Goal: Task Accomplishment & Management: Manage account settings

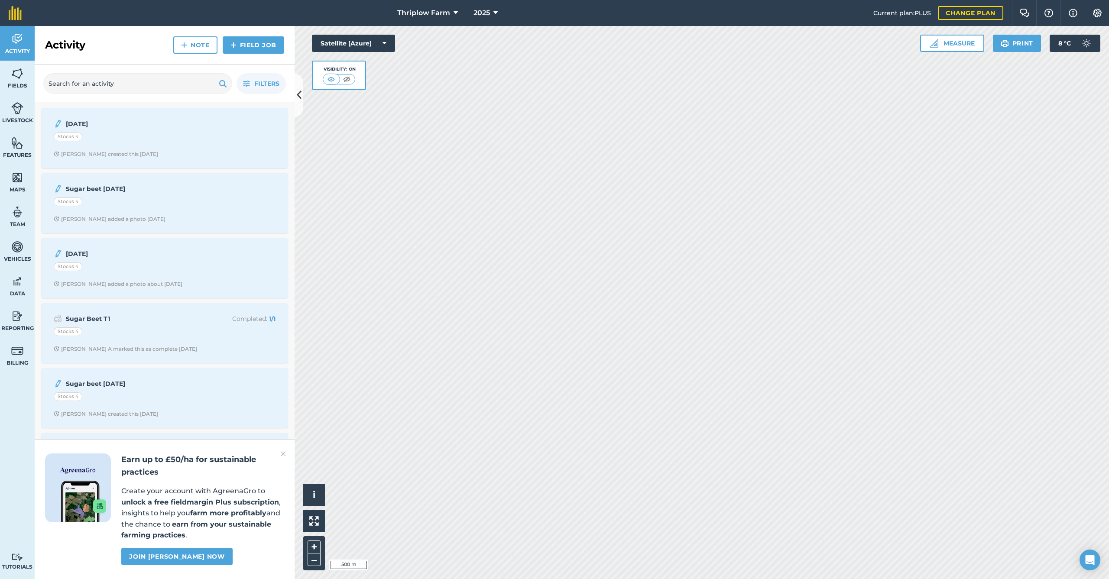
click at [485, 15] on span "2025" at bounding box center [482, 13] width 16 height 10
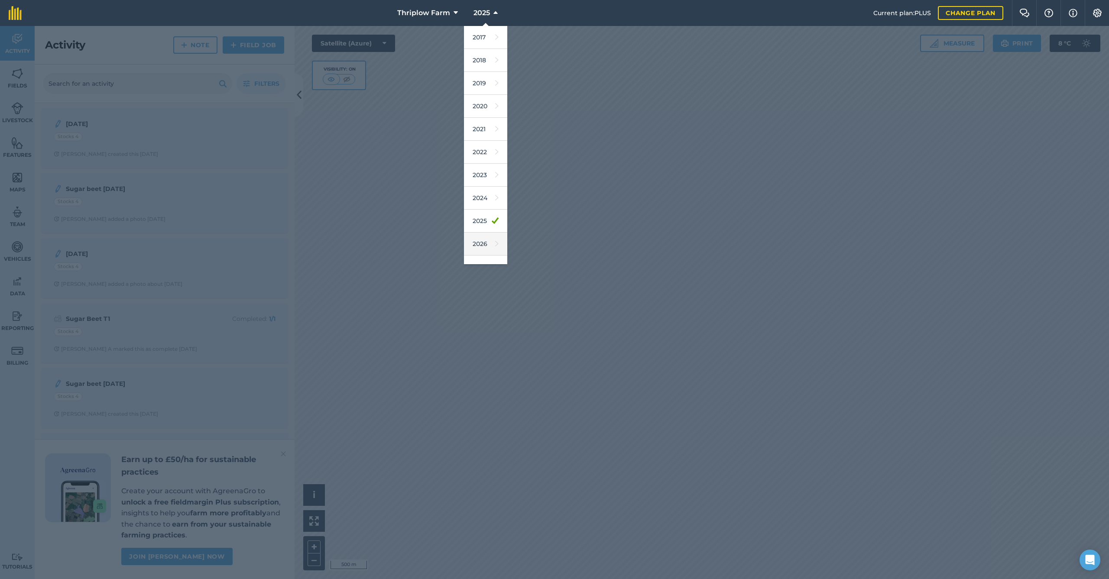
click at [486, 244] on link "2026" at bounding box center [485, 244] width 43 height 23
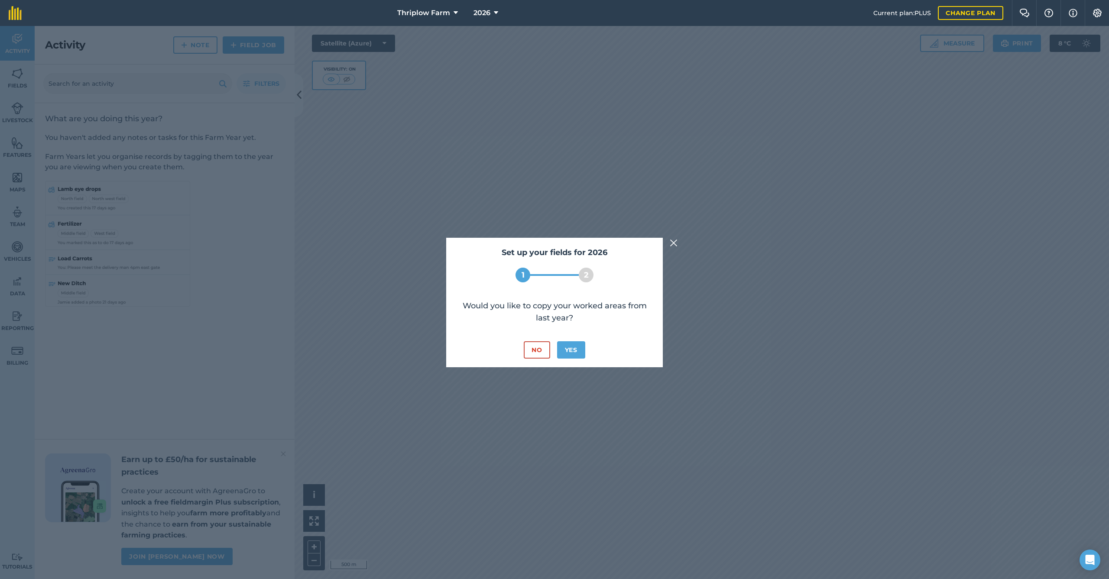
click at [577, 352] on button "Yes" at bounding box center [571, 349] width 28 height 17
click at [532, 348] on button "No" at bounding box center [537, 349] width 26 height 17
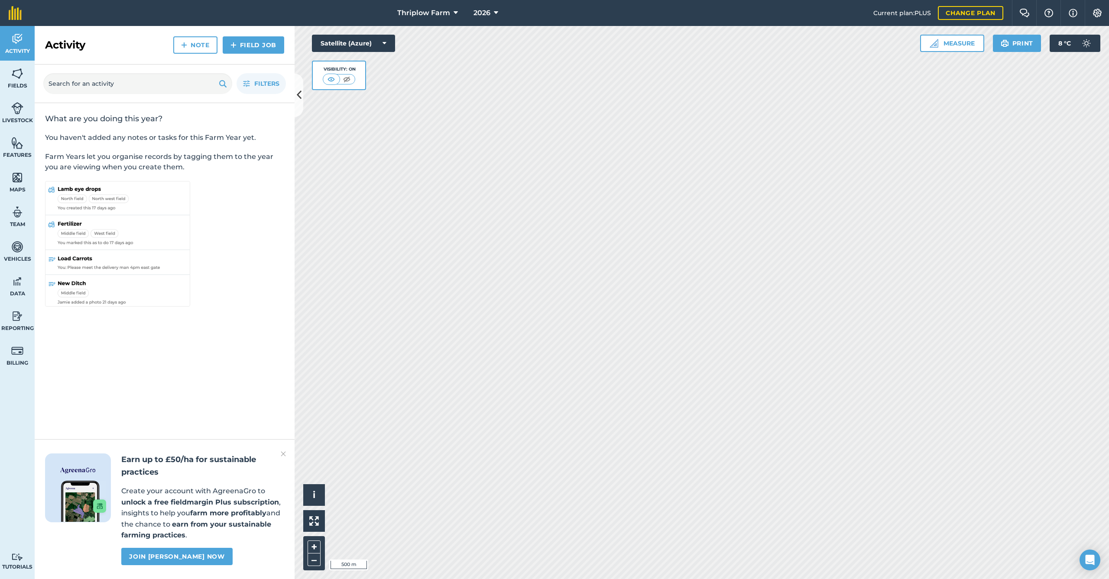
click at [21, 80] on link "Fields" at bounding box center [17, 78] width 35 height 35
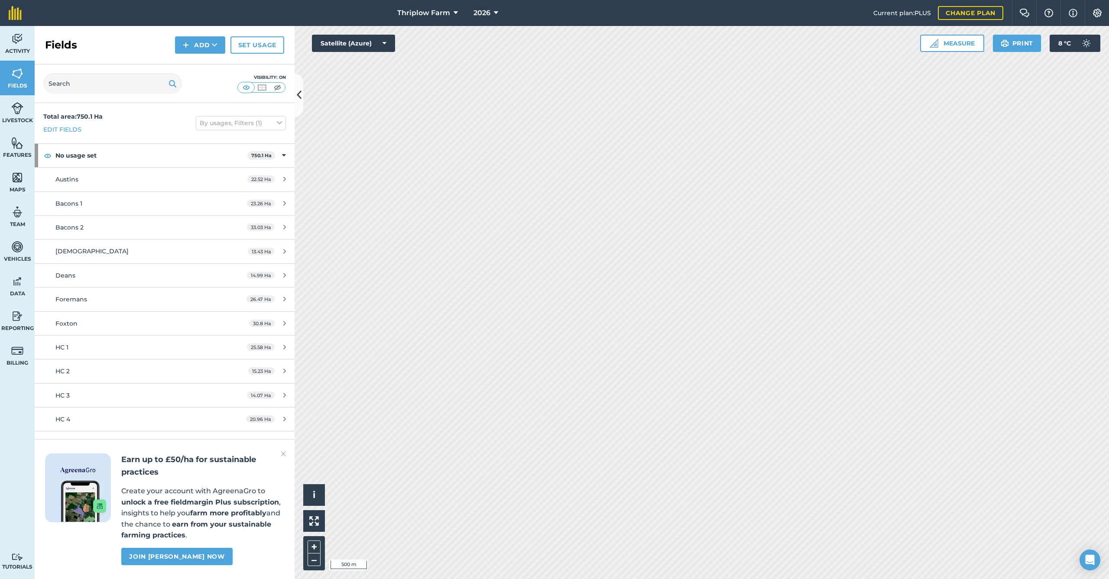
click at [152, 179] on div "Austins" at bounding box center [136, 180] width 163 height 10
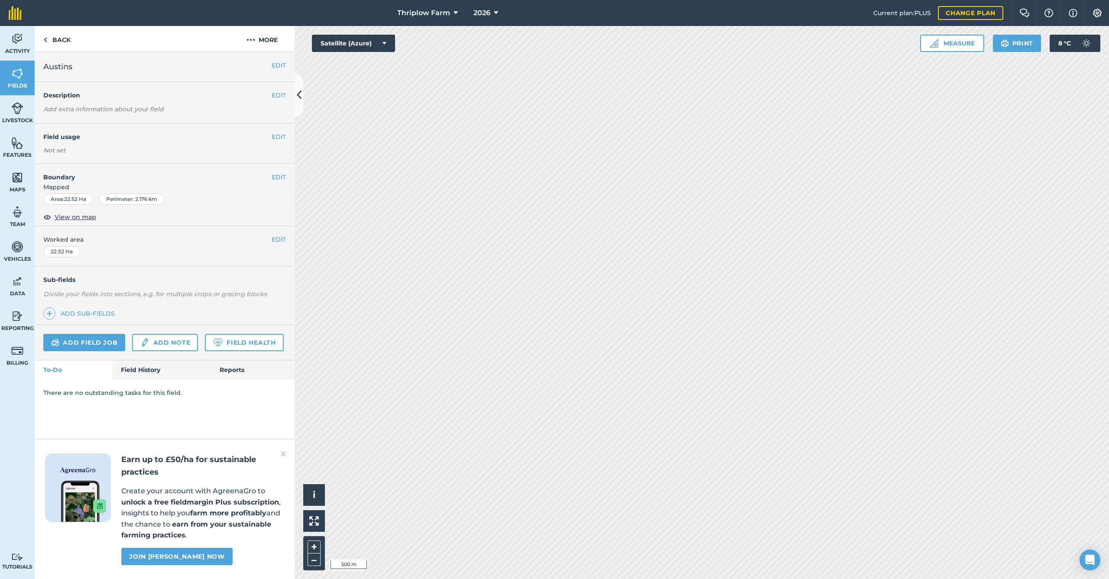
click at [188, 139] on h4 "Field usage" at bounding box center [157, 137] width 228 height 10
click at [276, 136] on button "EDIT" at bounding box center [279, 137] width 14 height 10
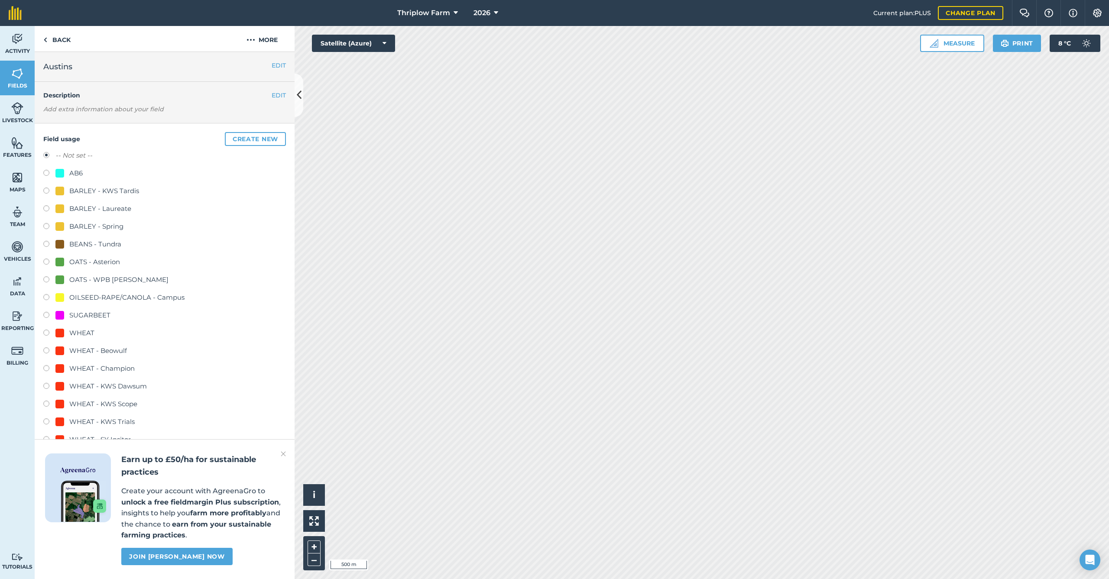
scroll to position [2, 0]
click at [48, 169] on label at bounding box center [49, 172] width 12 height 9
radio input "true"
radio input "false"
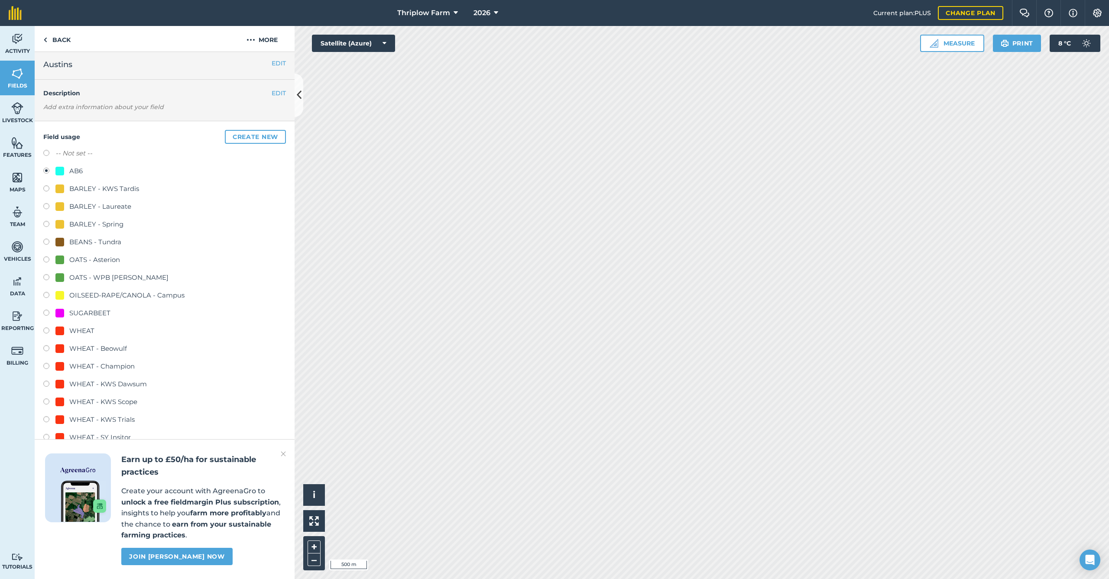
click at [284, 456] on img at bounding box center [283, 454] width 5 height 10
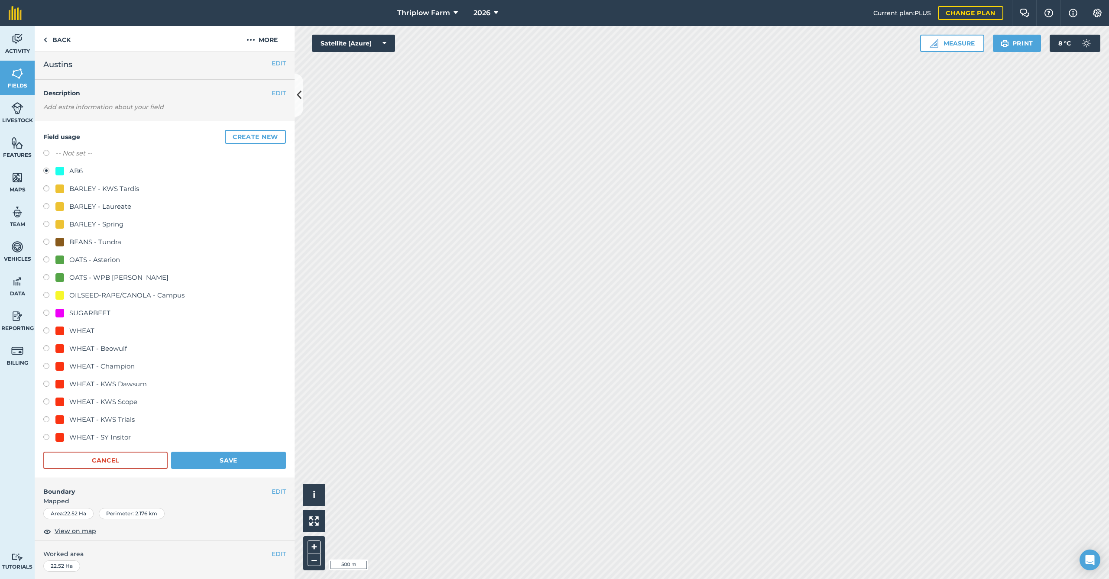
click at [228, 463] on button "Save" at bounding box center [228, 460] width 115 height 17
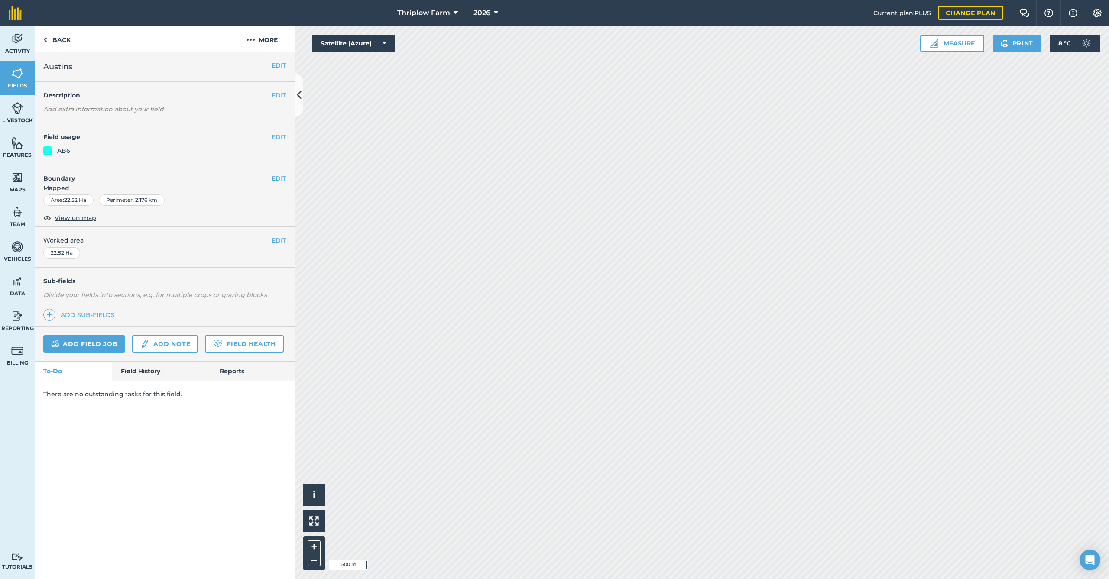
scroll to position [0, 0]
click at [55, 40] on link "Back" at bounding box center [57, 39] width 45 height 26
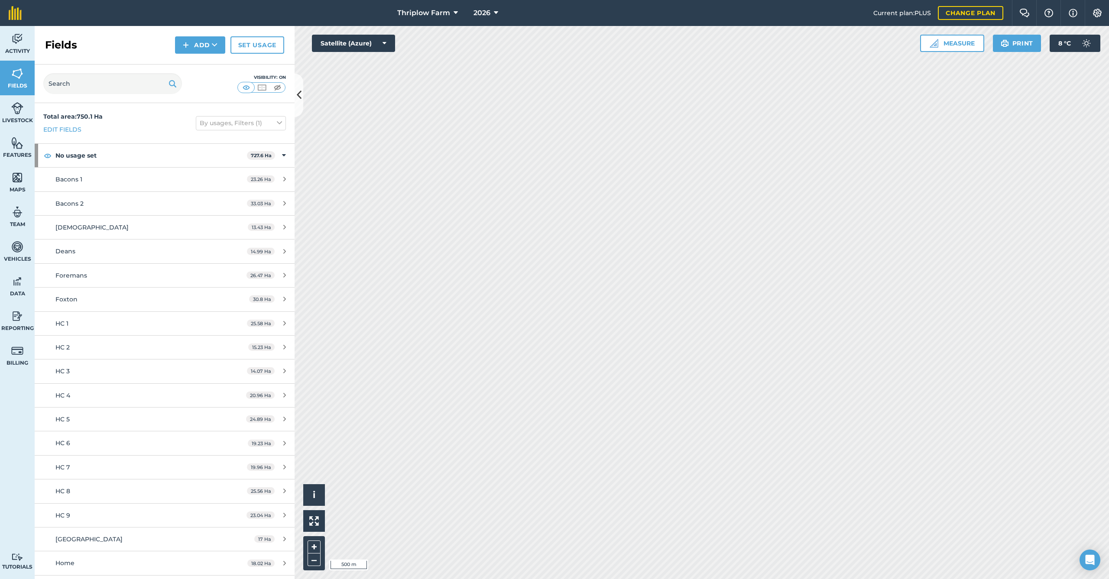
click at [283, 177] on icon at bounding box center [284, 179] width 3 height 6
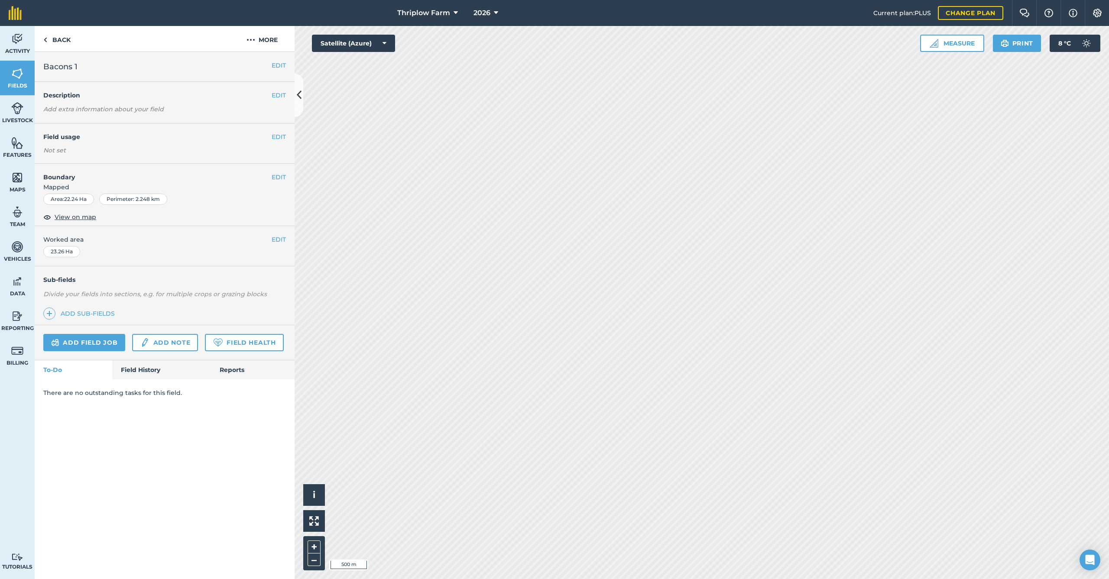
click at [285, 138] on button "EDIT" at bounding box center [279, 137] width 14 height 10
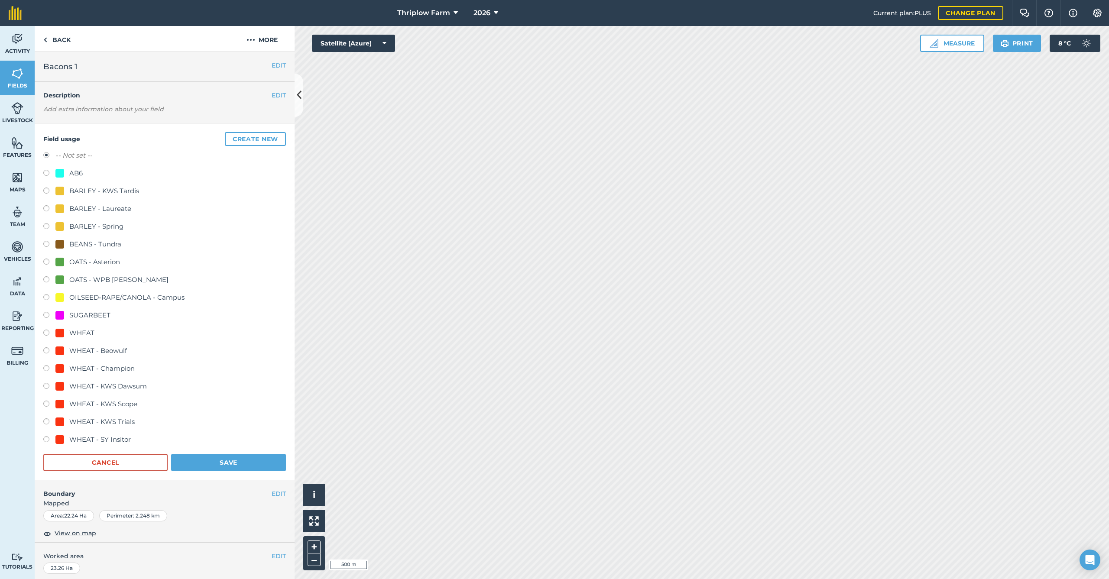
scroll to position [0, 0]
click at [244, 128] on div "Field usage Create new -- Not set -- AB6 BARLEY - KWS Tardis BARLEY - Laureate …" at bounding box center [165, 301] width 260 height 357
click at [243, 136] on button "Create new" at bounding box center [255, 139] width 61 height 14
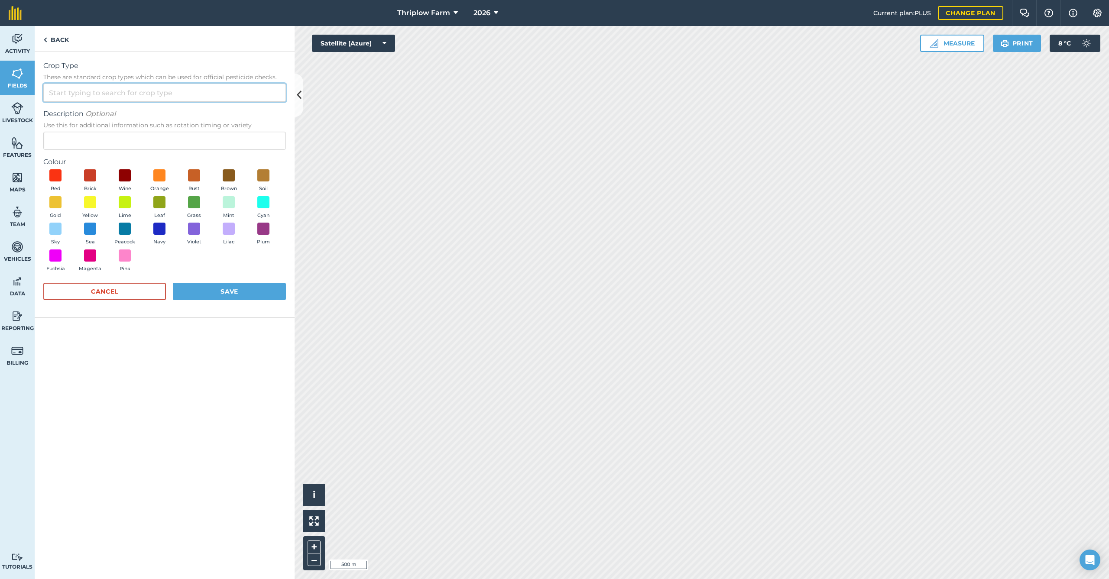
click at [147, 91] on input "Crop Type These are standard crop types which can be used for official pesticid…" at bounding box center [164, 93] width 243 height 18
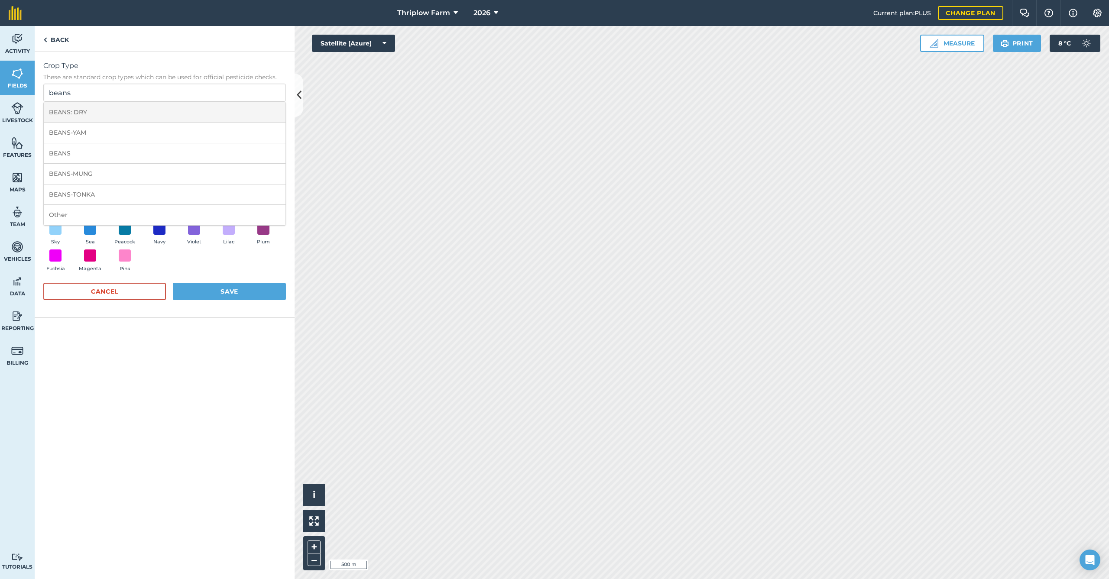
click at [152, 113] on li "BEANS: DRY" at bounding box center [165, 112] width 242 height 20
type input "BEANS: DRY"
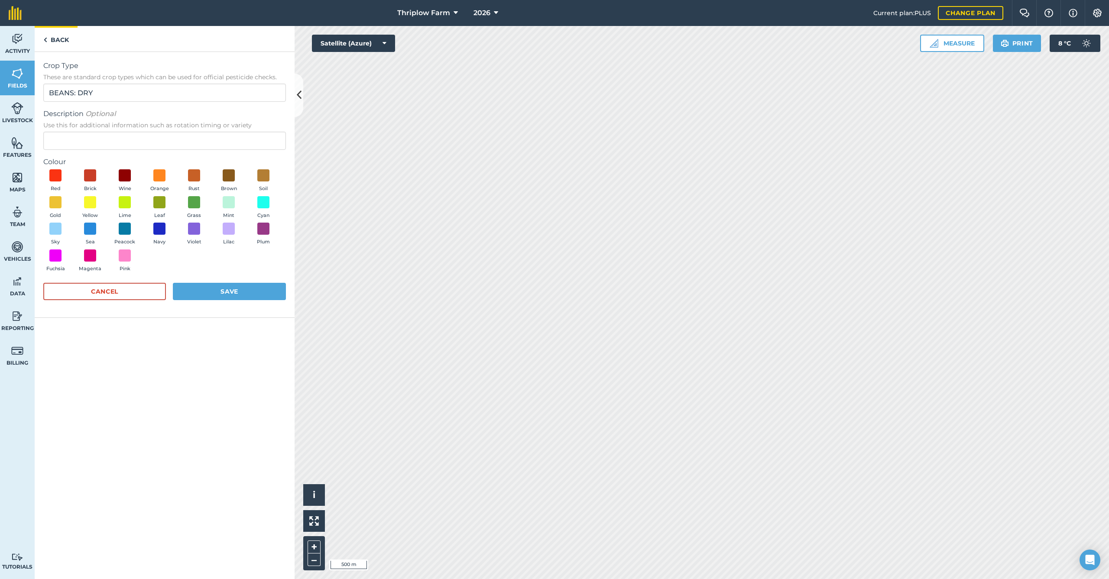
click at [50, 32] on link "Back" at bounding box center [56, 39] width 43 height 26
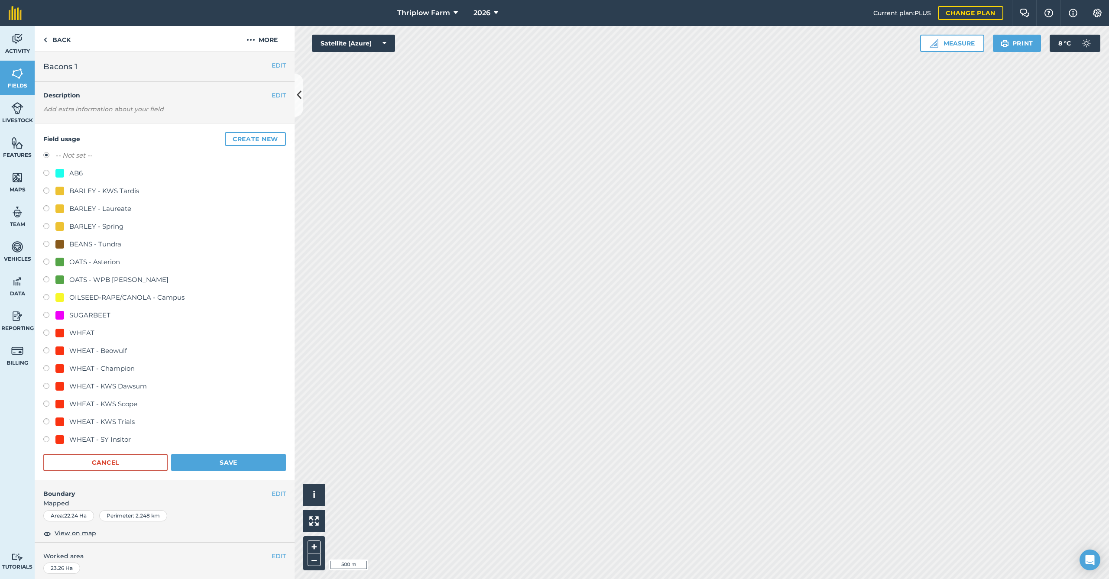
click at [98, 246] on div "BEANS - Tundra" at bounding box center [95, 244] width 52 height 10
radio input "true"
radio input "false"
click at [254, 138] on button "Create new" at bounding box center [255, 139] width 61 height 14
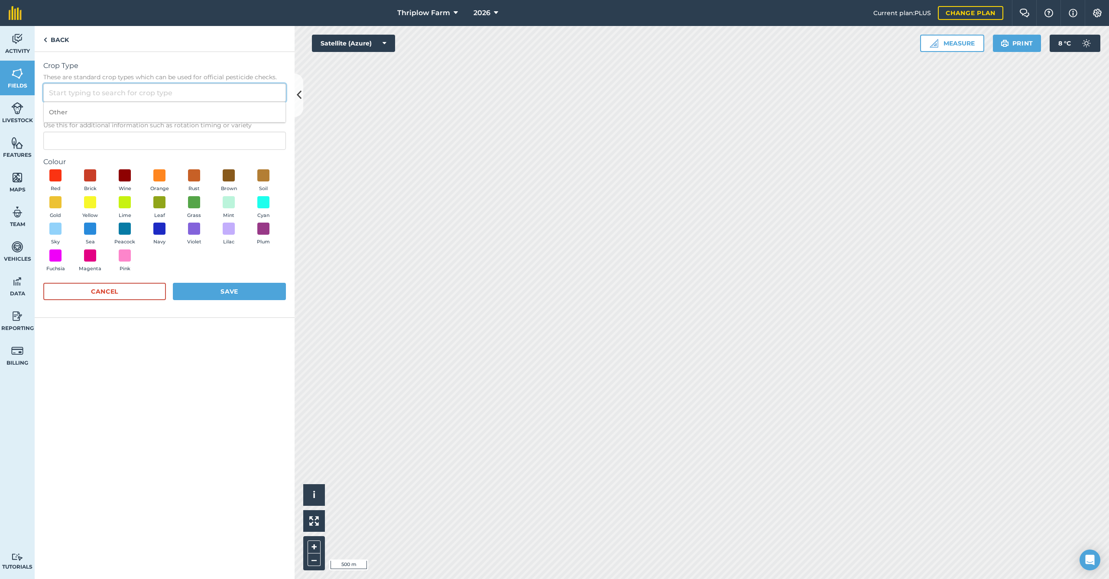
click at [149, 94] on input "Crop Type These are standard crop types which can be used for official pesticid…" at bounding box center [164, 93] width 243 height 18
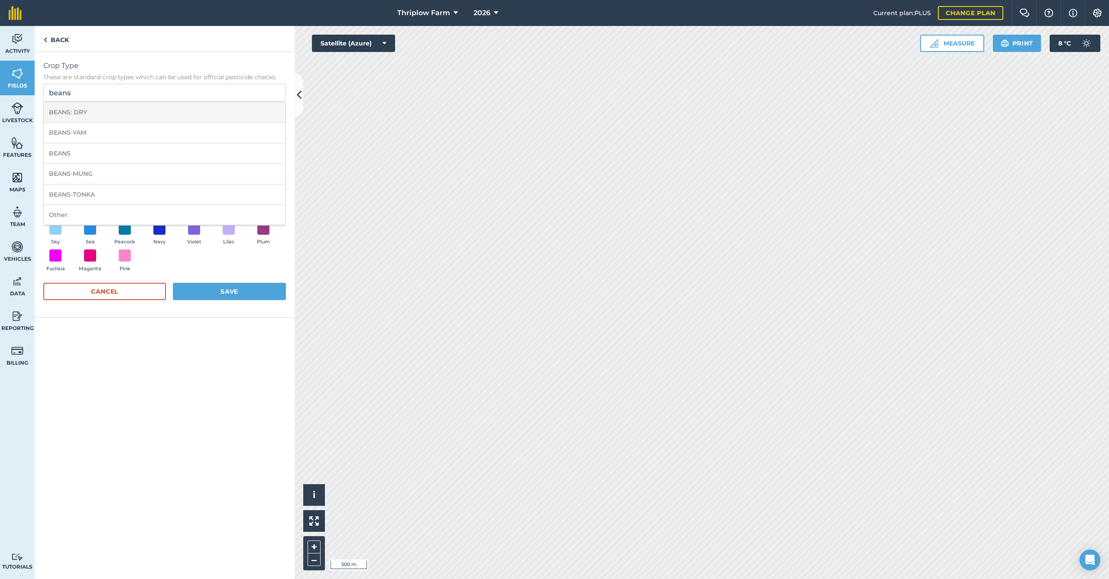
click at [140, 109] on li "BEANS: DRY" at bounding box center [165, 112] width 242 height 20
type input "BEANS: DRY"
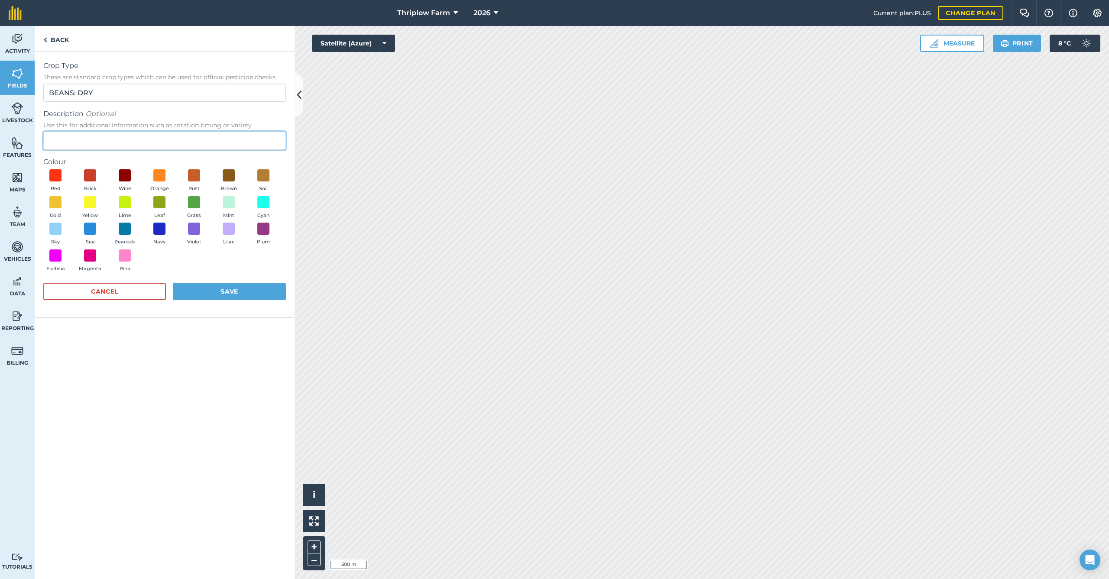
click at [82, 142] on input "Description Optional Use this for additional information such as rotation timin…" at bounding box center [164, 141] width 243 height 18
type input "B"
type input "Vespa"
click at [232, 178] on span at bounding box center [228, 175] width 13 height 13
click at [221, 286] on button "Save" at bounding box center [229, 291] width 113 height 17
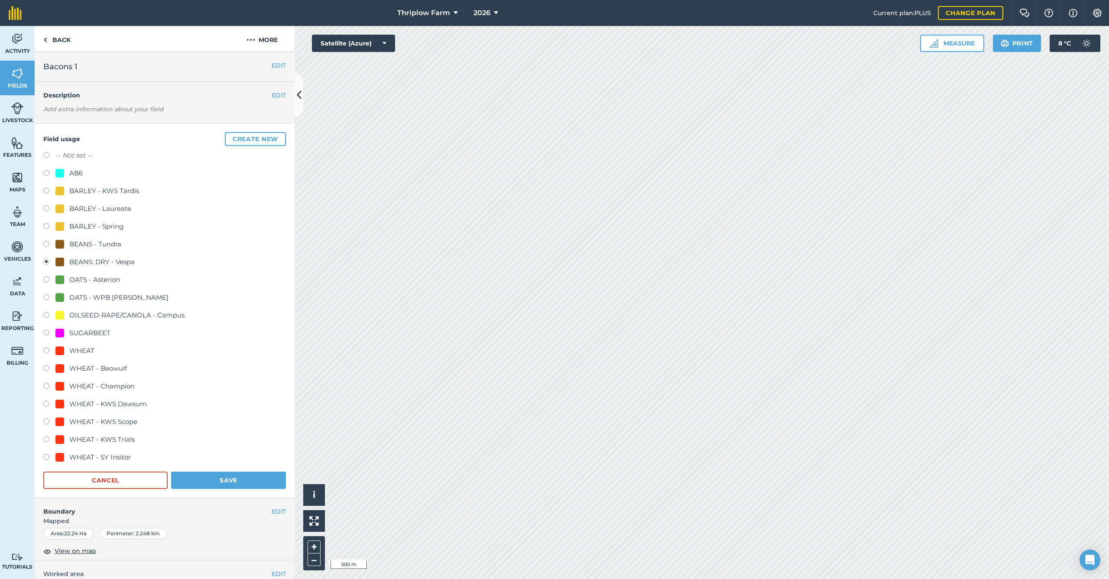
click at [1091, 14] on button "Settings" at bounding box center [1097, 13] width 24 height 26
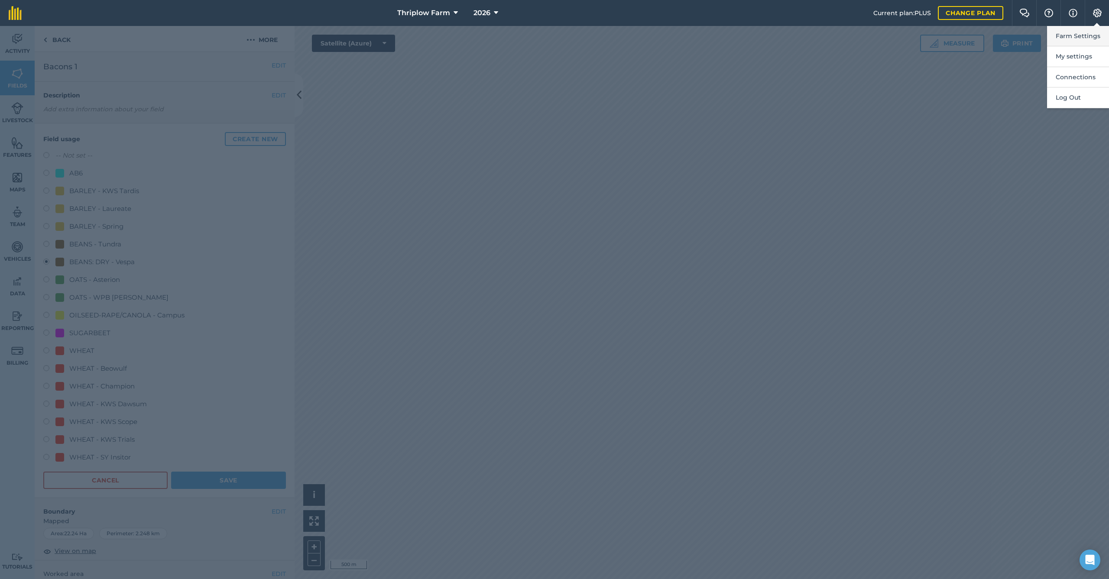
click at [1089, 35] on button "Farm Settings" at bounding box center [1078, 36] width 62 height 20
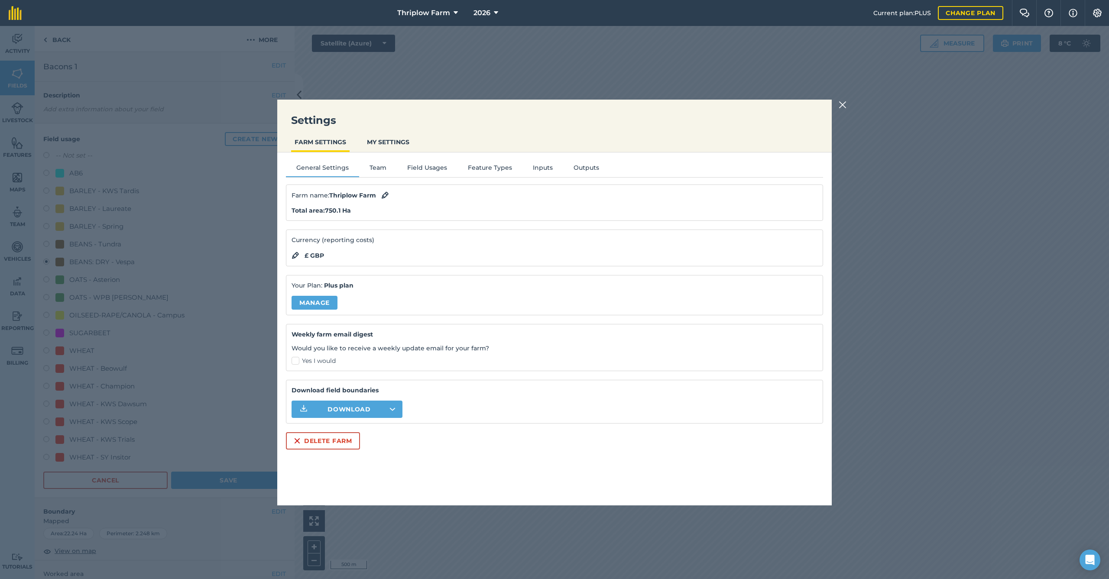
click at [426, 167] on button "Field Usages" at bounding box center [427, 169] width 61 height 13
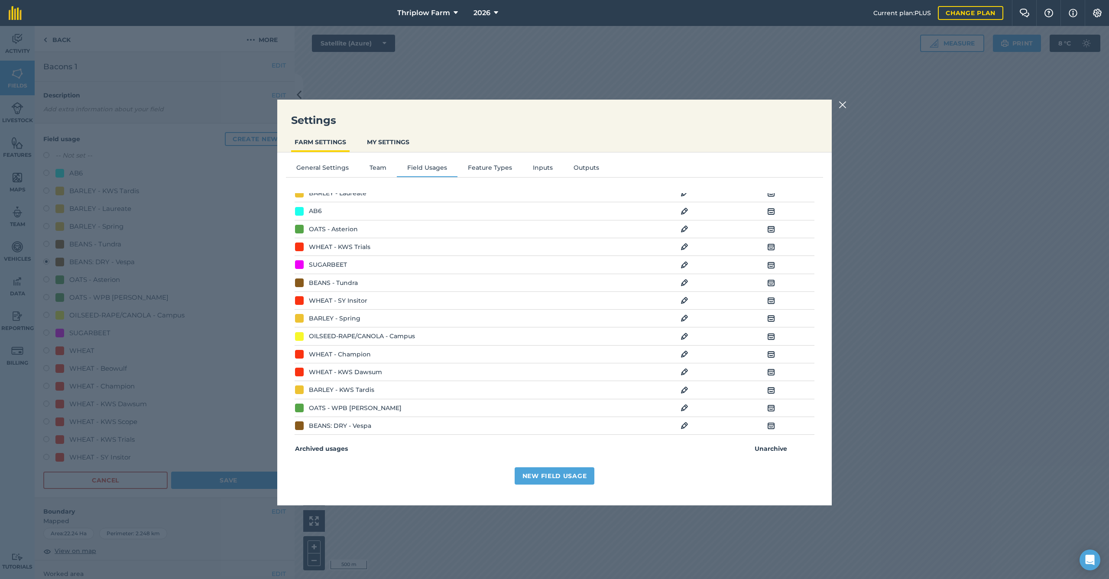
scroll to position [17, 0]
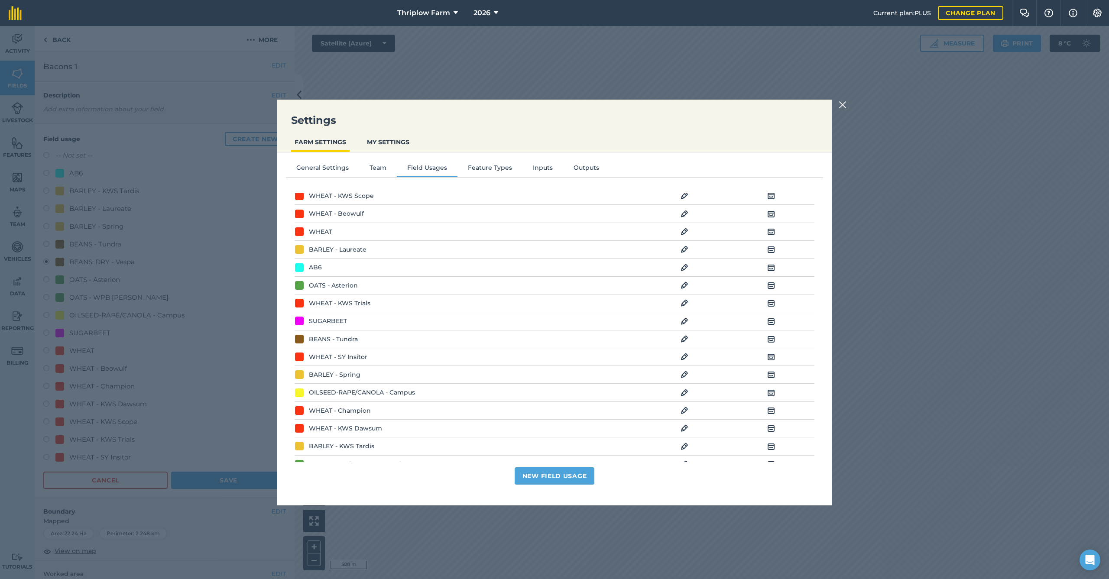
click at [776, 337] on td "Archive" at bounding box center [771, 339] width 87 height 18
click at [774, 338] on img at bounding box center [771, 339] width 8 height 10
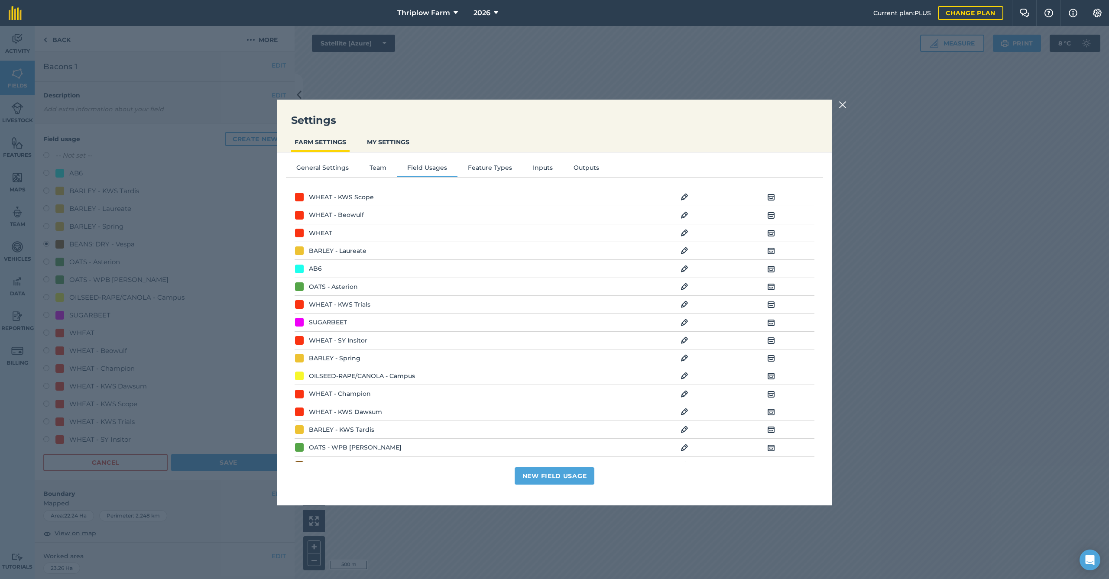
scroll to position [18, 0]
click at [684, 213] on img at bounding box center [685, 213] width 8 height 10
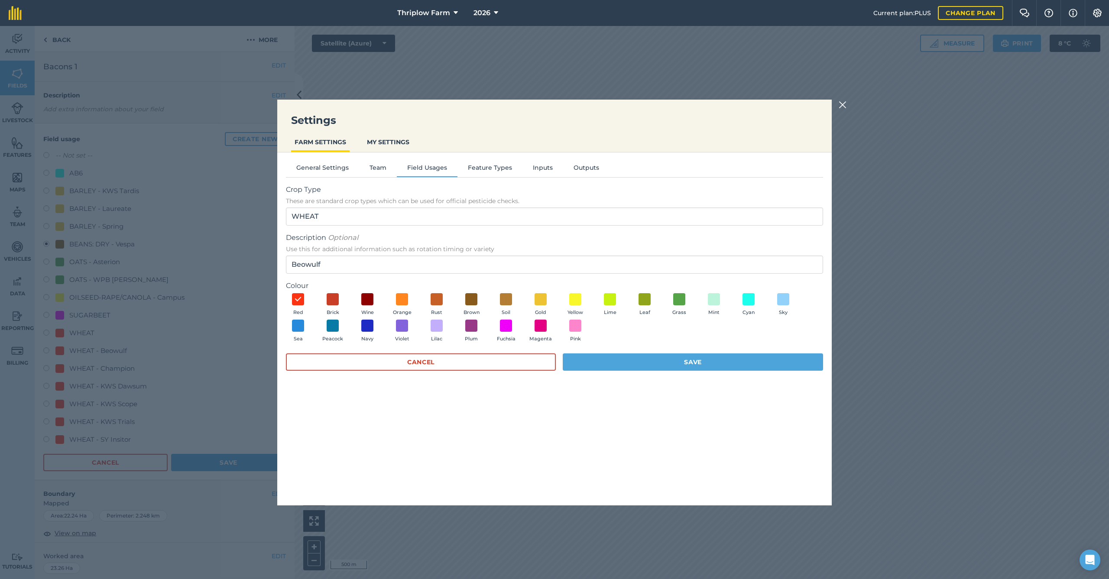
click at [432, 169] on button "Field Usages" at bounding box center [427, 169] width 61 height 13
click at [461, 360] on button "Cancel" at bounding box center [421, 362] width 270 height 17
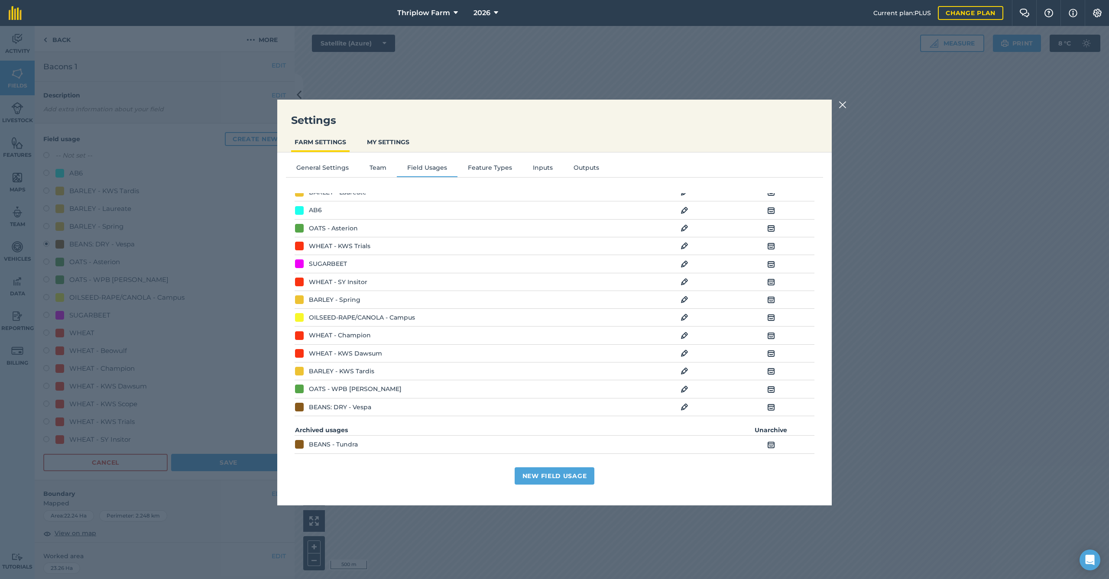
scroll to position [74, 0]
click at [685, 406] on img at bounding box center [685, 408] width 8 height 10
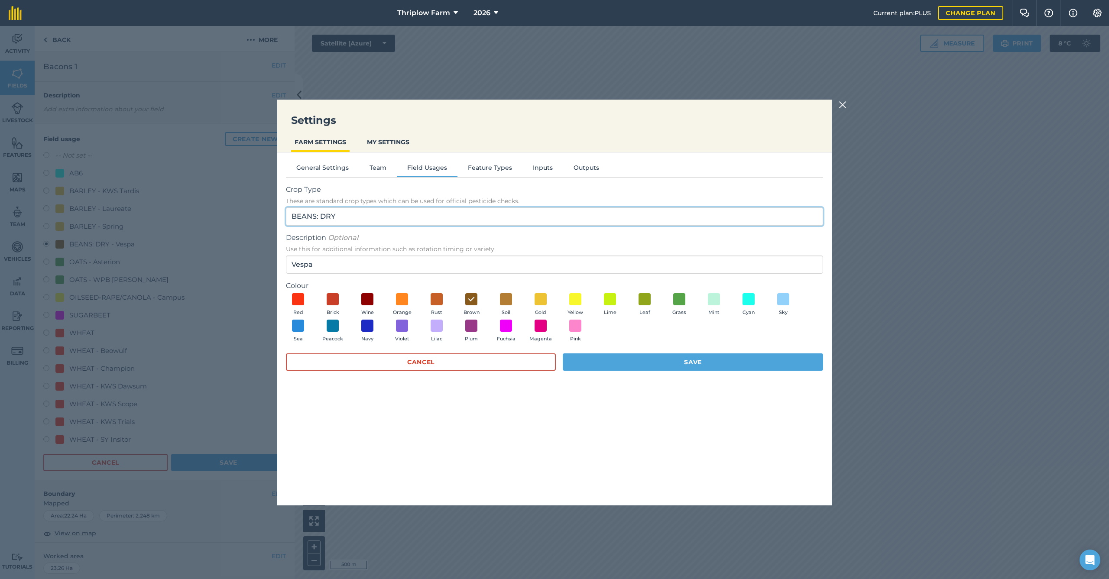
click at [316, 217] on input "BEANS: DRY" at bounding box center [554, 217] width 537 height 18
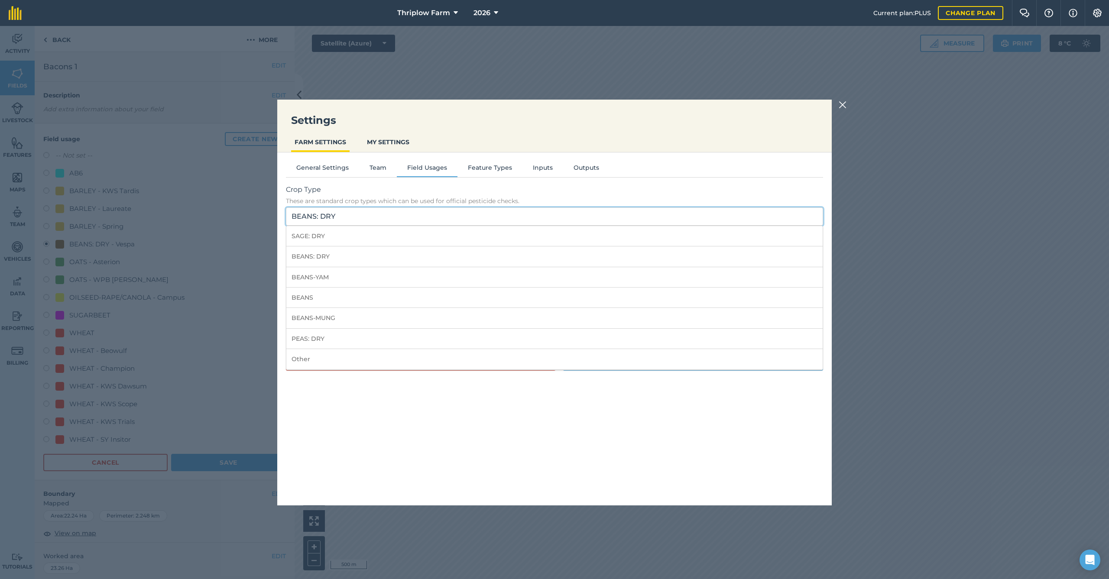
click at [316, 217] on input "BEANS: DRY" at bounding box center [554, 217] width 537 height 18
drag, startPoint x: 316, startPoint y: 217, endPoint x: 362, endPoint y: 217, distance: 45.9
click at [362, 217] on input "BEANS: DRY" at bounding box center [554, 217] width 537 height 18
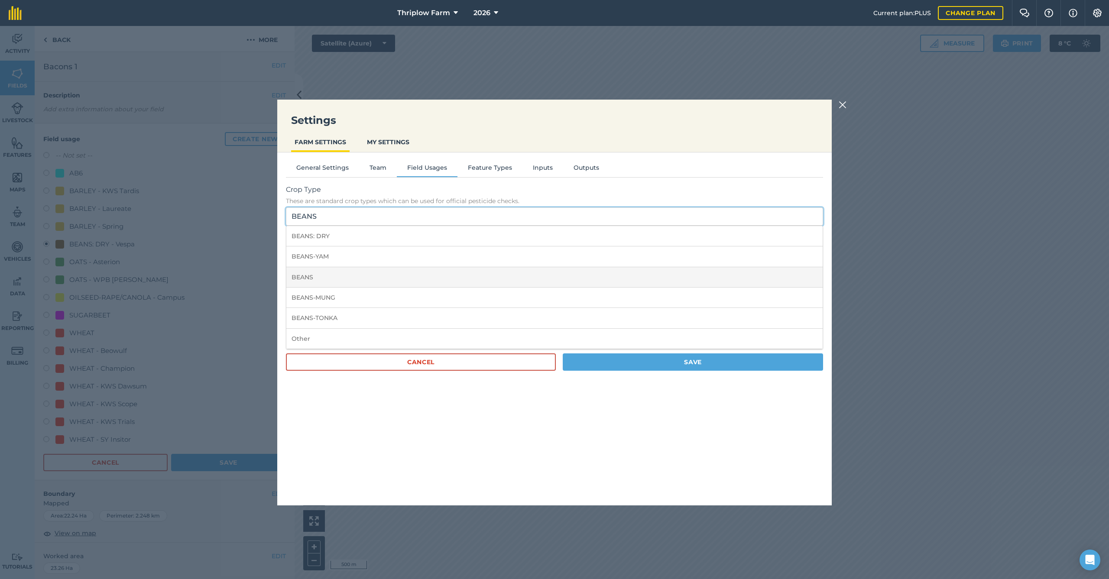
type input "BEANS"
click at [318, 276] on li "BEANS" at bounding box center [554, 277] width 536 height 20
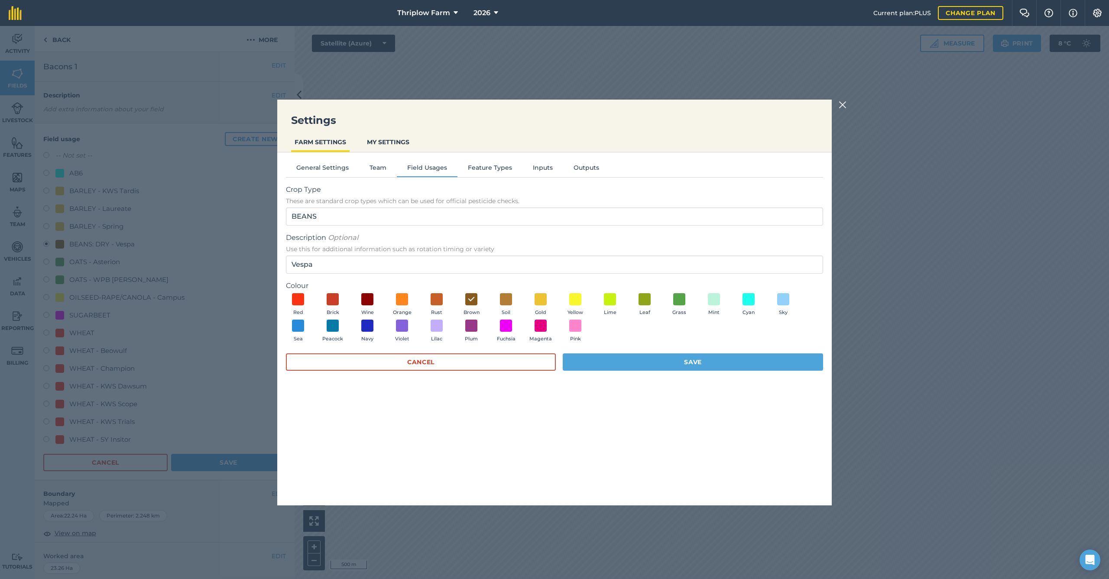
click at [655, 364] on button "Save" at bounding box center [693, 362] width 260 height 17
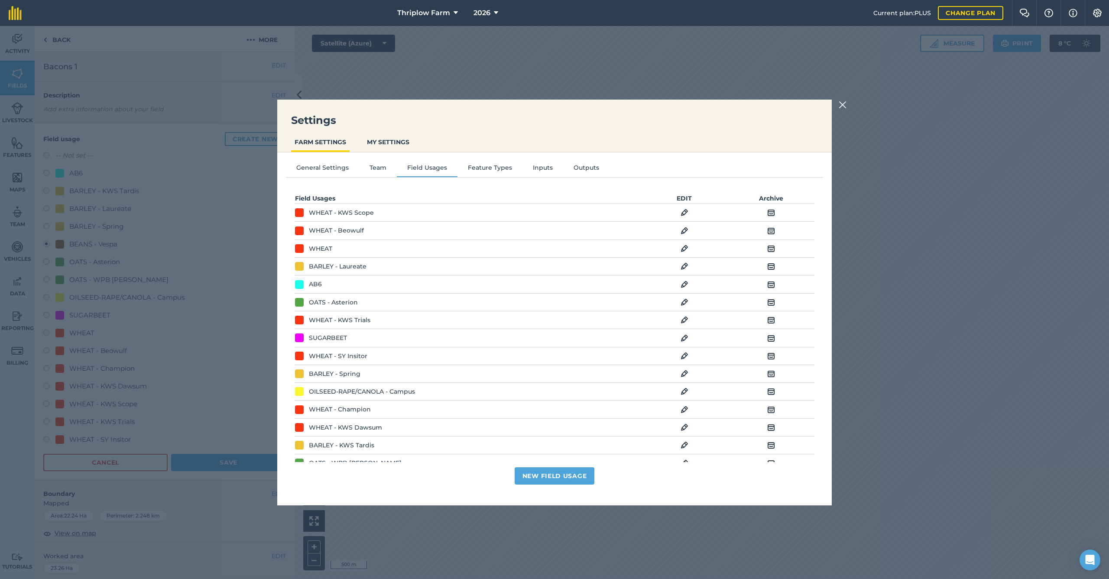
scroll to position [0, 0]
click at [577, 478] on button "New Field Usage" at bounding box center [555, 476] width 80 height 17
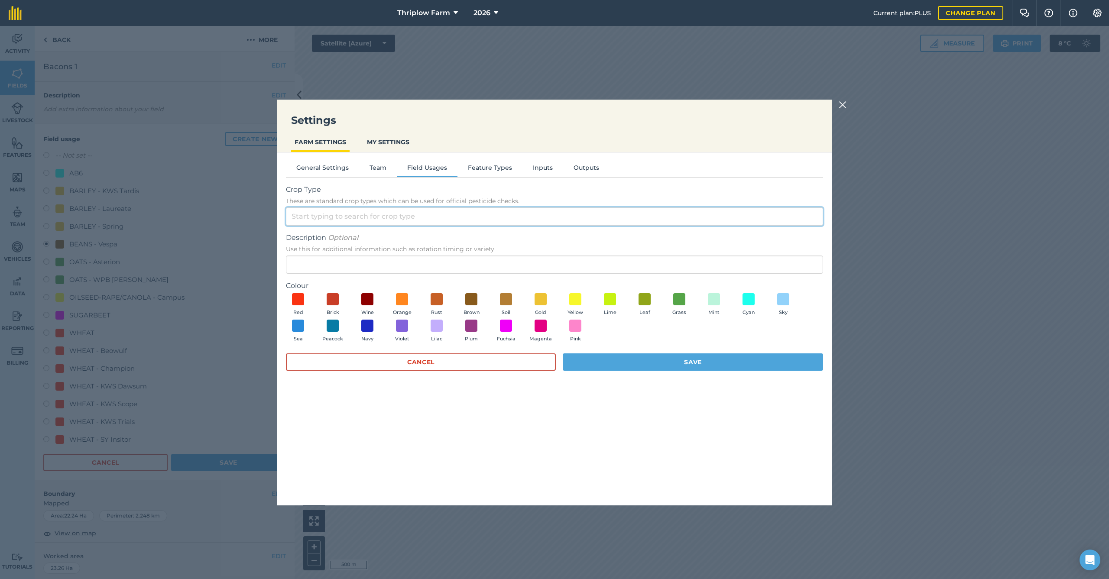
click at [346, 212] on input "Crop Type These are standard crop types which can be used for official pesticid…" at bounding box center [554, 217] width 537 height 18
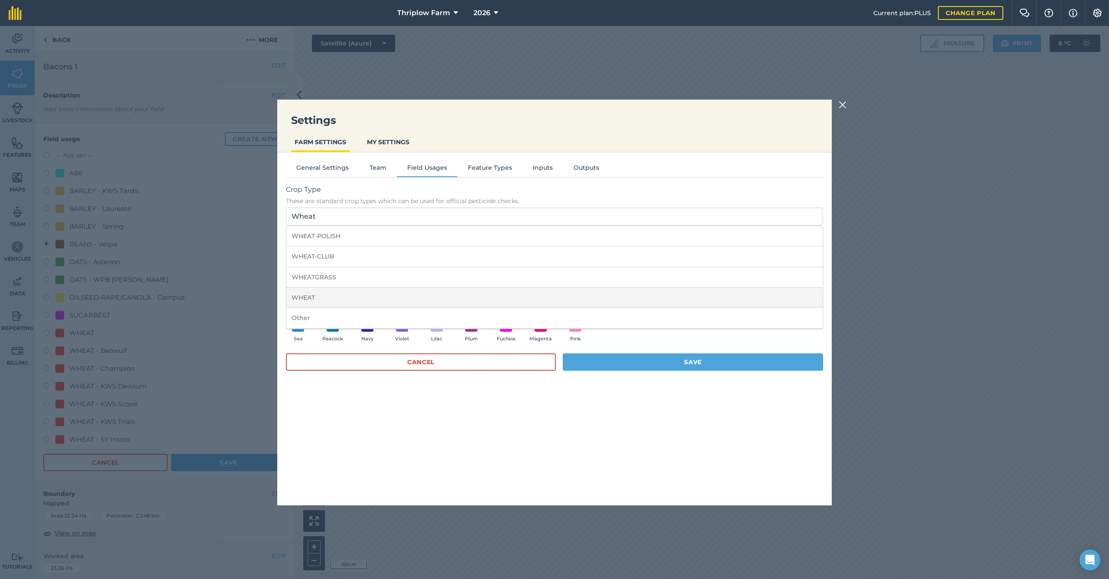
click at [318, 295] on li "WHEAT" at bounding box center [554, 298] width 536 height 20
type input "WHEAT"
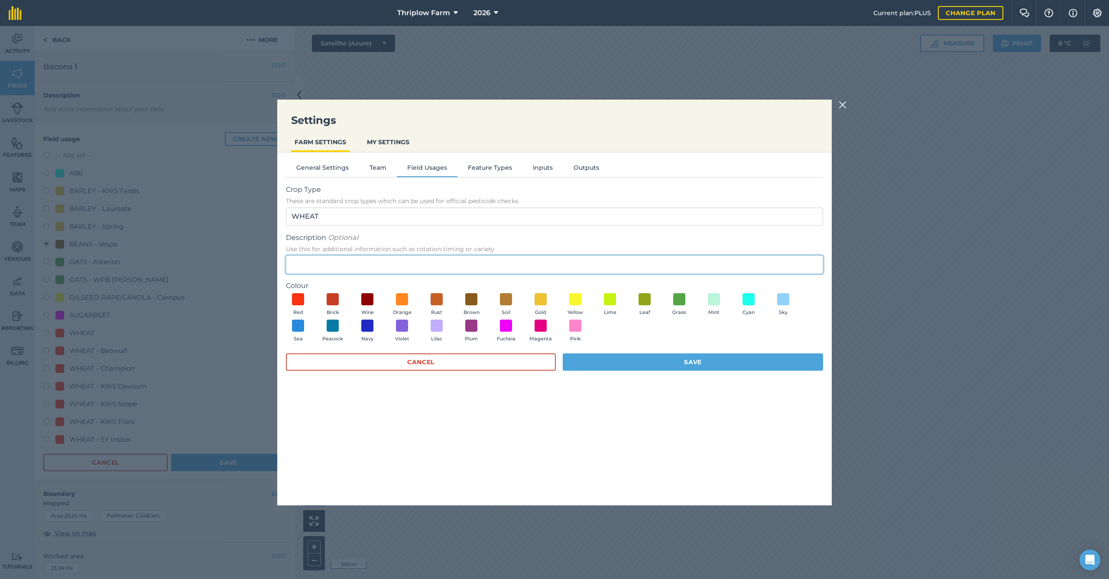
click at [319, 267] on input "Description Optional Use this for additional information such as rotation timin…" at bounding box center [554, 265] width 537 height 18
type input "LG Challenger"
click at [290, 299] on button "Red" at bounding box center [298, 304] width 24 height 23
click at [597, 357] on button "Save" at bounding box center [693, 362] width 260 height 17
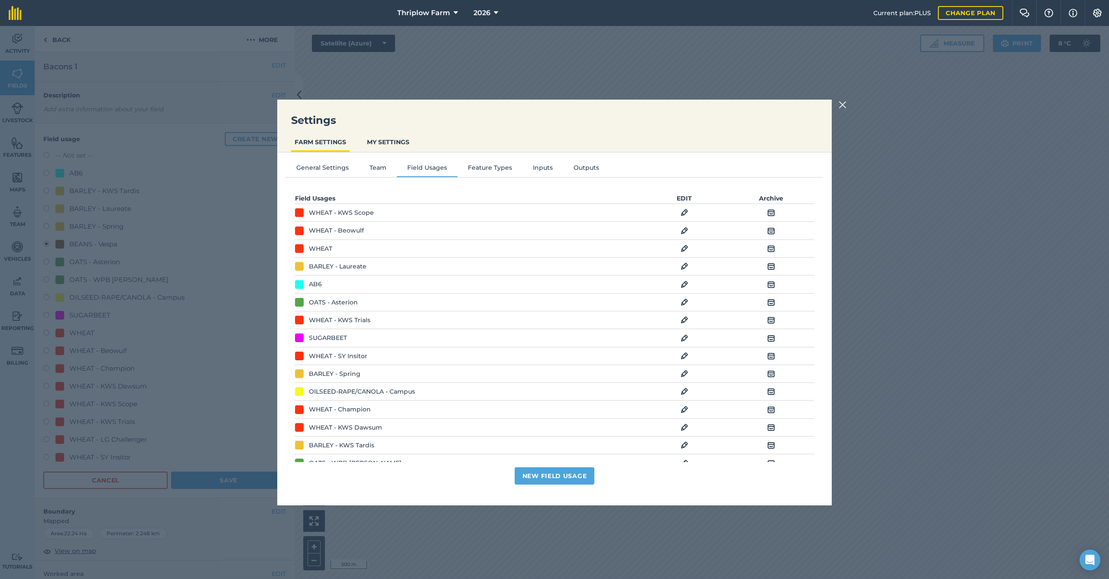
click at [566, 477] on button "New Field Usage" at bounding box center [555, 476] width 80 height 17
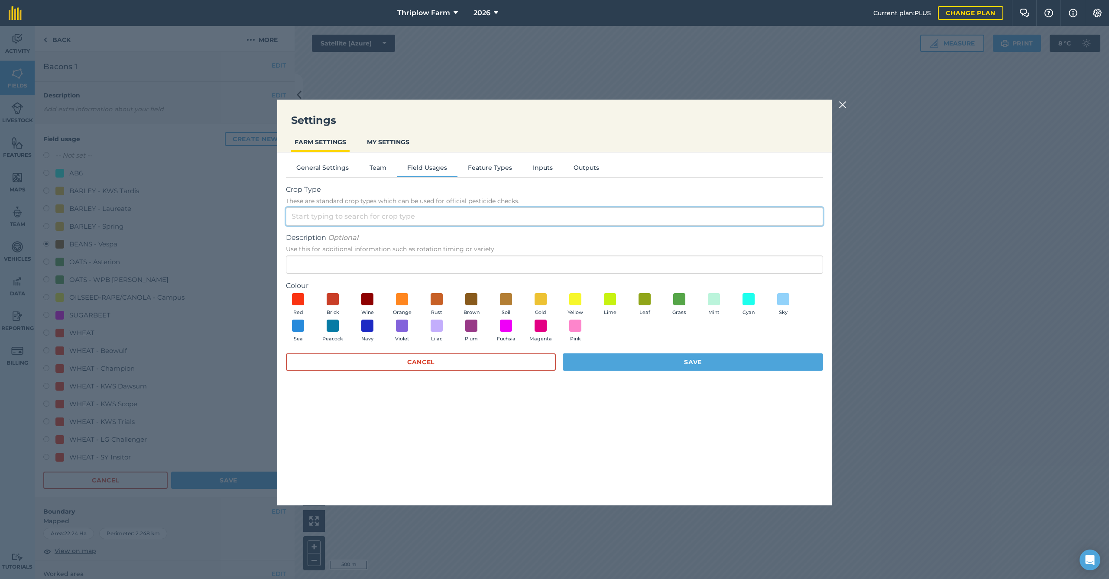
click at [350, 221] on input "Crop Type These are standard crop types which can be used for official pesticid…" at bounding box center [554, 217] width 537 height 18
click at [335, 254] on li "BARLEY" at bounding box center [554, 257] width 536 height 20
type input "BARLEY"
click at [335, 267] on input "Description Optional Use this for additional information such as rotation timin…" at bounding box center [554, 265] width 537 height 18
type input "Caravelle"
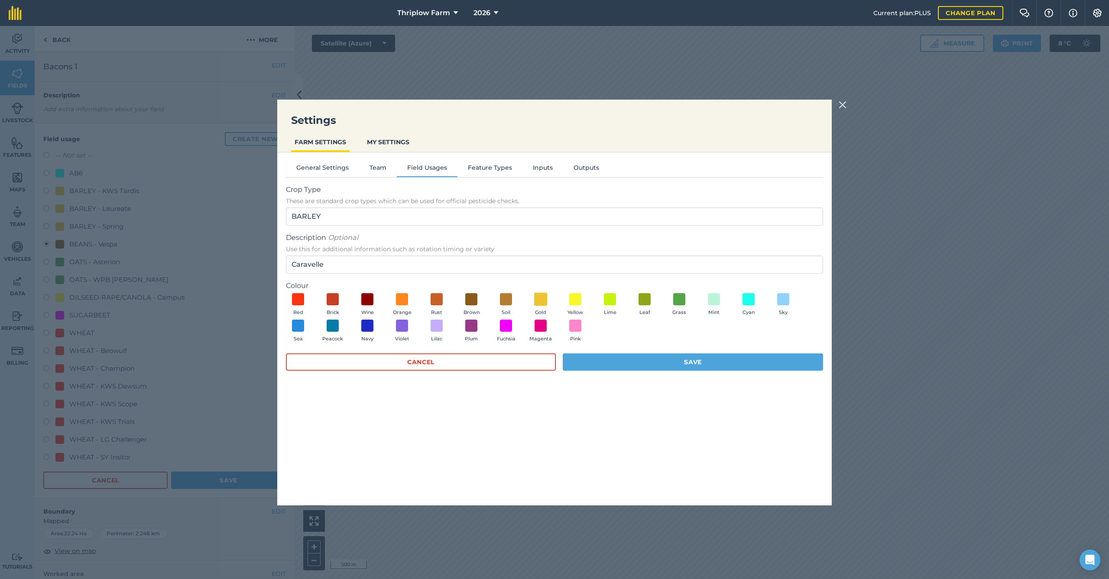
click at [540, 299] on span at bounding box center [540, 298] width 13 height 13
click at [592, 361] on button "Save" at bounding box center [693, 362] width 260 height 17
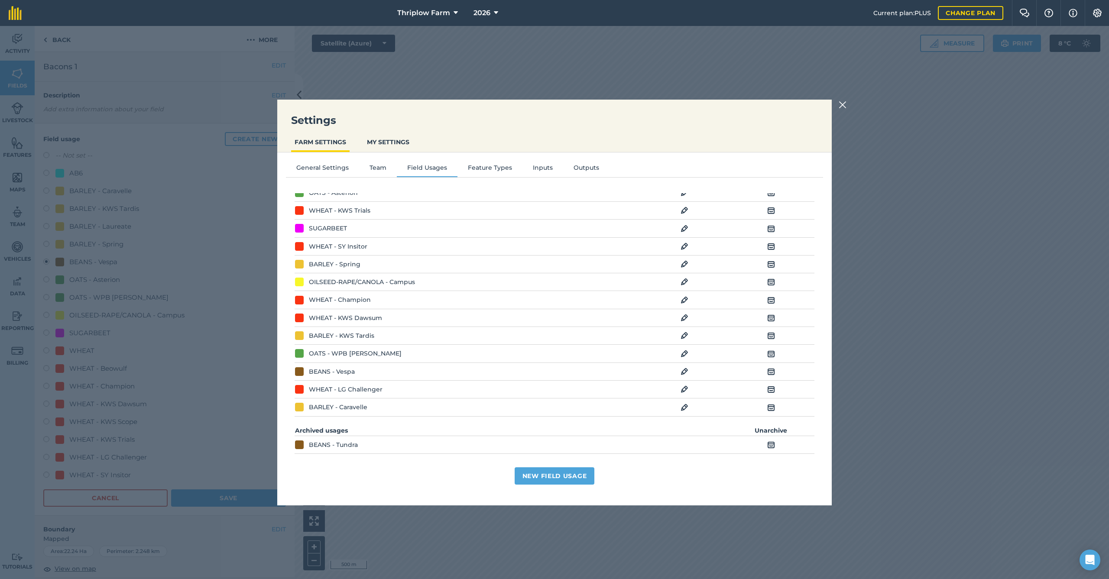
scroll to position [109, 0]
click at [842, 104] on img at bounding box center [843, 105] width 8 height 10
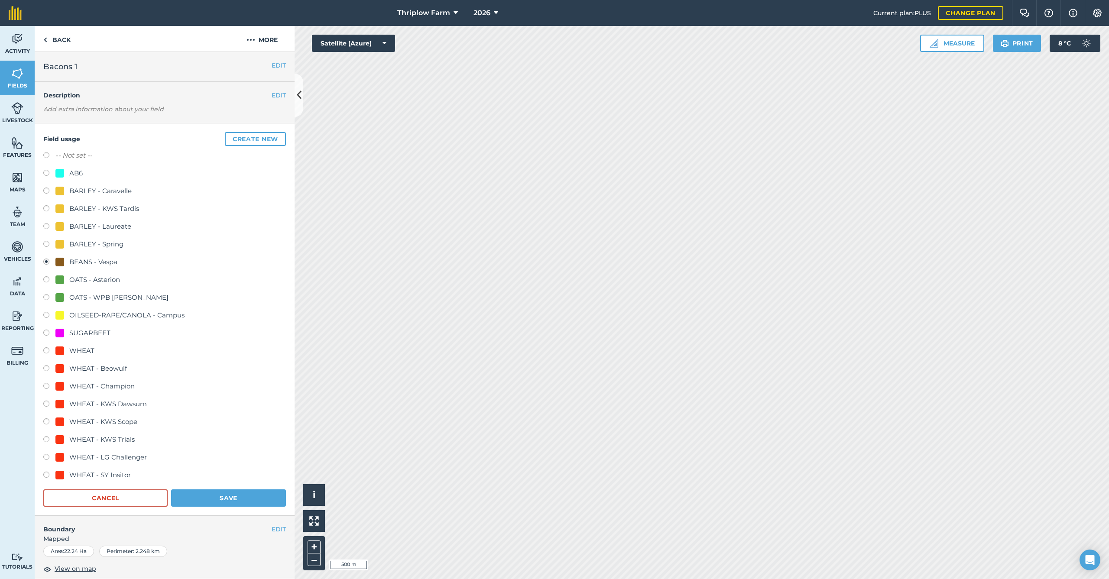
scroll to position [2, 0]
click at [205, 491] on button "Save" at bounding box center [228, 495] width 115 height 17
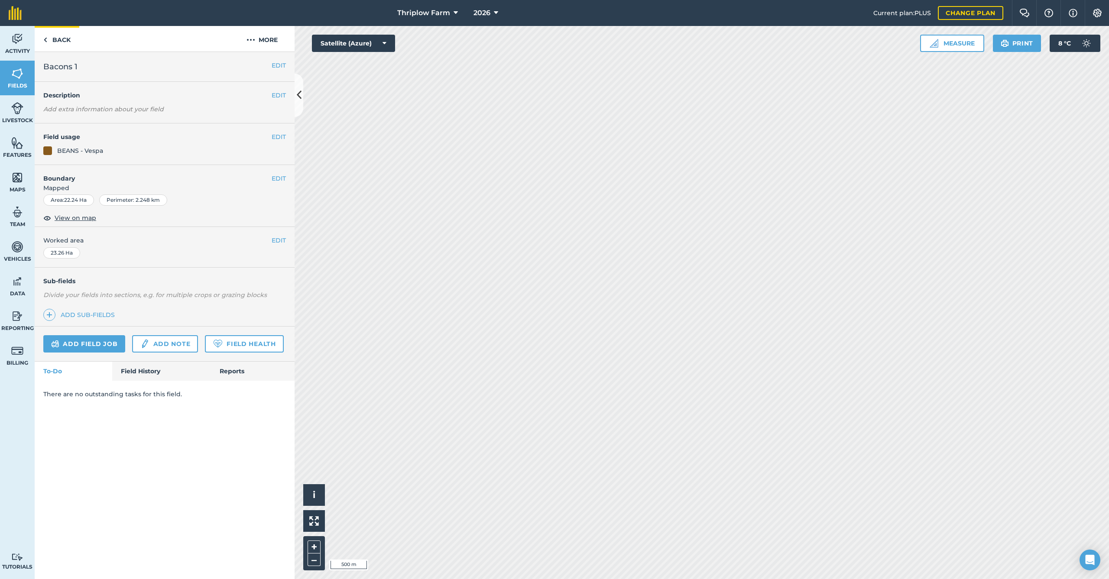
click at [54, 38] on link "Back" at bounding box center [57, 39] width 45 height 26
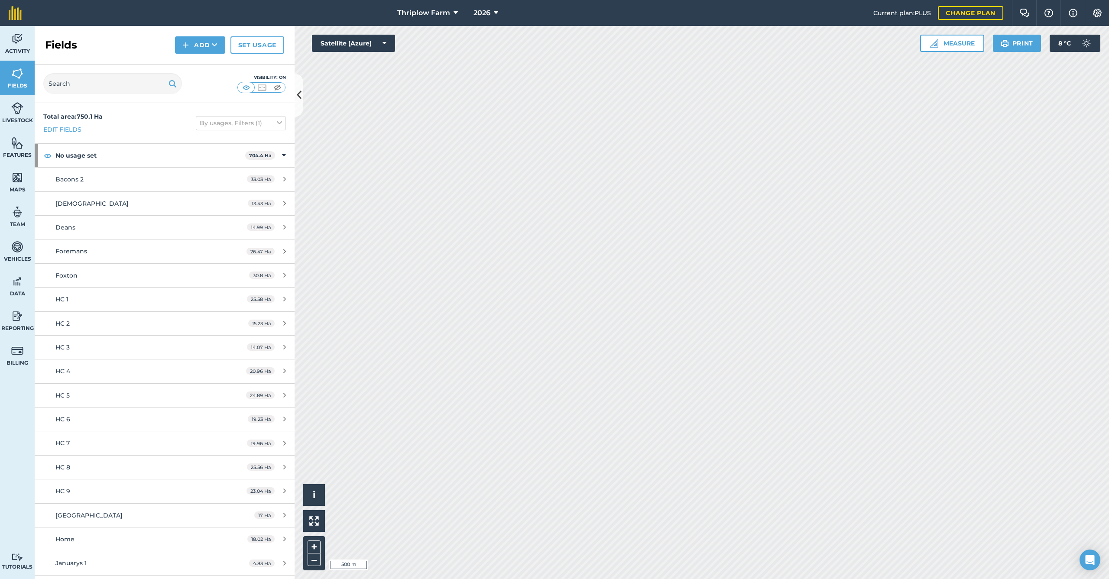
click at [90, 182] on div "Bacons 2" at bounding box center [136, 180] width 163 height 10
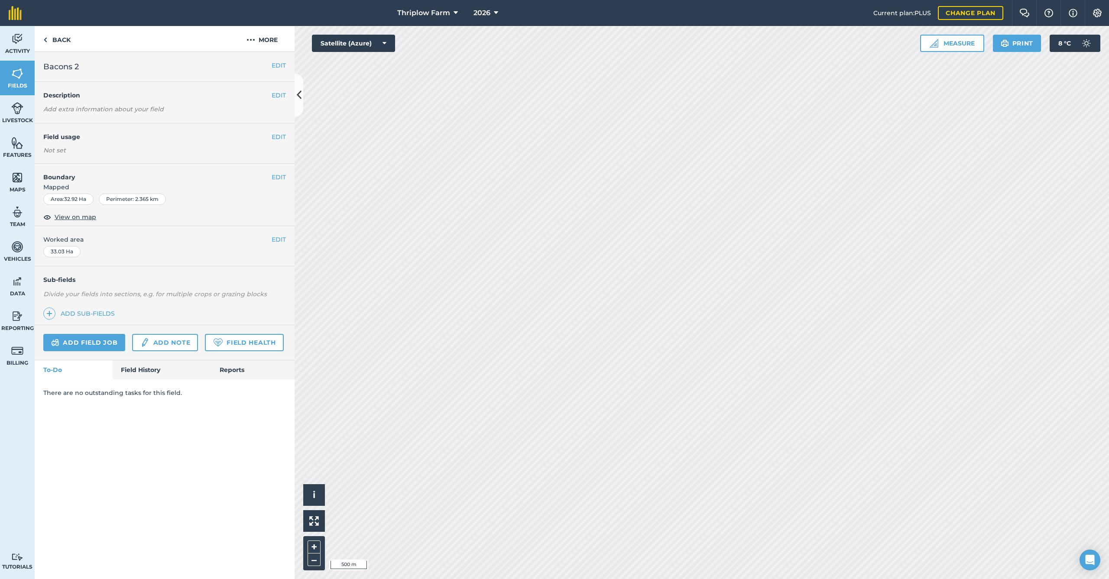
click at [280, 138] on button "EDIT" at bounding box center [279, 137] width 14 height 10
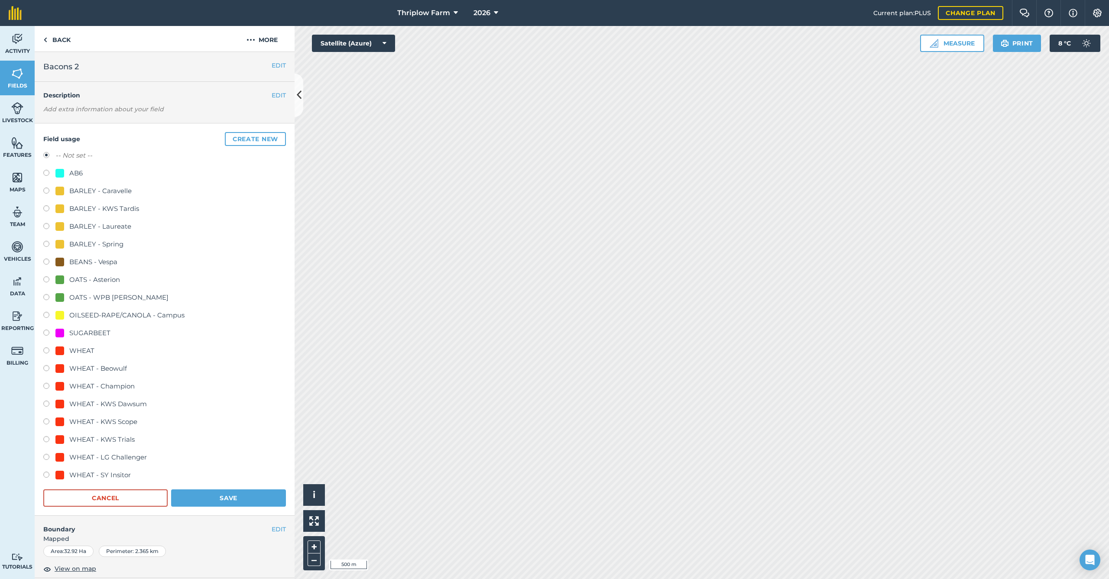
click at [44, 384] on label at bounding box center [49, 387] width 12 height 9
radio input "true"
radio input "false"
click at [203, 491] on button "Save" at bounding box center [228, 498] width 115 height 17
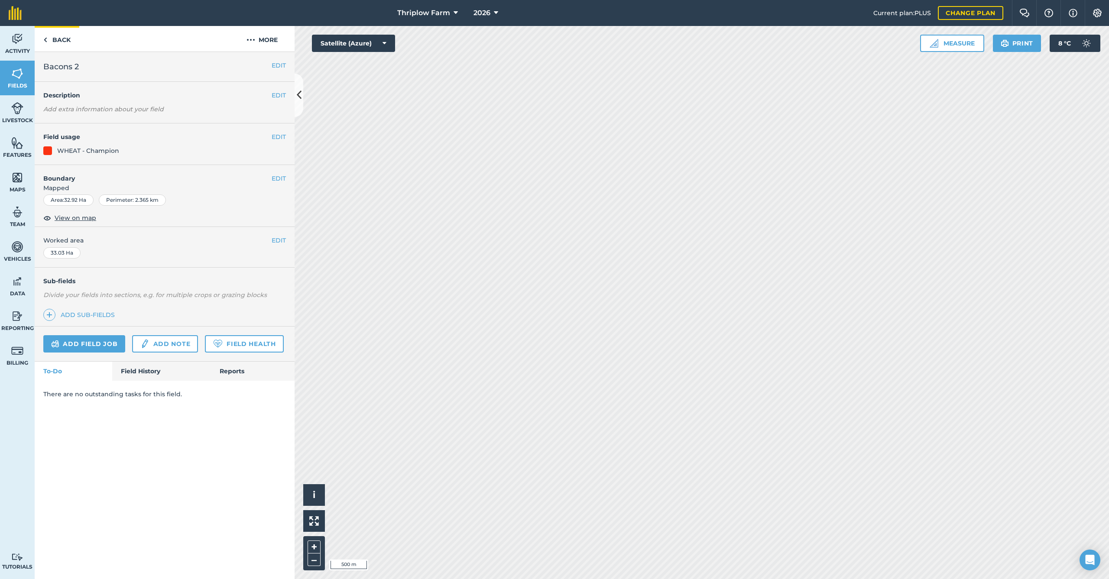
click at [62, 41] on link "Back" at bounding box center [57, 39] width 45 height 26
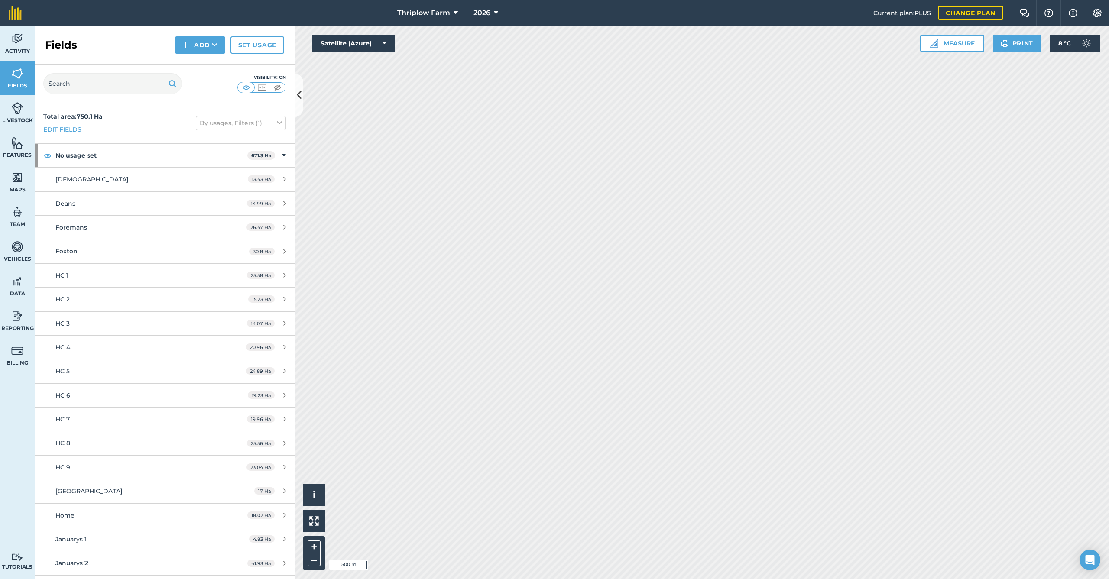
click at [99, 181] on div "[DEMOGRAPHIC_DATA]" at bounding box center [136, 180] width 163 height 10
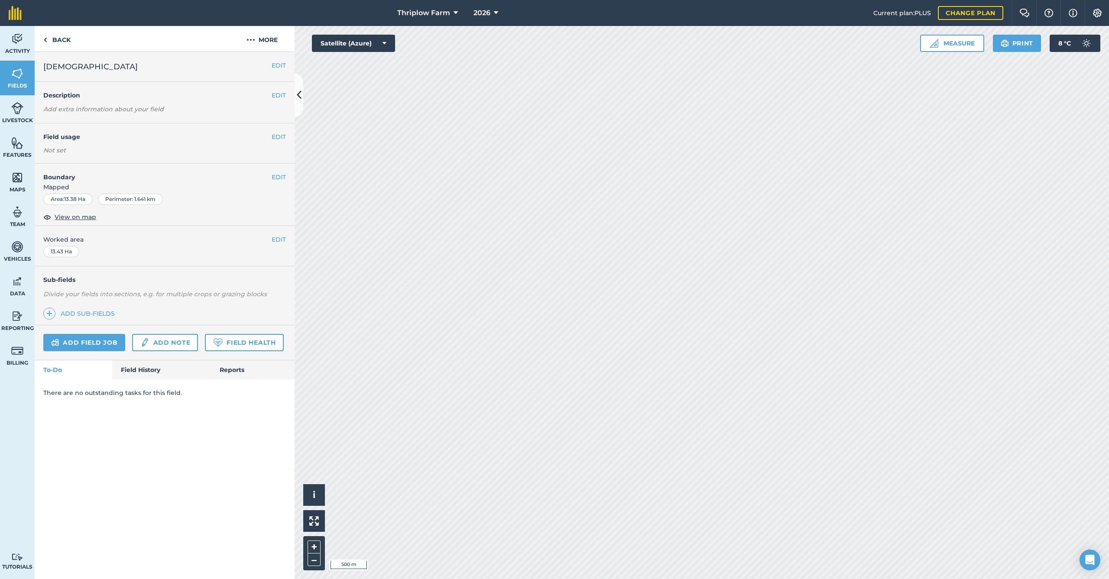
click at [276, 138] on button "EDIT" at bounding box center [279, 137] width 14 height 10
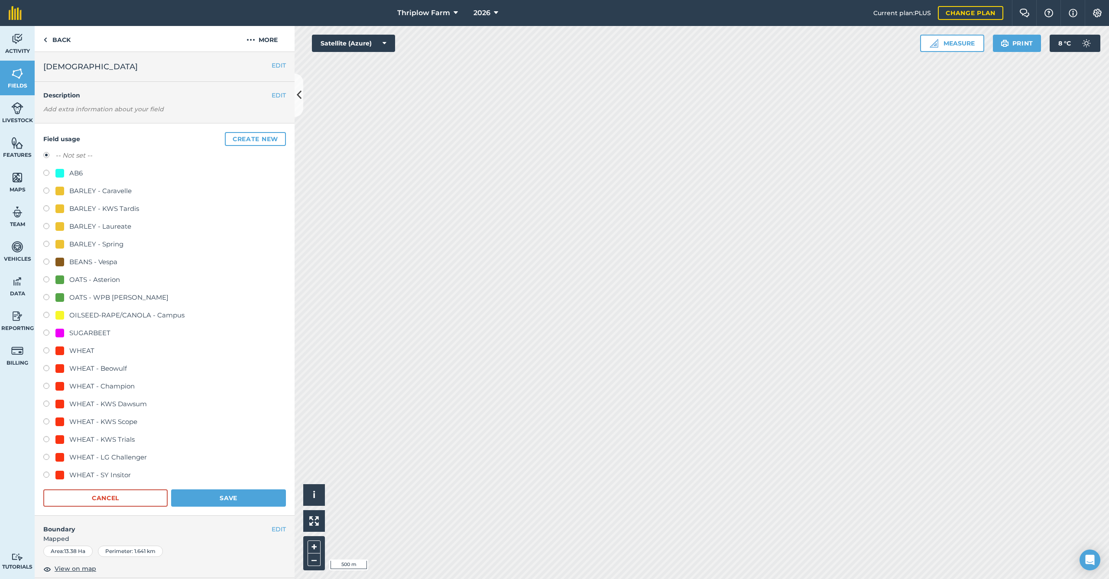
click at [65, 173] on div "AB6" at bounding box center [68, 173] width 27 height 10
radio input "true"
radio input "false"
click at [226, 503] on button "Save" at bounding box center [228, 498] width 115 height 17
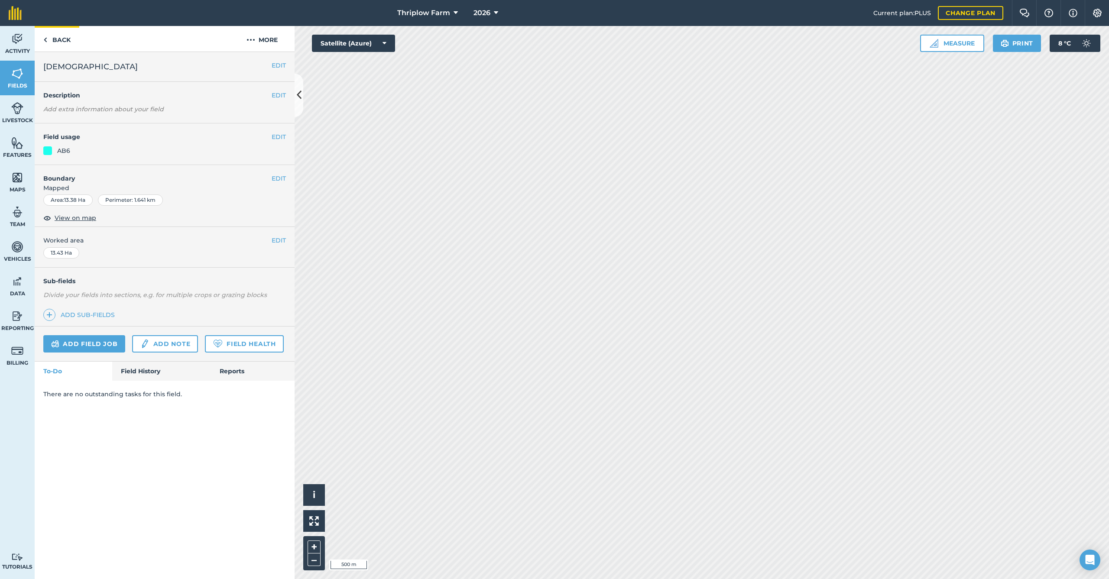
click at [64, 39] on link "Back" at bounding box center [57, 39] width 45 height 26
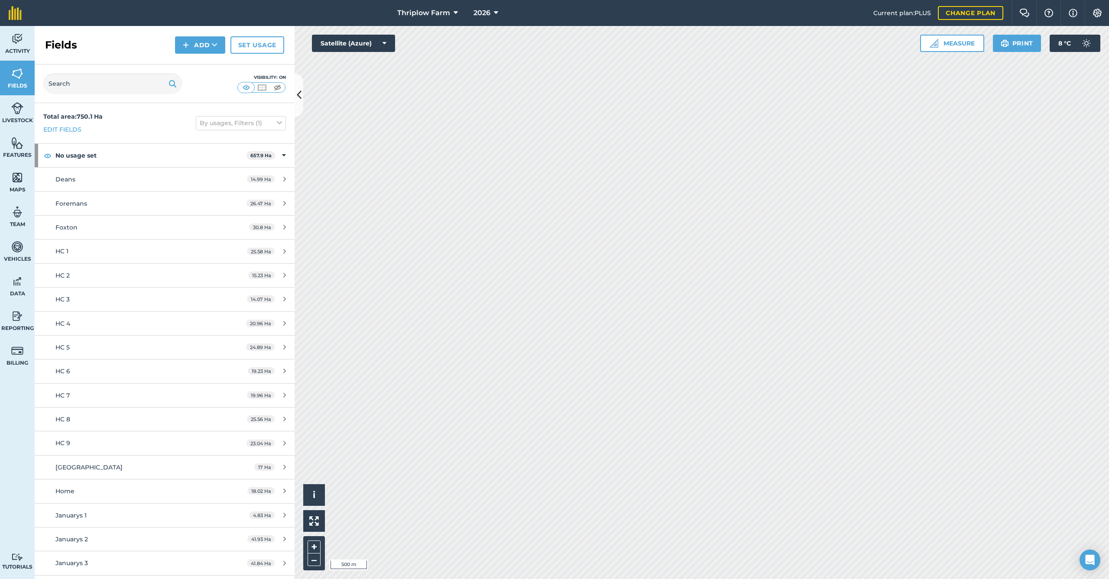
click at [67, 180] on span "Deans" at bounding box center [65, 179] width 20 height 8
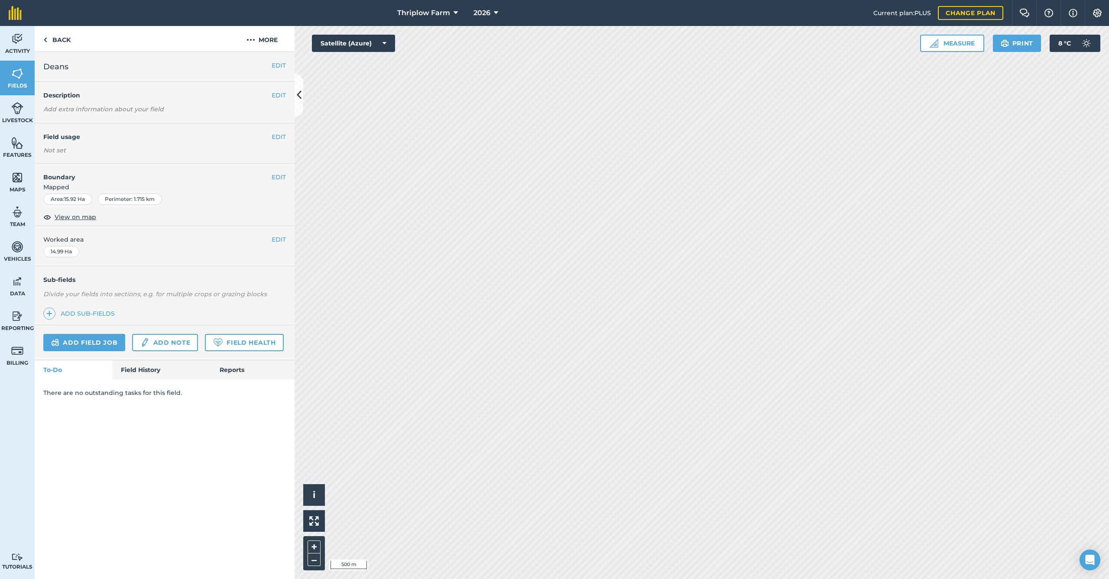
click at [279, 138] on button "EDIT" at bounding box center [279, 137] width 14 height 10
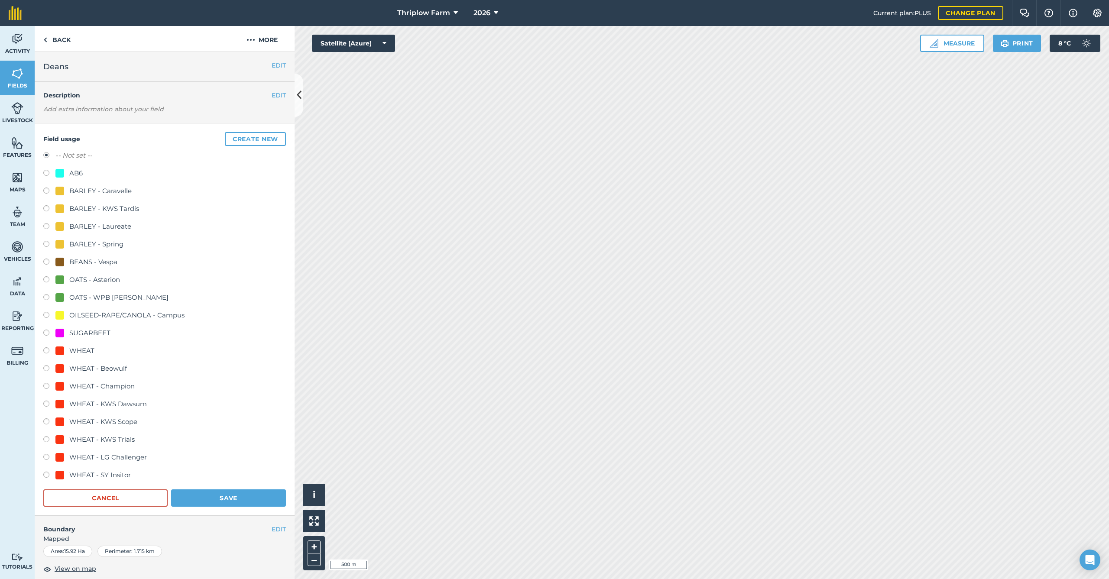
click at [104, 384] on div "WHEAT - Champion" at bounding box center [101, 386] width 65 height 10
radio input "true"
radio input "false"
click at [106, 366] on div "WHEAT - Beowulf" at bounding box center [98, 369] width 58 height 10
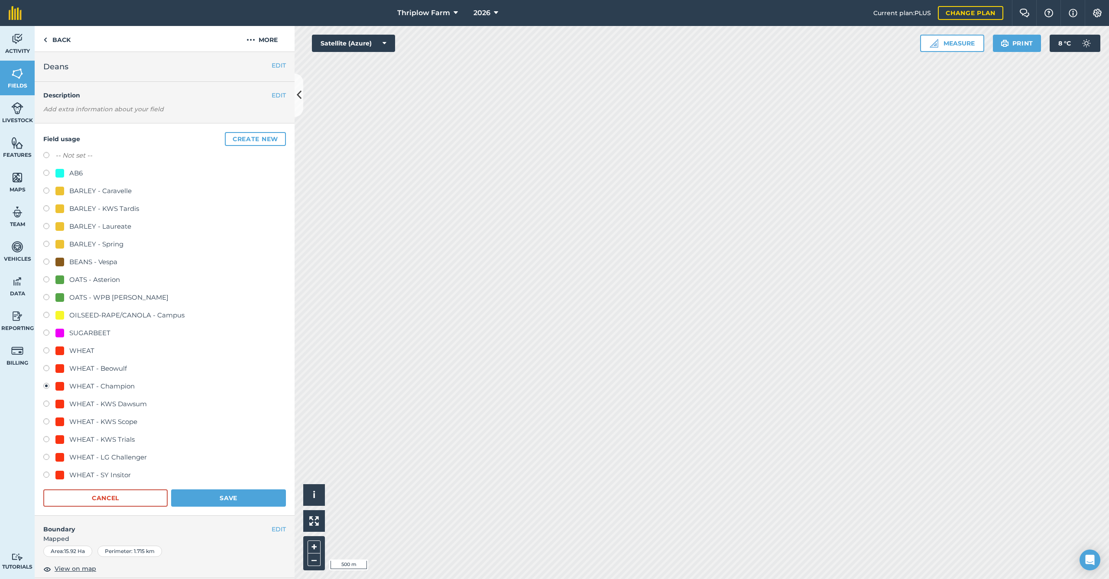
radio input "true"
radio input "false"
click at [209, 495] on button "Save" at bounding box center [228, 498] width 115 height 17
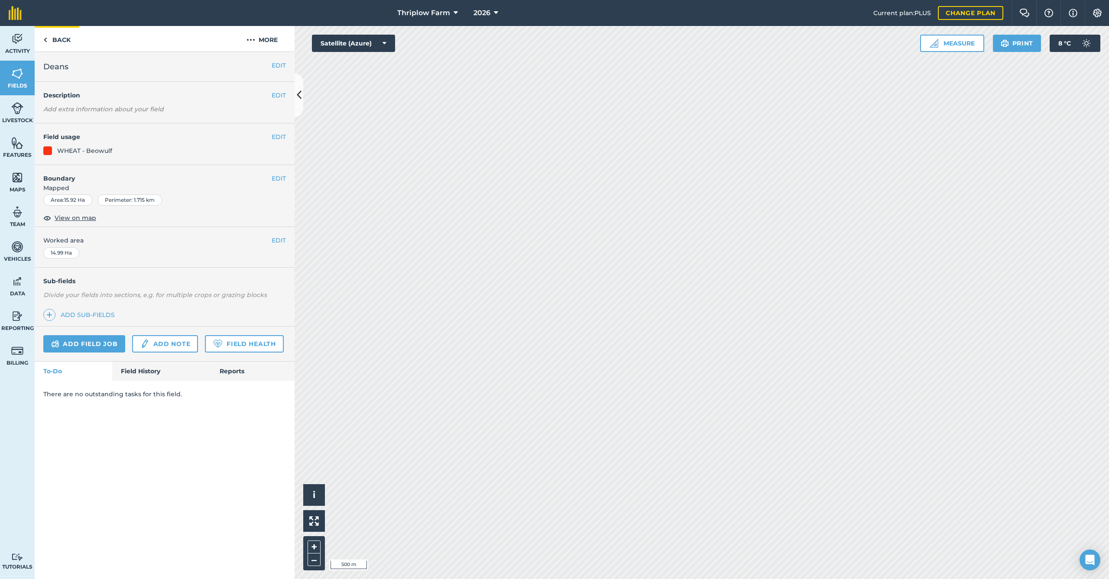
click at [62, 40] on link "Back" at bounding box center [57, 39] width 45 height 26
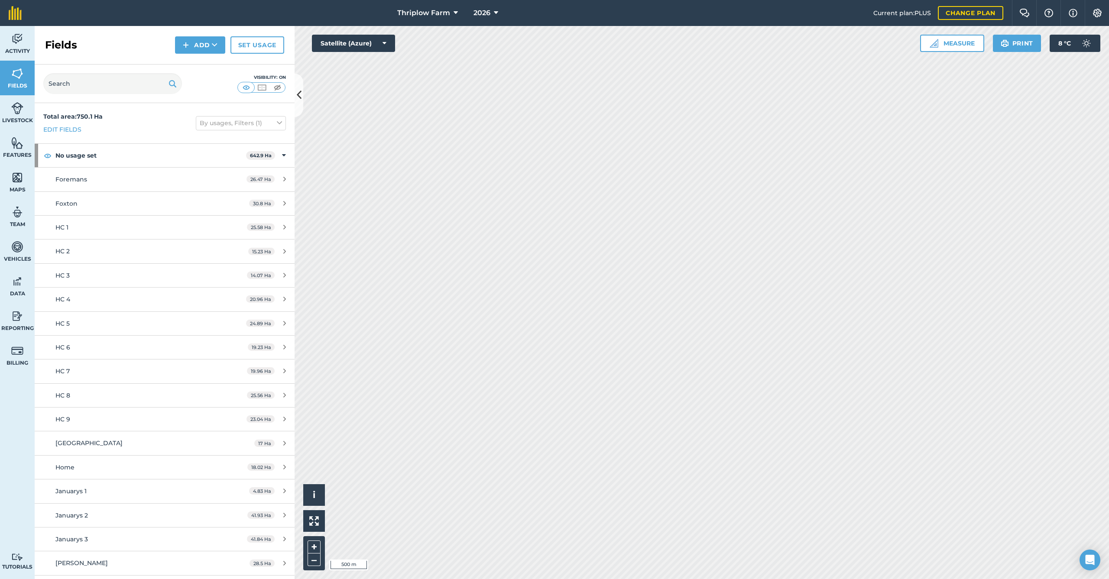
click at [83, 178] on span "Foremans" at bounding box center [71, 179] width 32 height 8
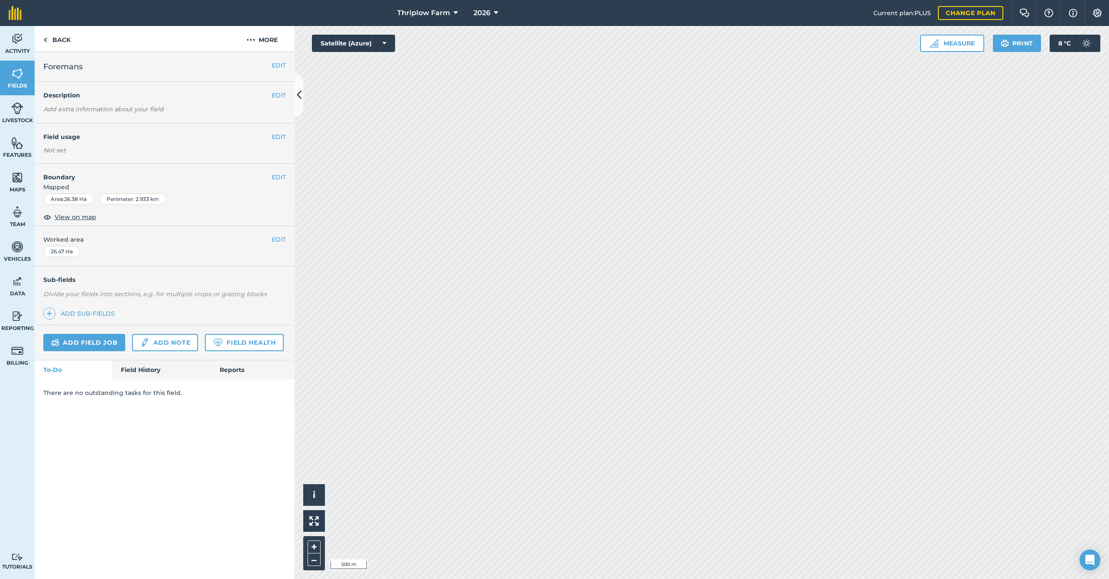
click at [269, 136] on h4 "Field usage" at bounding box center [157, 137] width 228 height 10
click at [281, 136] on button "EDIT" at bounding box center [279, 137] width 14 height 10
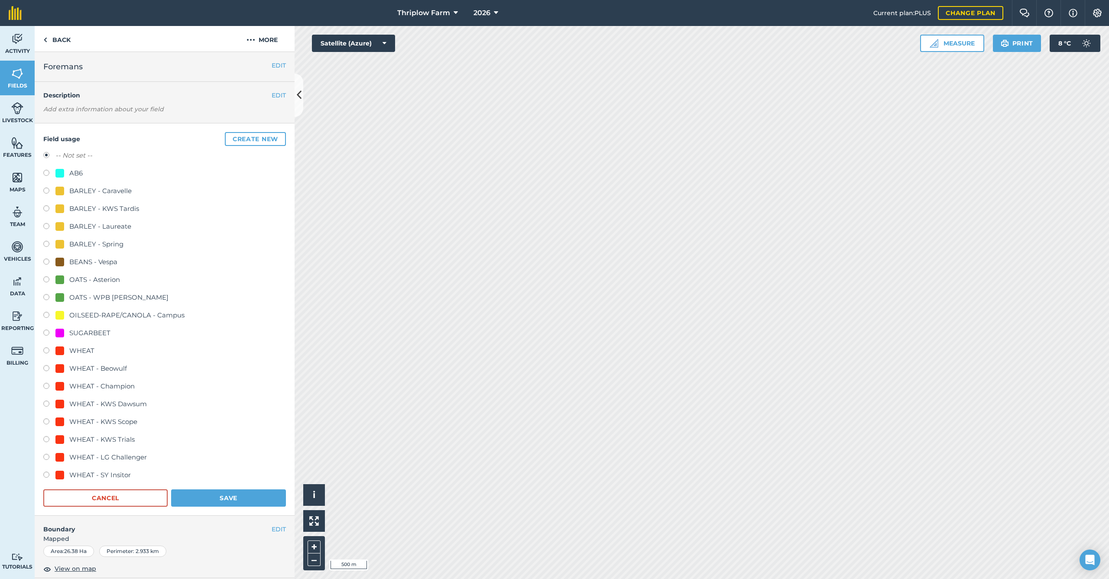
click at [103, 190] on div "BARLEY - Caravelle" at bounding box center [100, 191] width 62 height 10
radio input "true"
radio input "false"
click at [246, 496] on button "Save" at bounding box center [228, 498] width 115 height 17
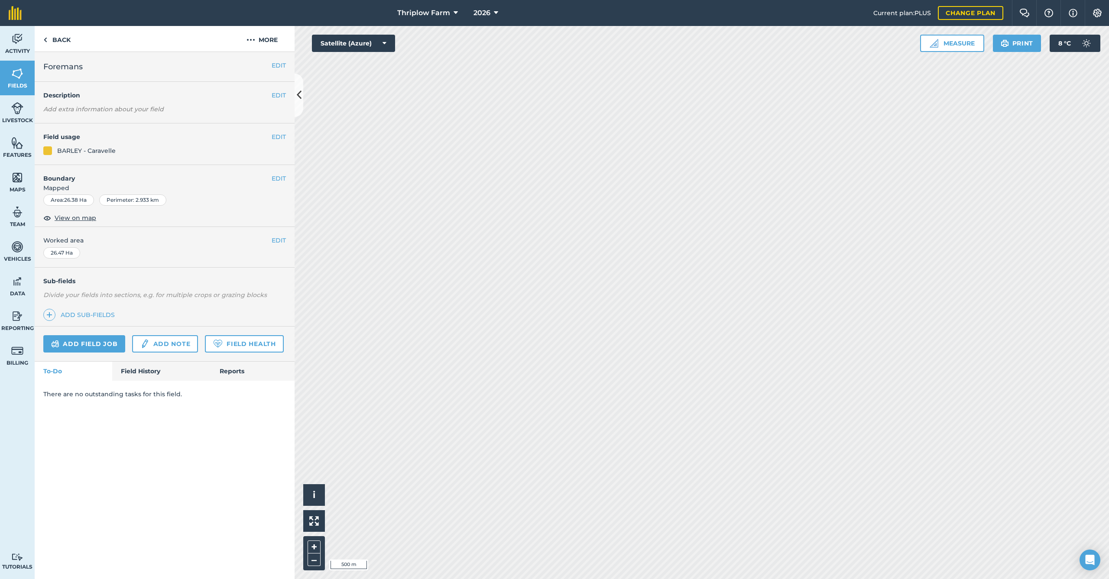
click at [1099, 9] on img at bounding box center [1097, 13] width 10 height 9
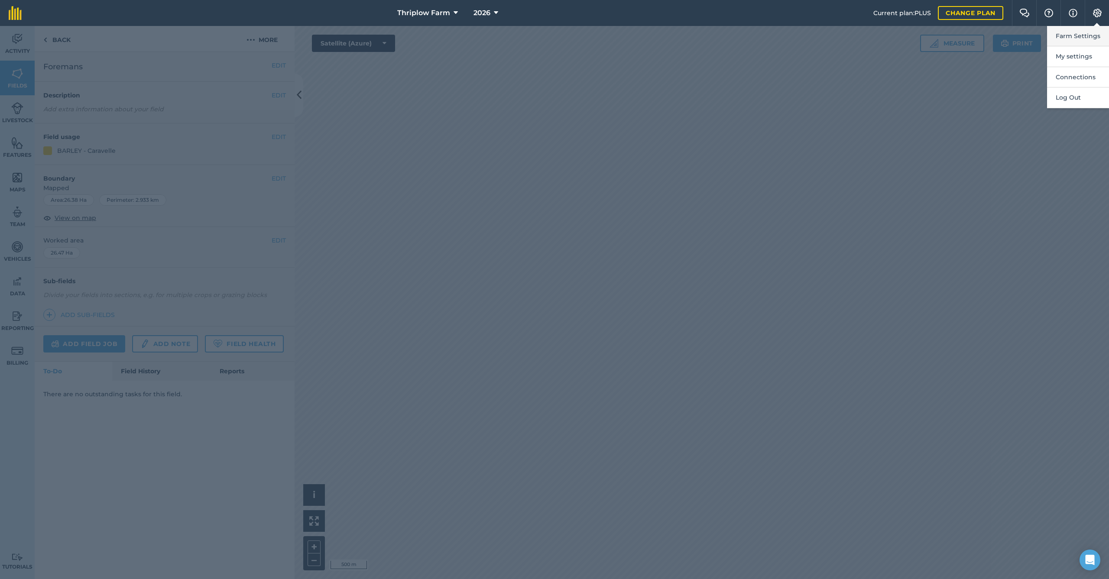
click at [1075, 36] on button "Farm Settings" at bounding box center [1078, 36] width 62 height 20
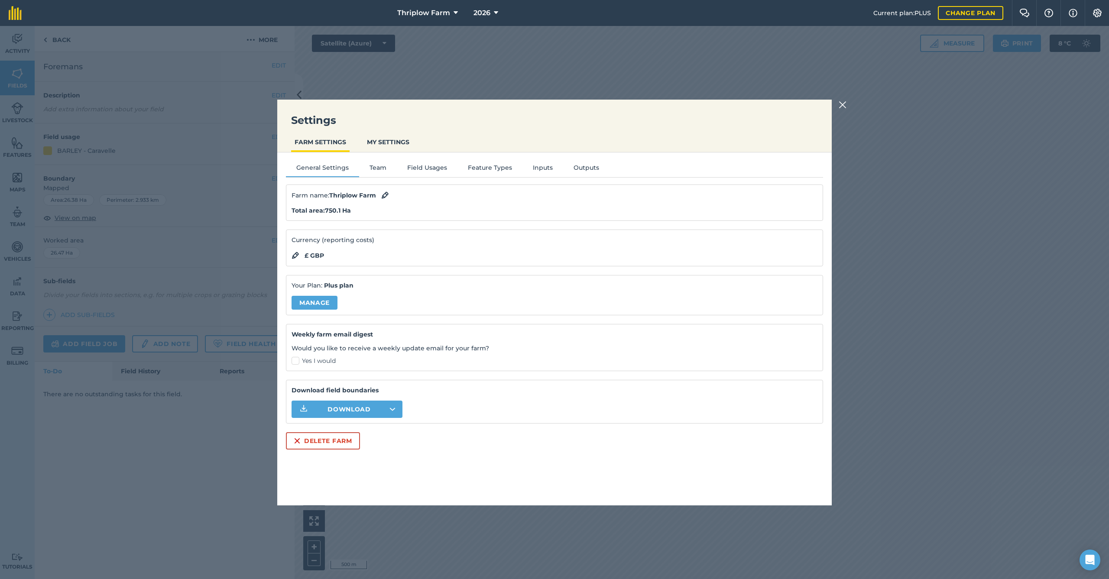
click at [419, 169] on button "Field Usages" at bounding box center [427, 169] width 61 height 13
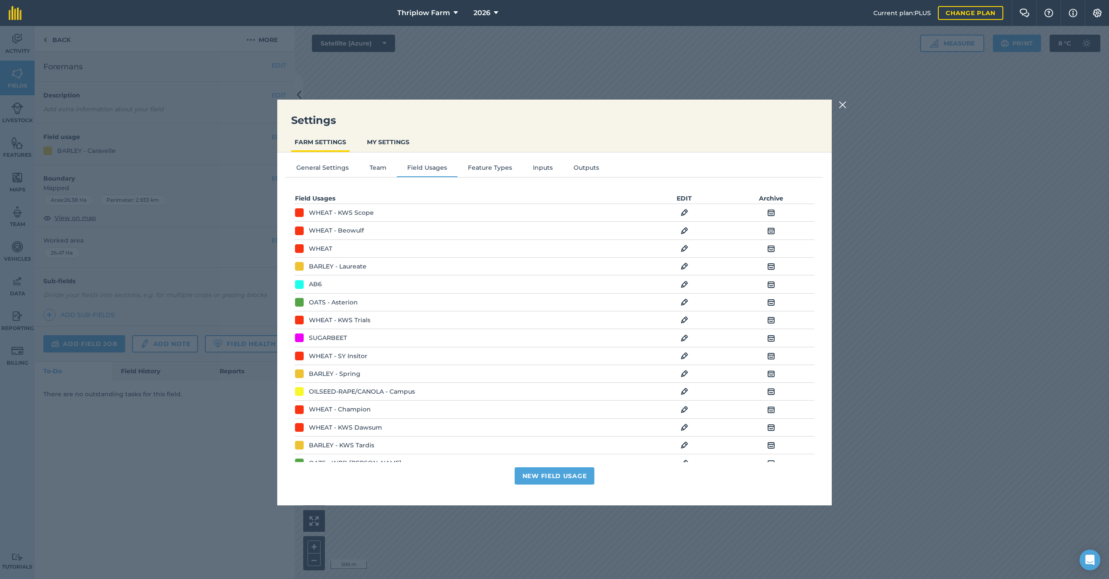
click at [774, 266] on img at bounding box center [771, 266] width 8 height 10
click at [773, 321] on img at bounding box center [771, 320] width 8 height 10
click at [773, 322] on img at bounding box center [771, 320] width 8 height 10
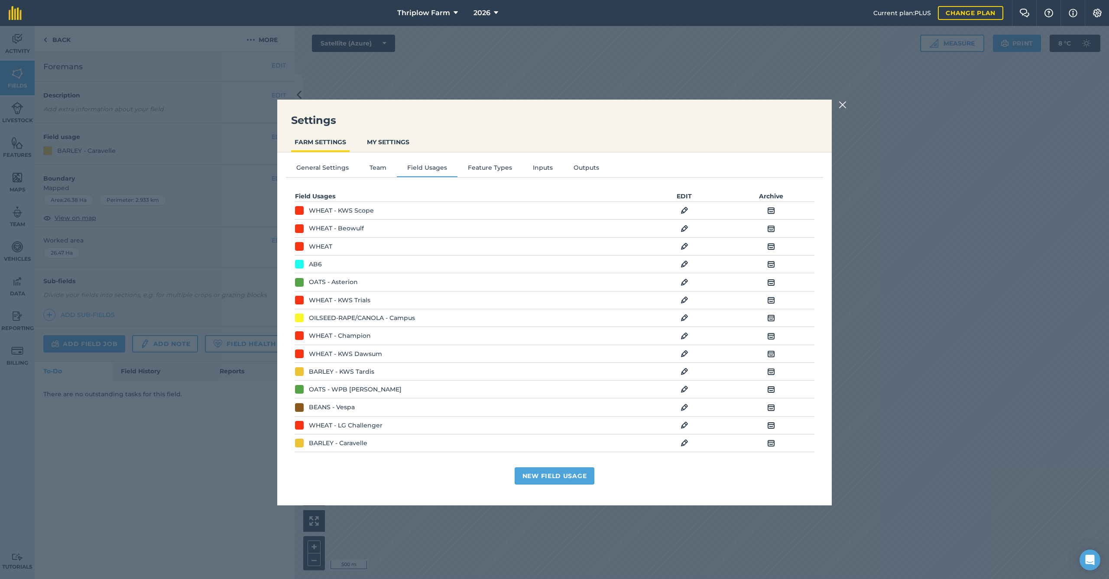
click at [773, 322] on img at bounding box center [771, 318] width 8 height 10
click at [773, 335] on img at bounding box center [771, 336] width 8 height 10
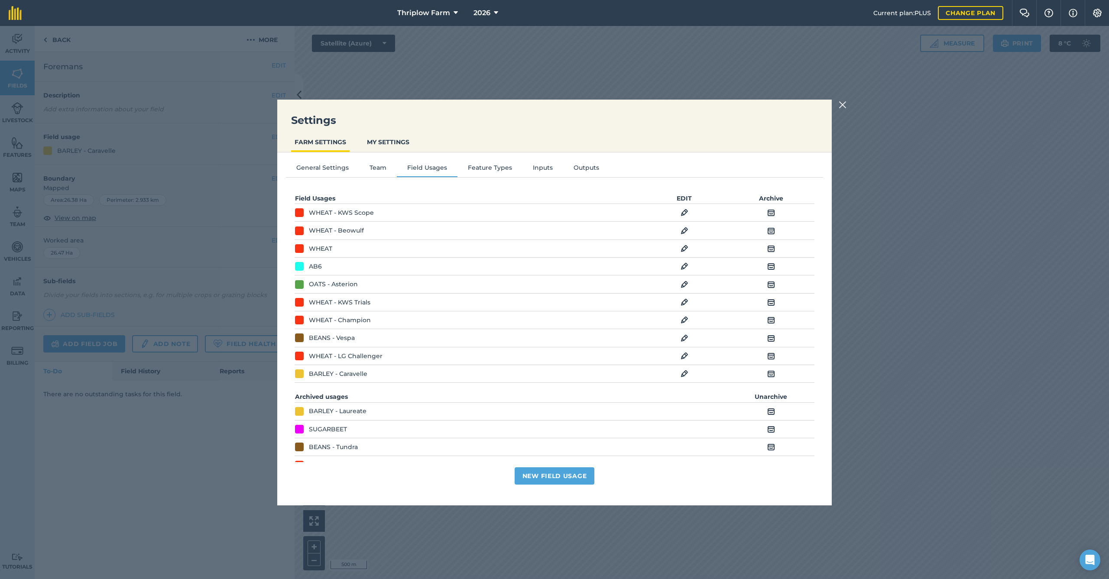
scroll to position [0, 0]
click at [838, 104] on div "Settings FARM SETTINGS MY SETTINGS General Settings Team Field Usages Feature T…" at bounding box center [554, 302] width 1109 height 553
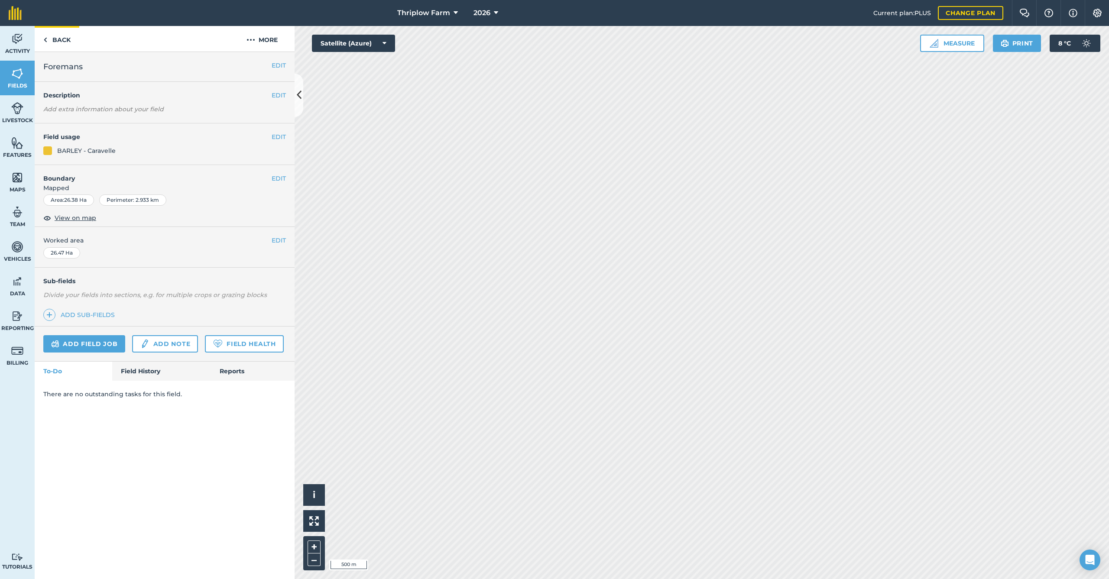
click at [53, 38] on link "Back" at bounding box center [57, 39] width 45 height 26
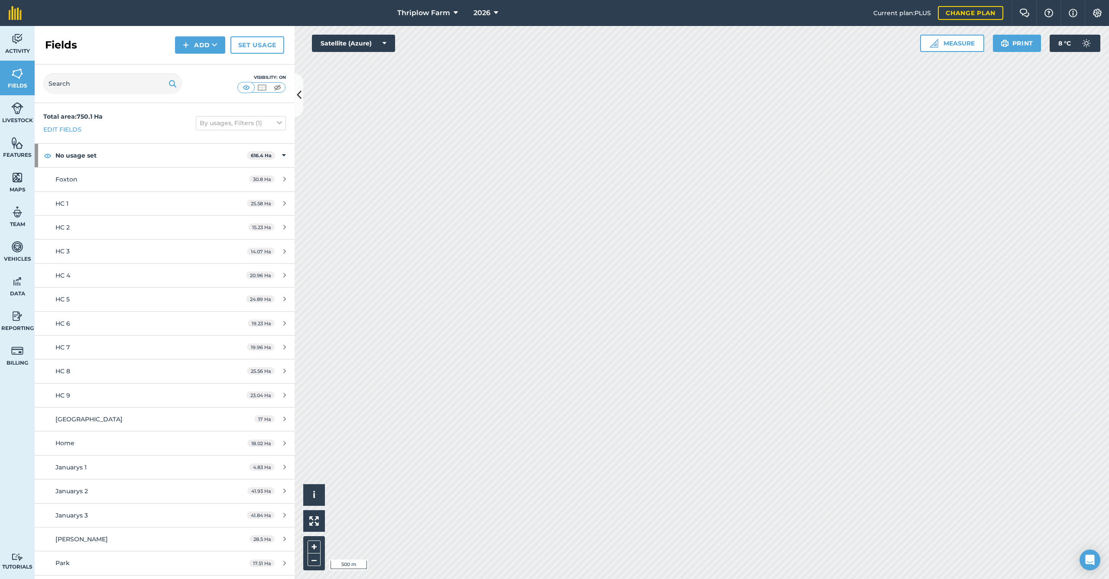
click at [73, 180] on span "Foxton" at bounding box center [66, 179] width 22 height 8
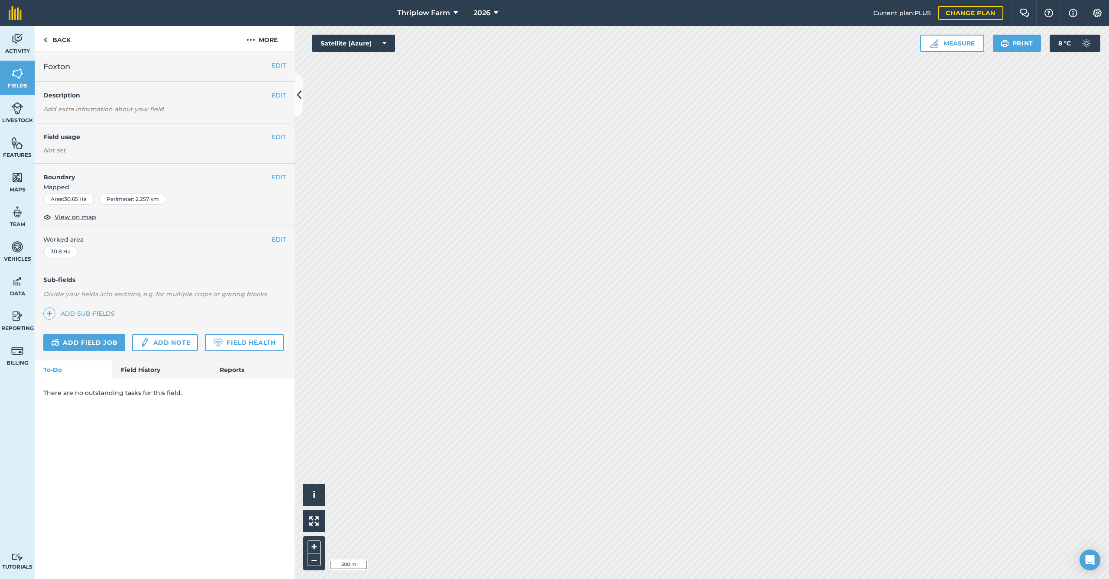
click at [276, 134] on button "EDIT" at bounding box center [279, 137] width 14 height 10
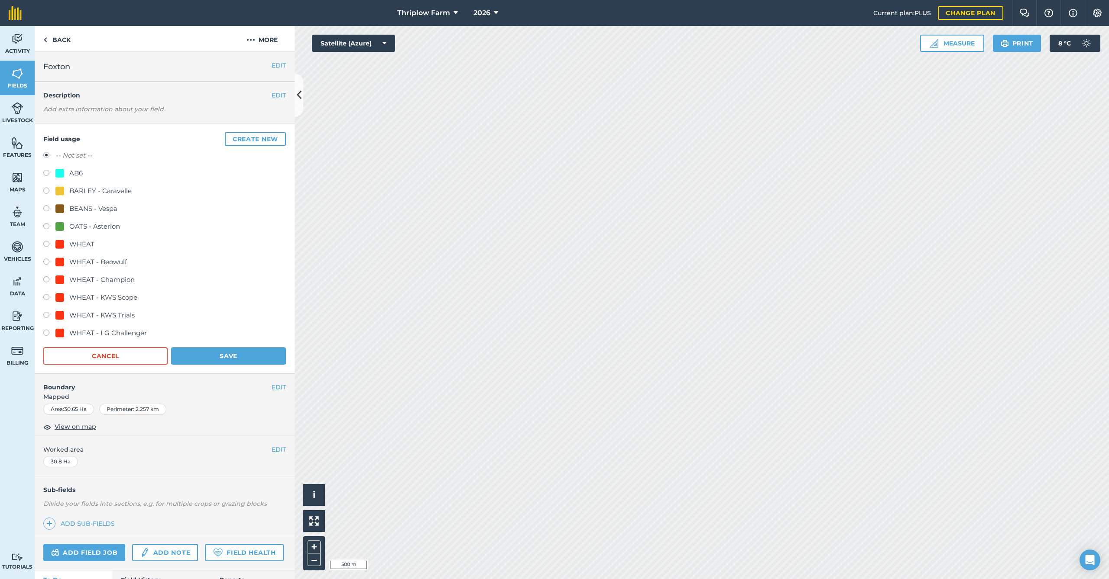
click at [69, 171] on div "AB6" at bounding box center [68, 173] width 27 height 10
radio input "true"
radio input "false"
drag, startPoint x: 239, startPoint y: 358, endPoint x: 210, endPoint y: 289, distance: 74.8
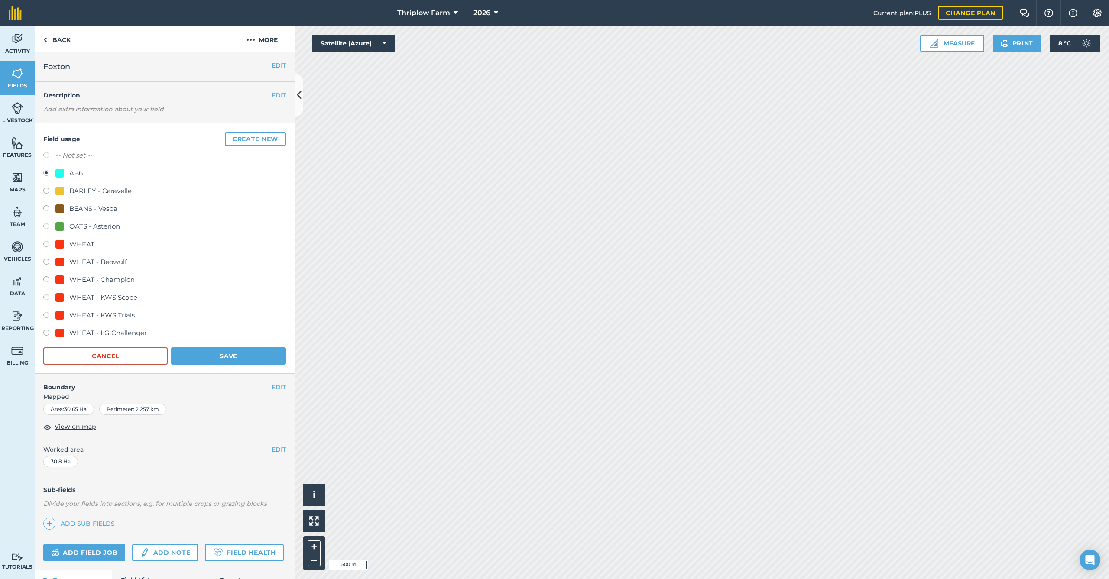
click at [240, 357] on button "Save" at bounding box center [228, 356] width 115 height 17
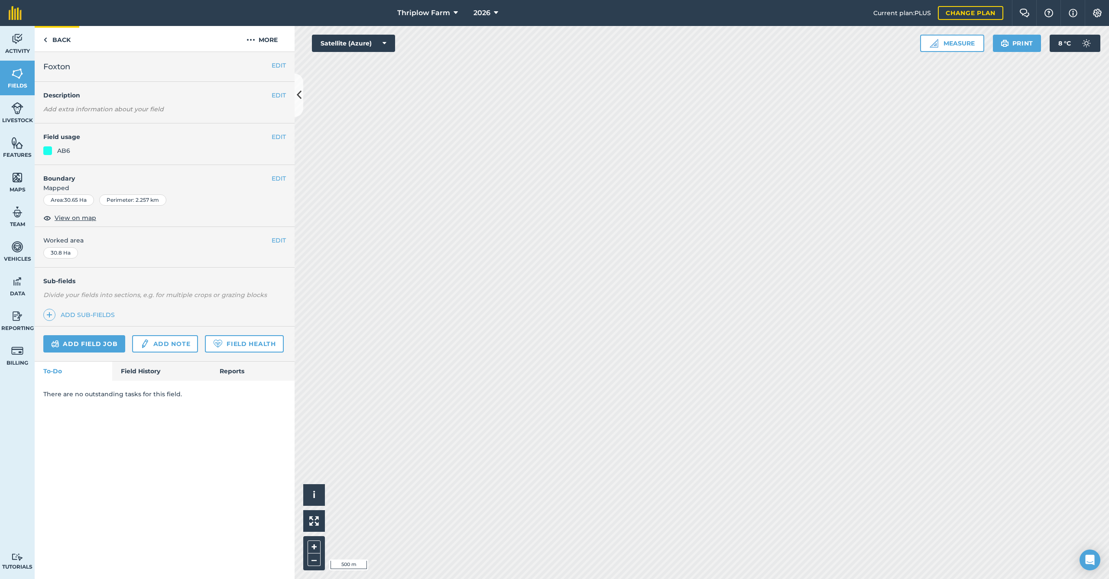
click at [68, 43] on link "Back" at bounding box center [57, 39] width 45 height 26
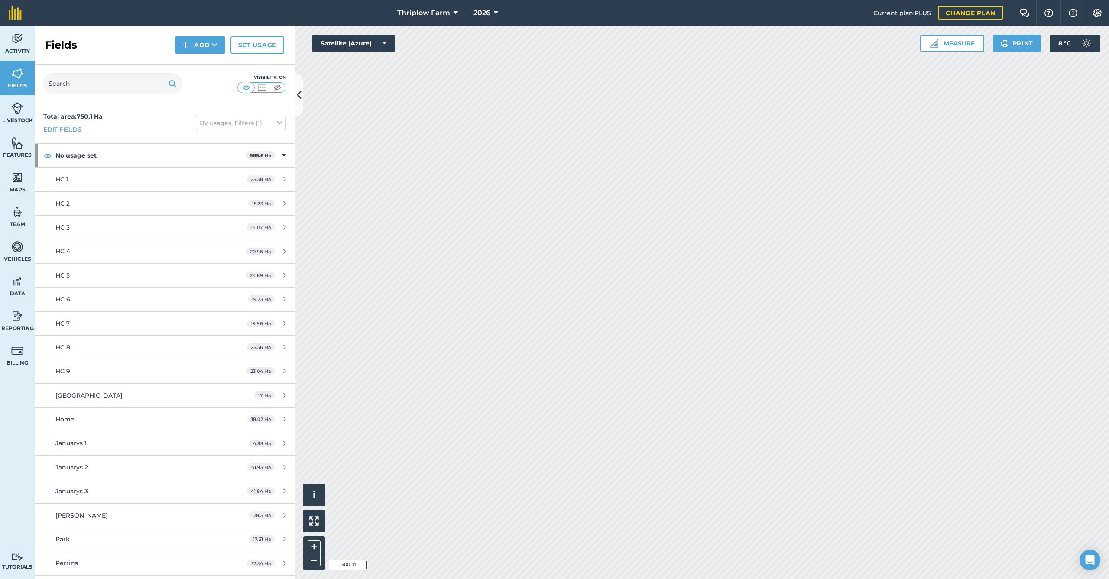
click at [108, 183] on div "HC 1" at bounding box center [136, 180] width 163 height 10
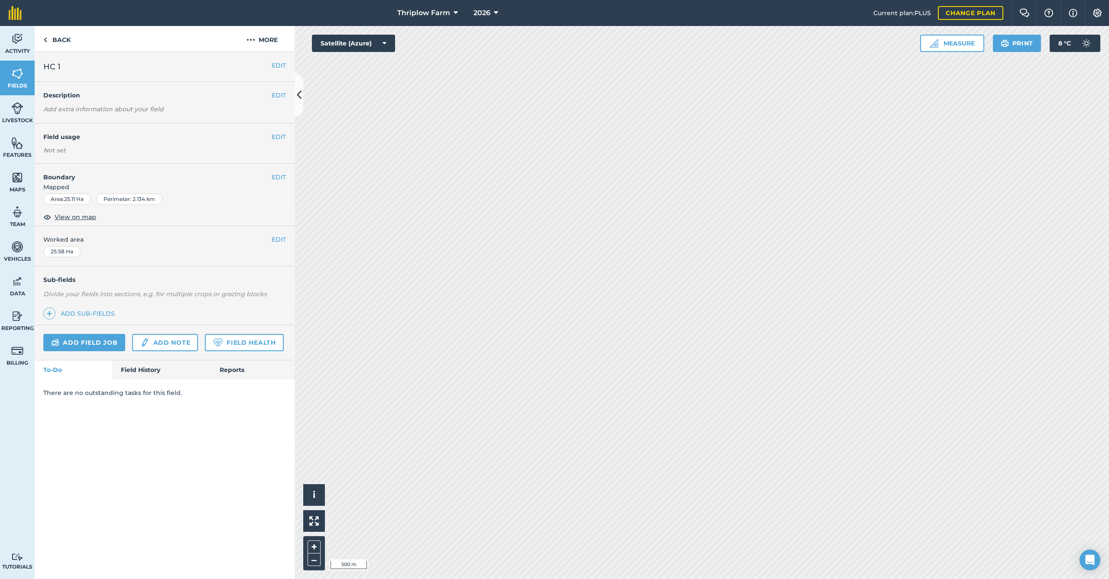
click at [275, 138] on button "EDIT" at bounding box center [279, 137] width 14 height 10
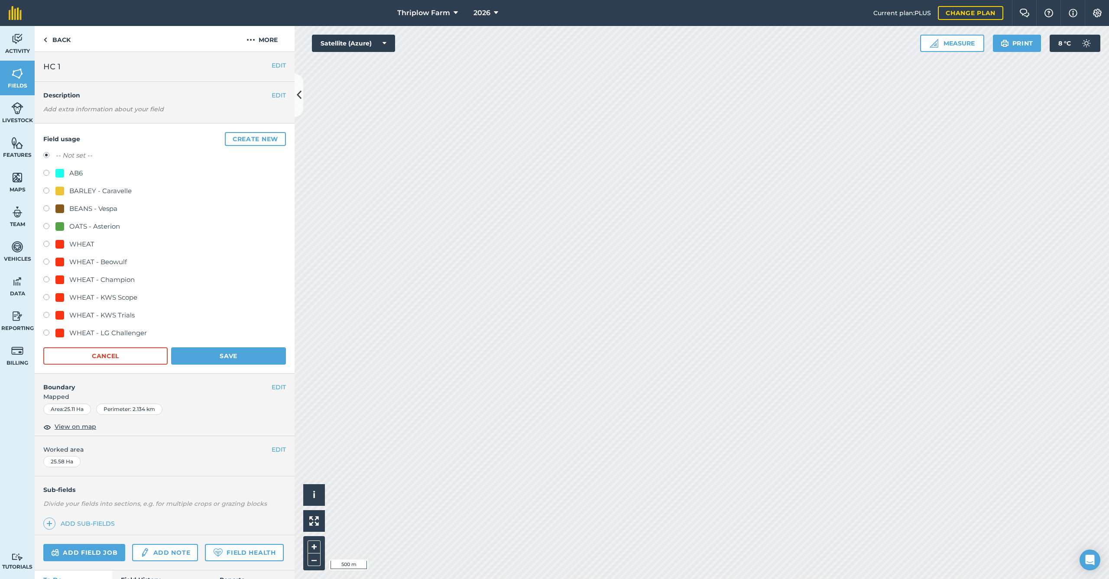
click at [123, 294] on div "WHEAT - KWS Scope" at bounding box center [103, 297] width 68 height 10
radio input "true"
radio input "false"
click at [217, 355] on button "Save" at bounding box center [228, 356] width 115 height 17
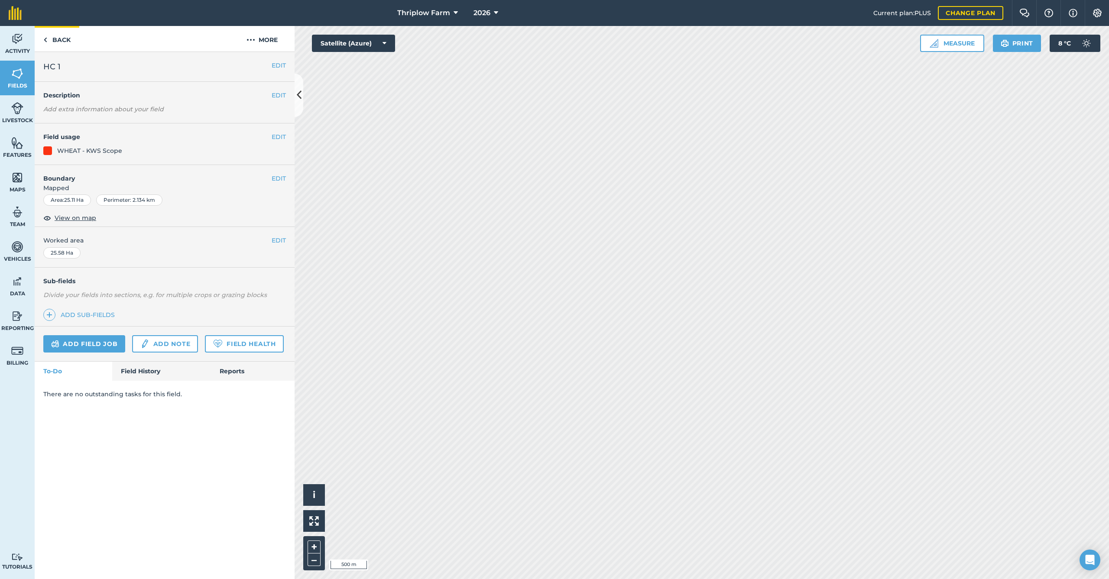
click at [55, 42] on link "Back" at bounding box center [57, 39] width 45 height 26
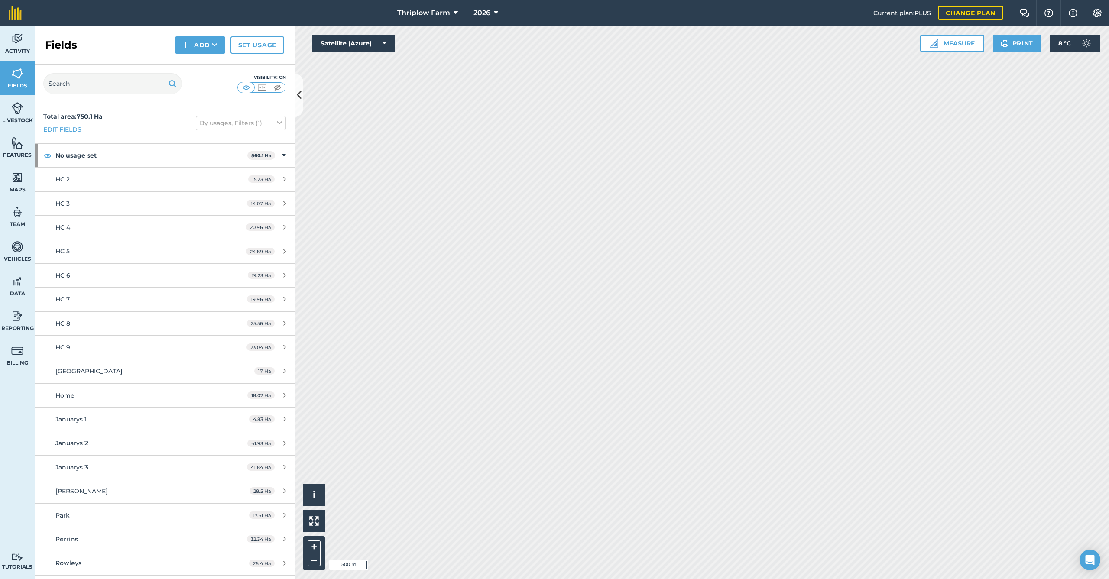
click at [75, 177] on div "HC 2" at bounding box center [136, 180] width 163 height 10
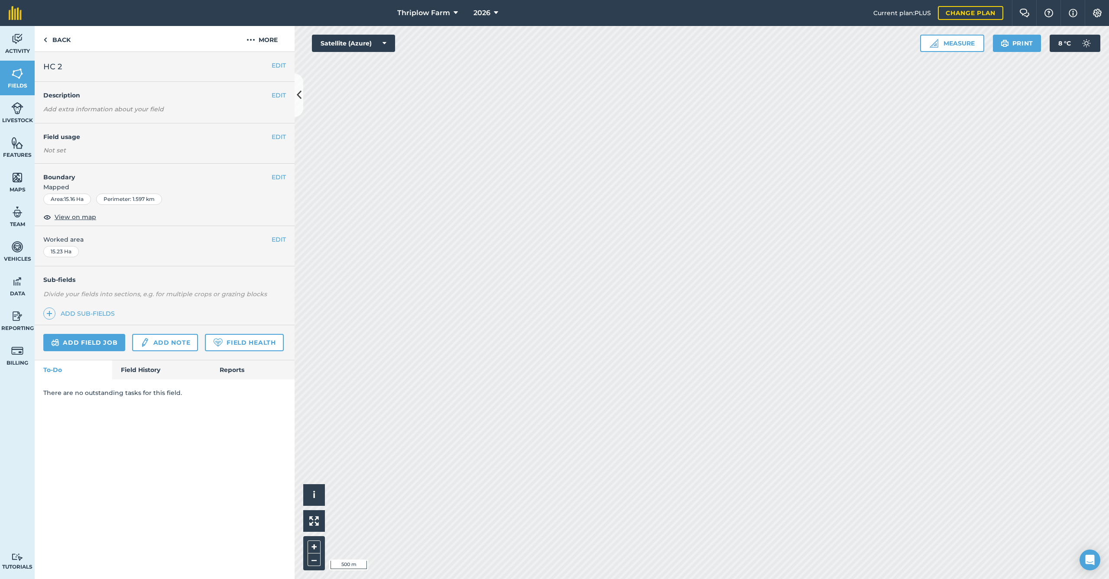
click at [275, 132] on button "EDIT" at bounding box center [279, 137] width 14 height 10
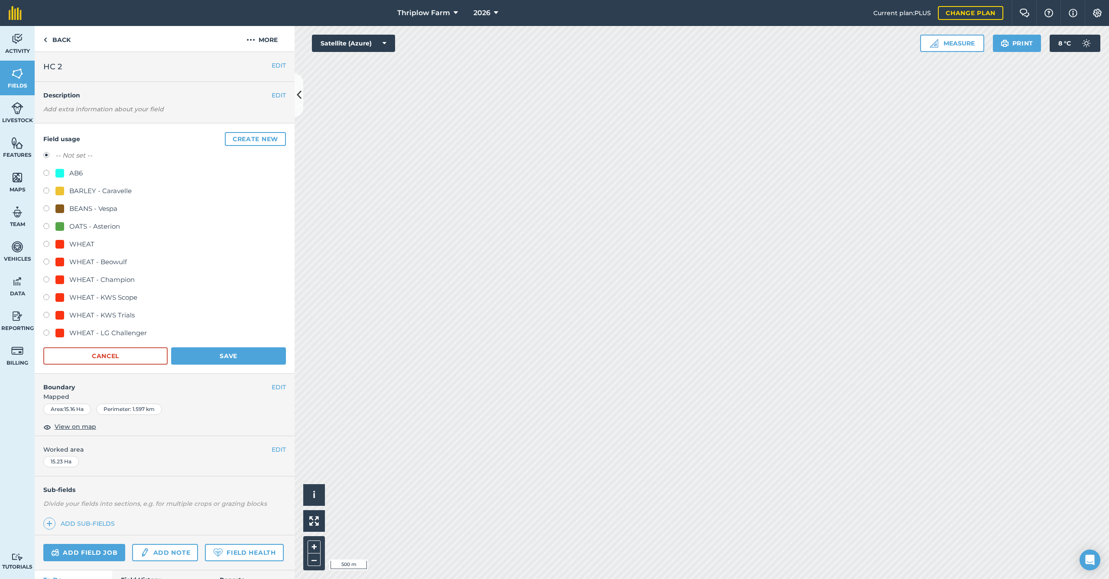
click at [82, 224] on div "OATS - Asterion" at bounding box center [94, 226] width 51 height 10
radio input "true"
radio input "false"
click at [218, 356] on button "Save" at bounding box center [228, 356] width 115 height 17
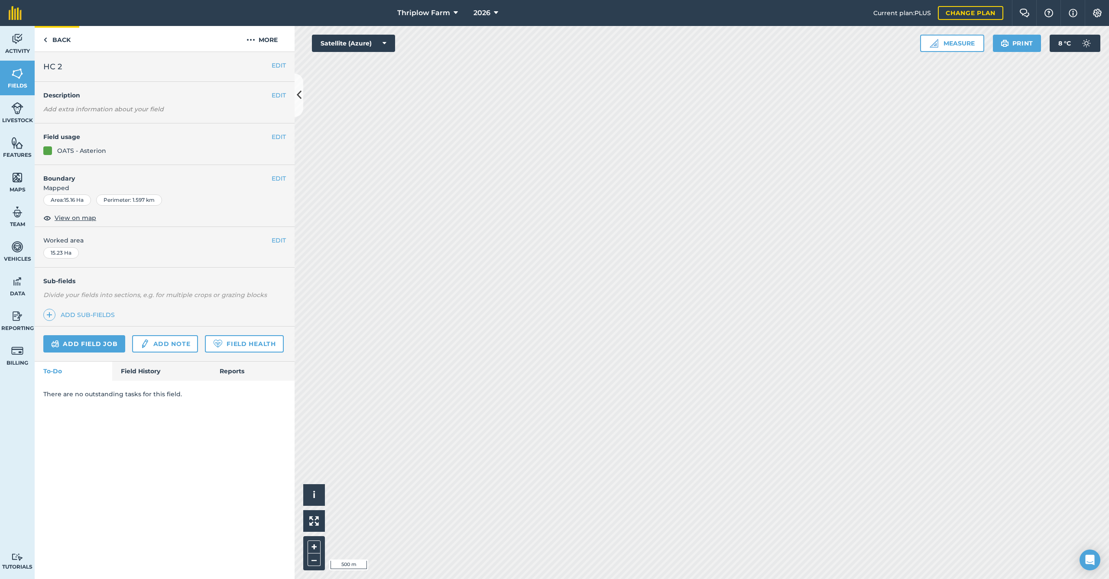
click at [59, 42] on link "Back" at bounding box center [57, 39] width 45 height 26
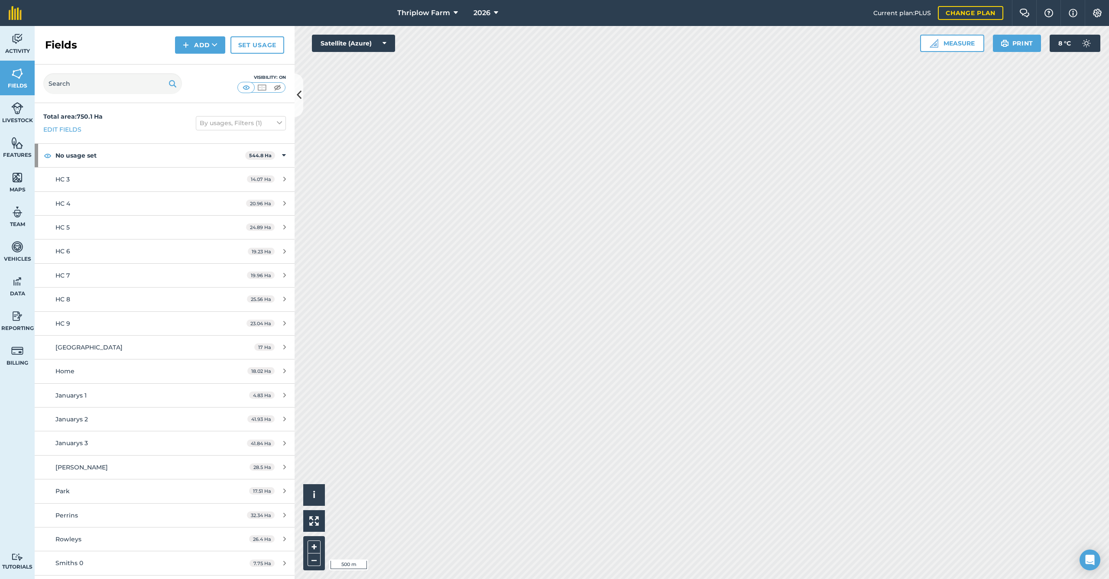
click at [92, 182] on div "HC 3" at bounding box center [136, 180] width 163 height 10
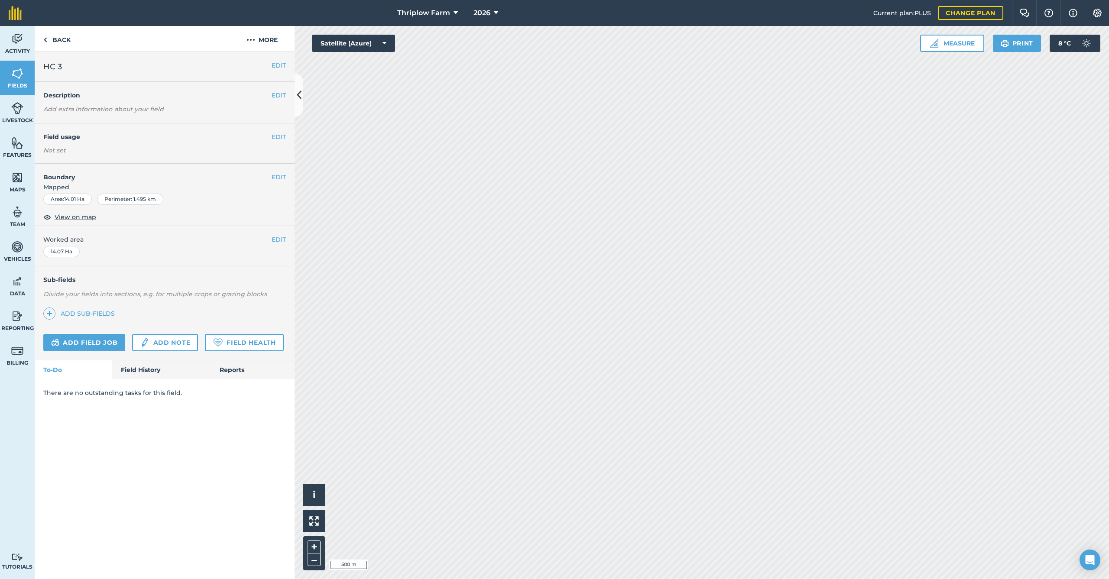
click at [287, 136] on div "EDIT Field usage Not set" at bounding box center [165, 143] width 260 height 40
click at [284, 137] on button "EDIT" at bounding box center [279, 137] width 14 height 10
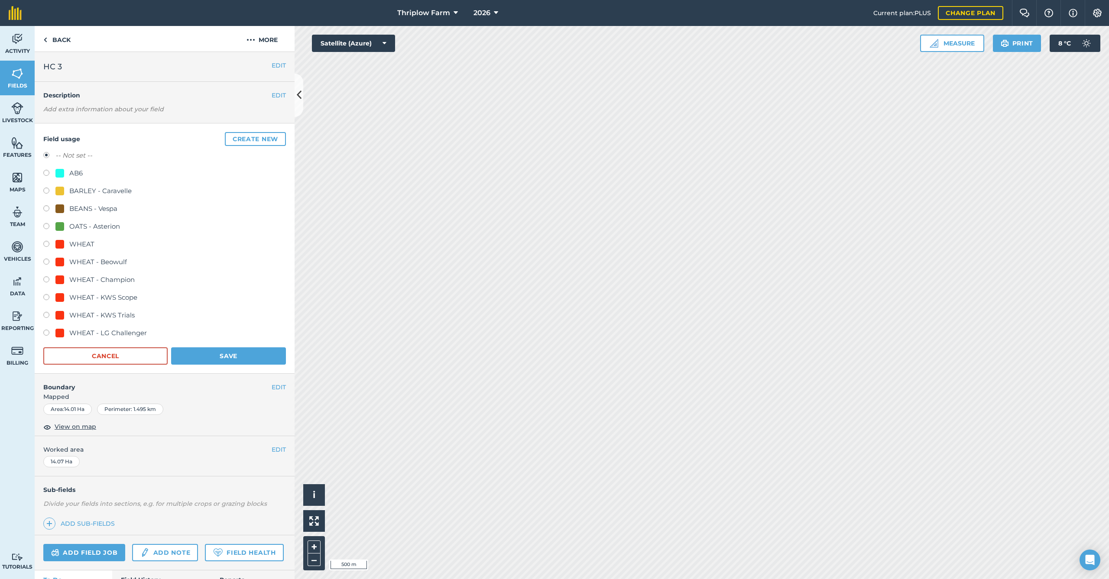
drag, startPoint x: 124, startPoint y: 293, endPoint x: 142, endPoint y: 305, distance: 21.0
click at [124, 293] on div "WHEAT - KWS Scope" at bounding box center [103, 297] width 68 height 10
radio input "true"
radio input "false"
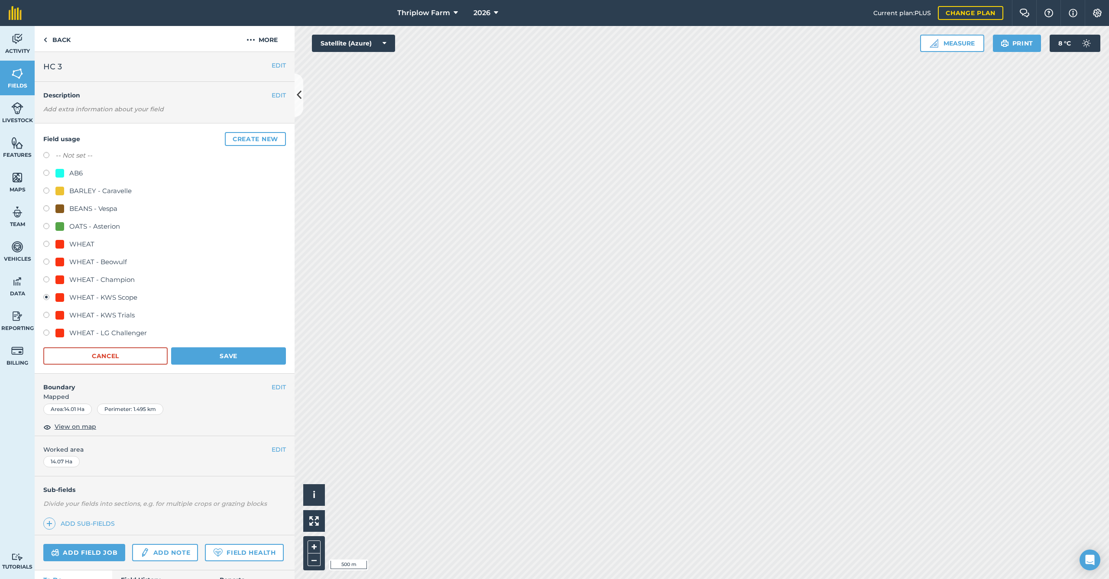
click at [207, 353] on button "Save" at bounding box center [228, 356] width 115 height 17
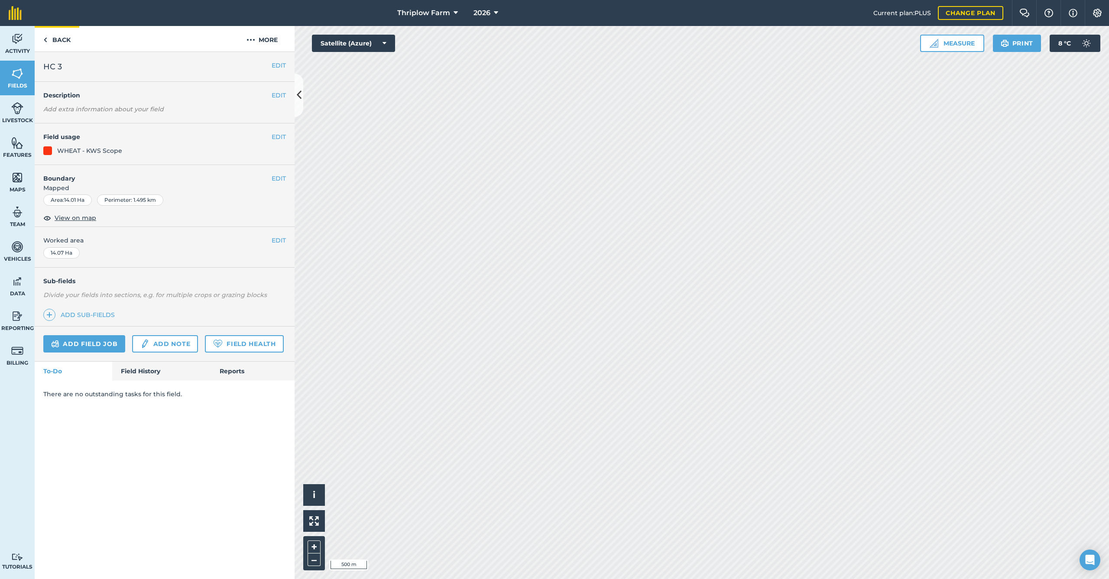
click at [57, 39] on link "Back" at bounding box center [57, 39] width 45 height 26
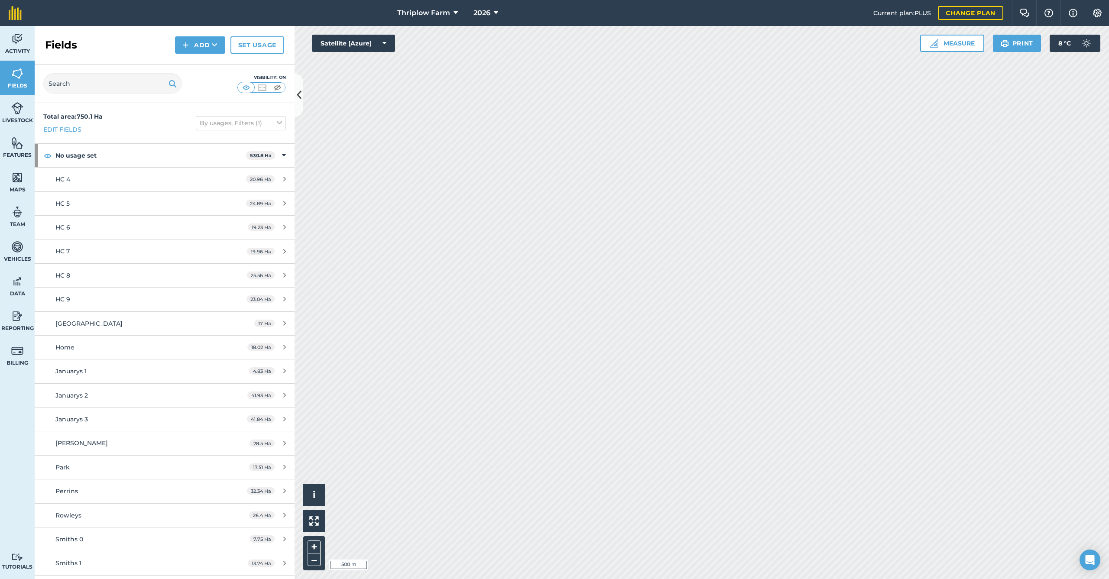
click at [66, 178] on span "HC 4" at bounding box center [62, 179] width 15 height 8
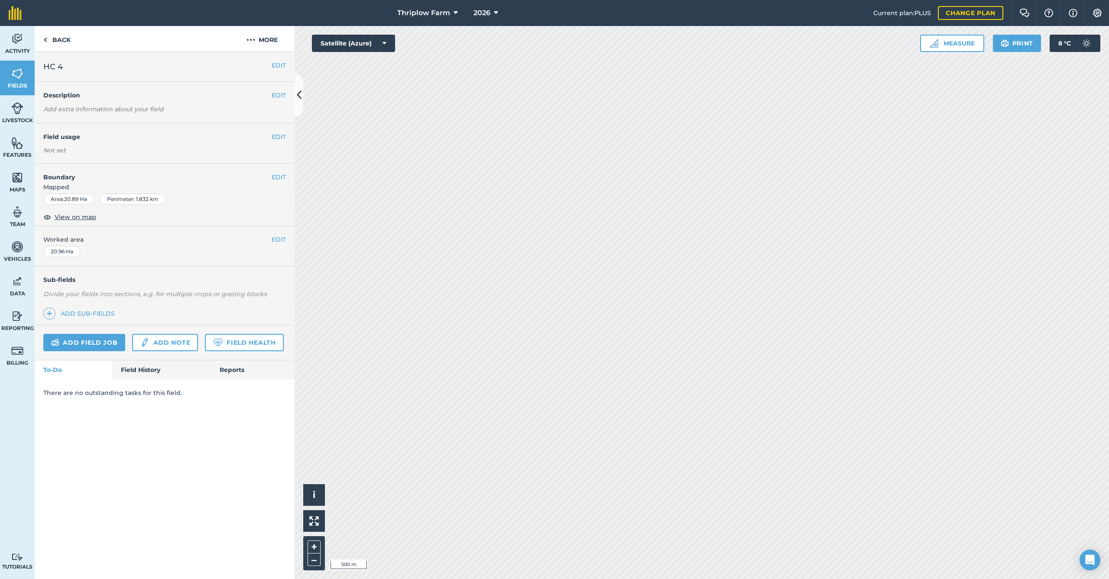
click at [279, 134] on button "EDIT" at bounding box center [279, 137] width 14 height 10
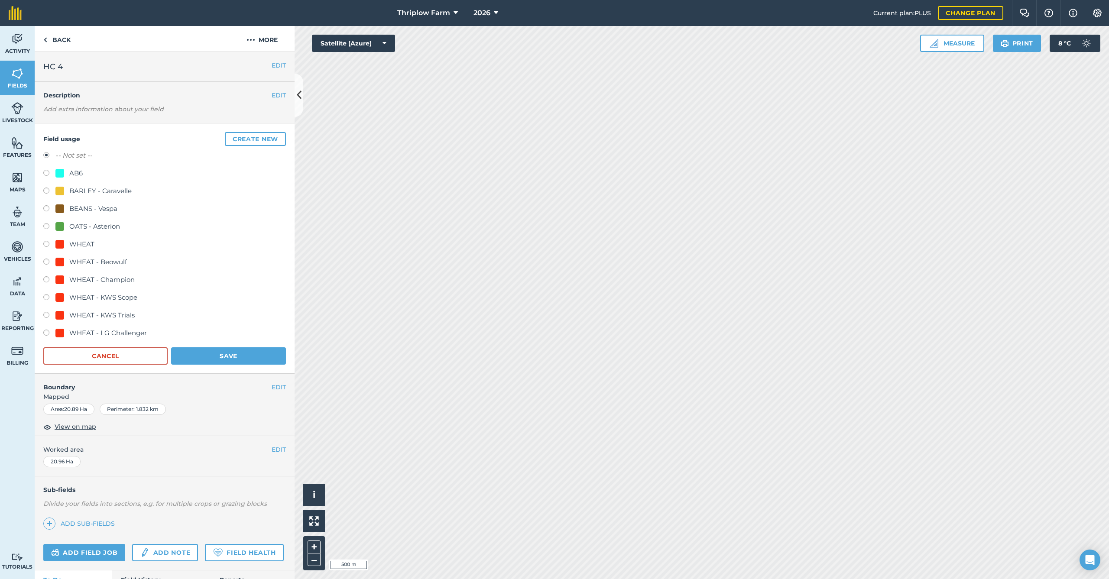
drag, startPoint x: 123, startPoint y: 296, endPoint x: 177, endPoint y: 325, distance: 60.7
click at [123, 296] on div "WHEAT - KWS Scope" at bounding box center [103, 297] width 68 height 10
radio input "true"
radio input "false"
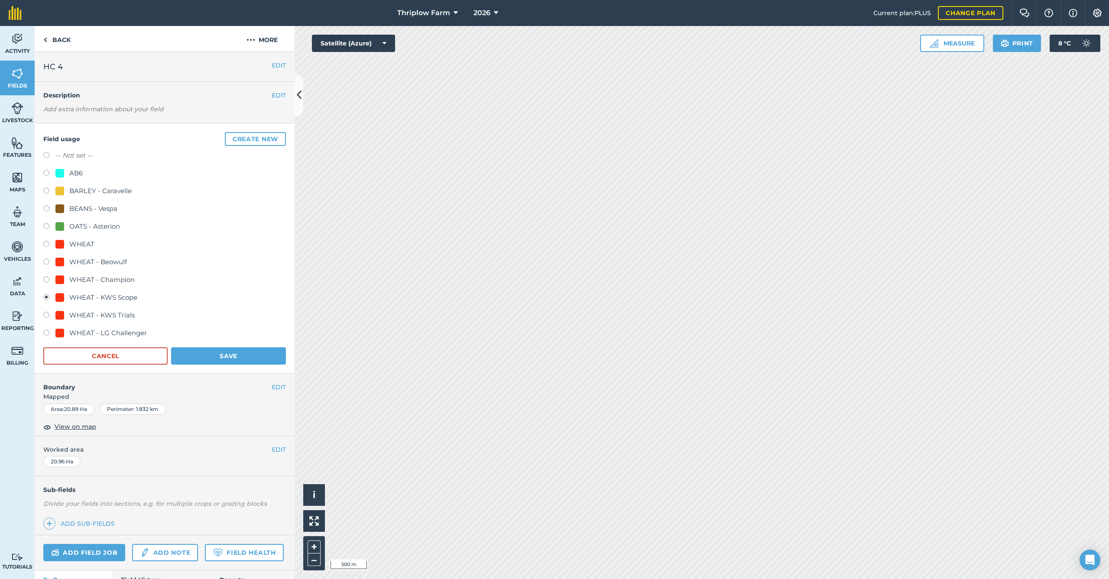
click at [215, 364] on div "Field usage Create new -- Not set -- AB6 BARLEY - Caravelle BEANS - Vespa OATS …" at bounding box center [165, 248] width 260 height 250
drag, startPoint x: 216, startPoint y: 360, endPoint x: 214, endPoint y: 351, distance: 9.6
click at [216, 360] on button "Save" at bounding box center [228, 356] width 115 height 17
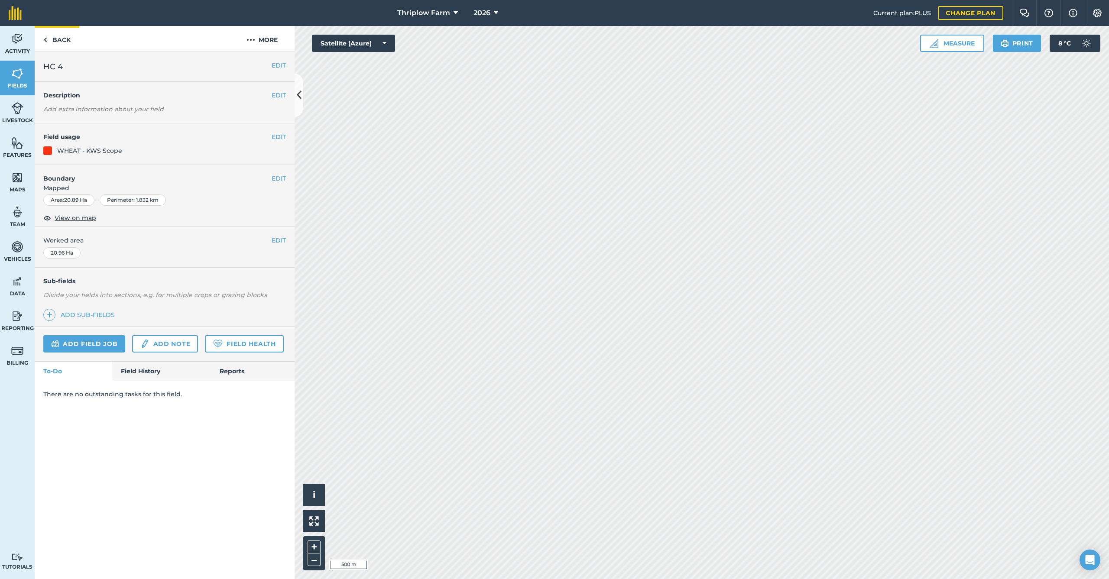
click at [56, 41] on link "Back" at bounding box center [57, 39] width 45 height 26
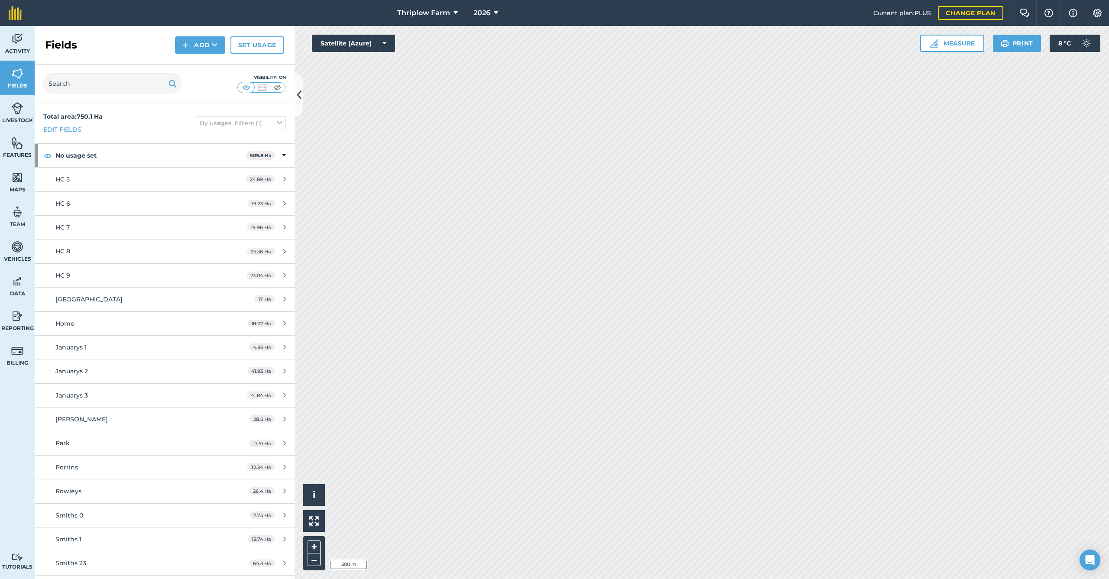
click at [82, 180] on div "HC 5" at bounding box center [136, 180] width 163 height 10
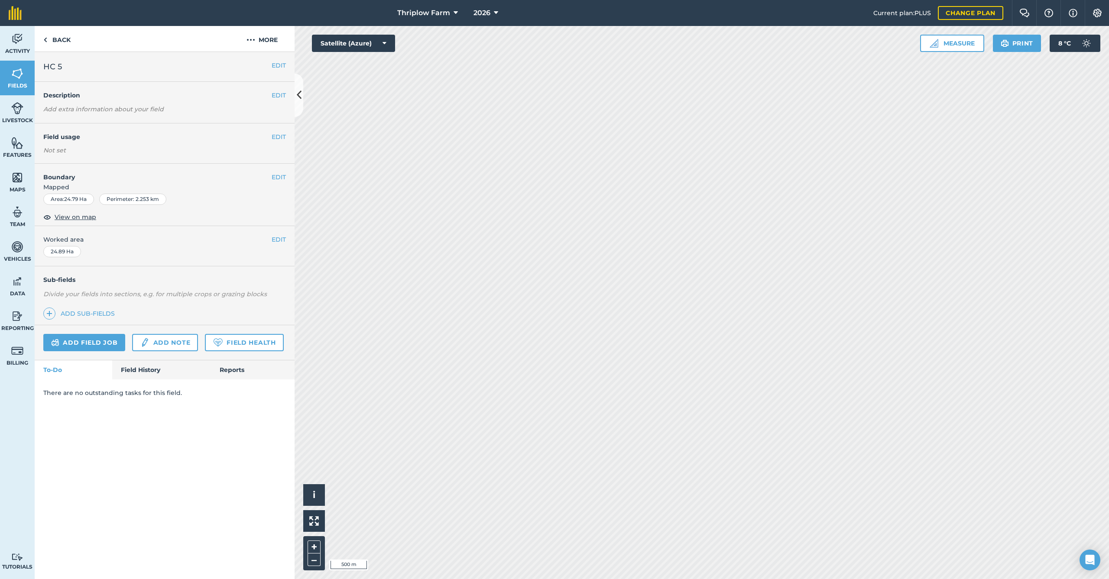
click at [280, 135] on button "EDIT" at bounding box center [279, 137] width 14 height 10
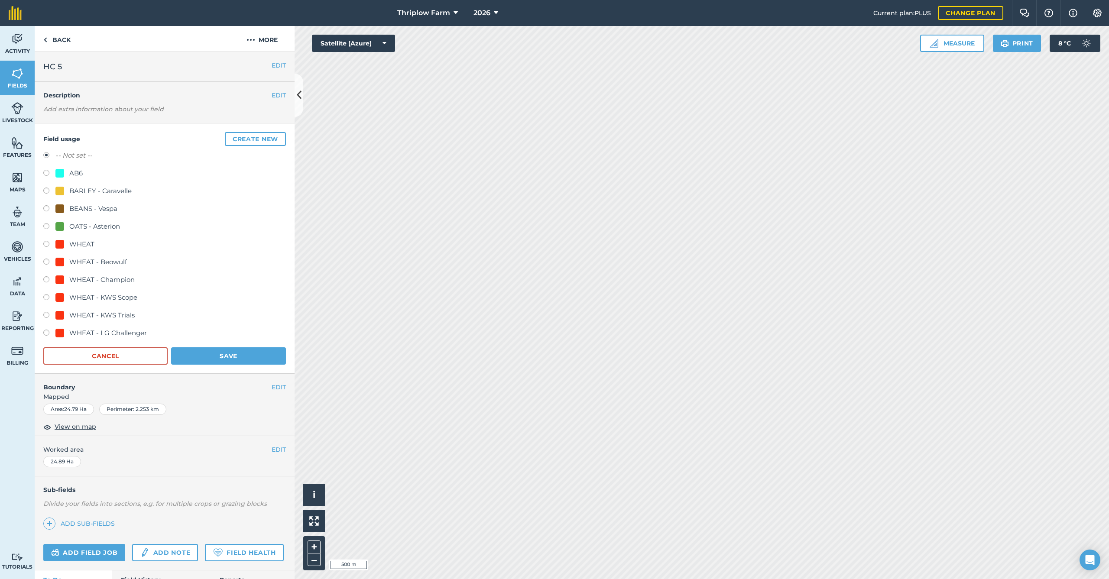
click at [78, 172] on div "AB6" at bounding box center [75, 173] width 13 height 10
radio input "true"
radio input "false"
click at [223, 355] on button "Save" at bounding box center [228, 356] width 115 height 17
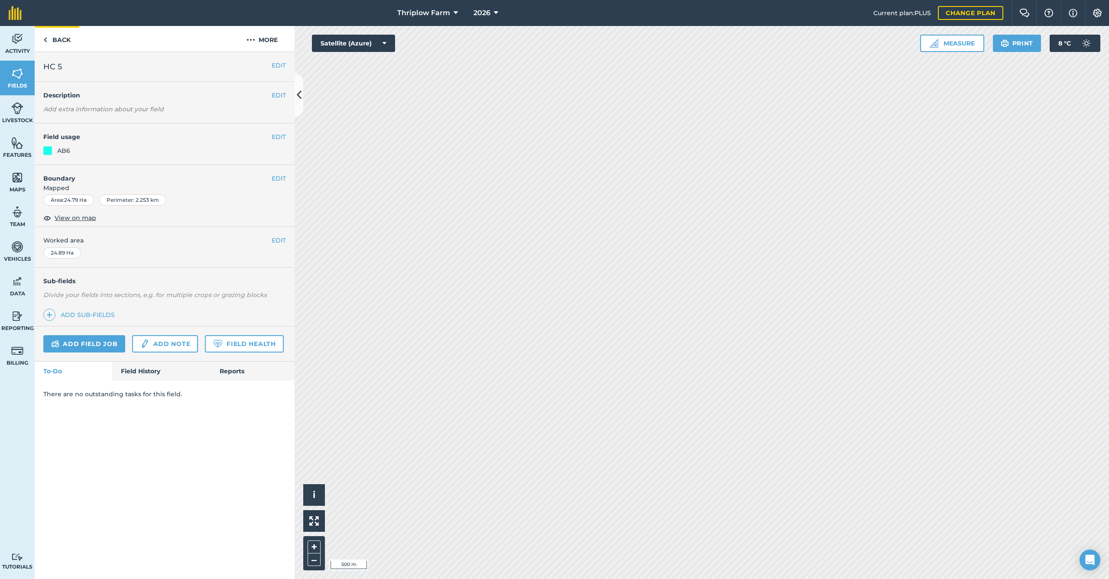
click at [59, 39] on link "Back" at bounding box center [57, 39] width 45 height 26
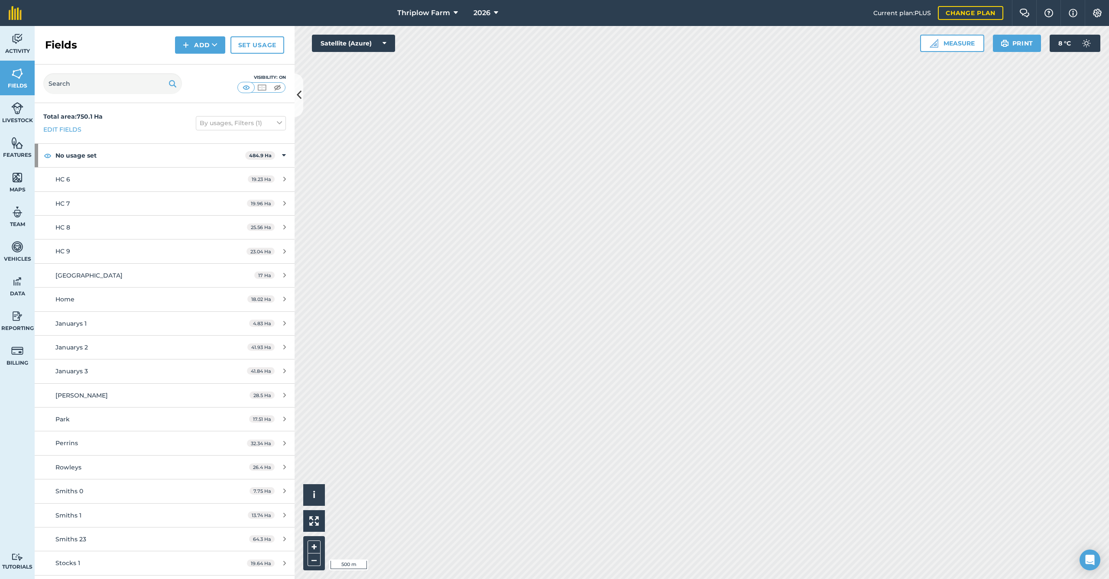
click at [140, 176] on div "HC 6" at bounding box center [136, 180] width 163 height 10
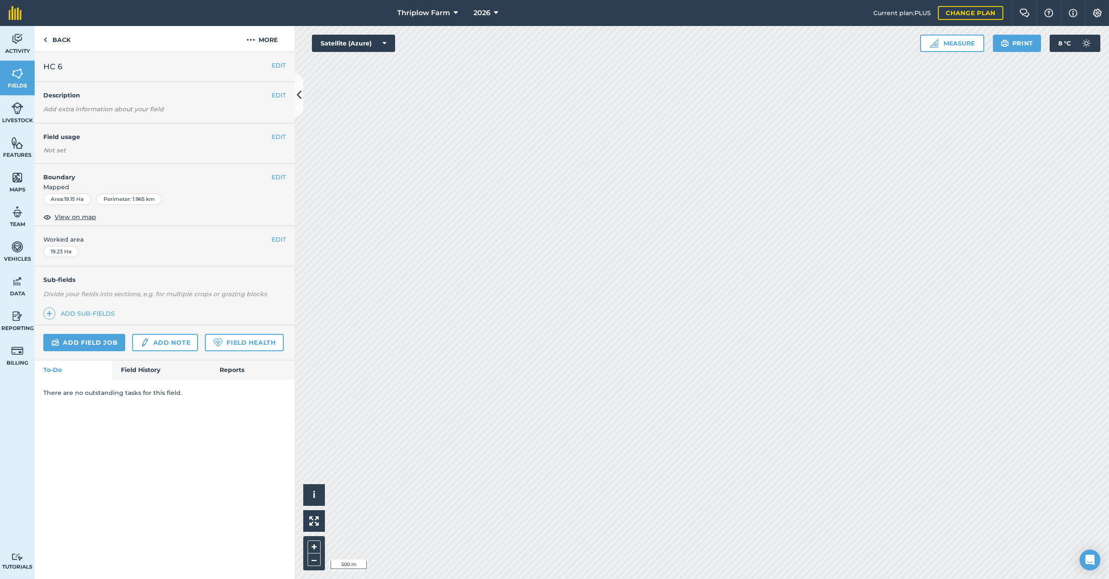
click at [276, 136] on button "EDIT" at bounding box center [279, 137] width 14 height 10
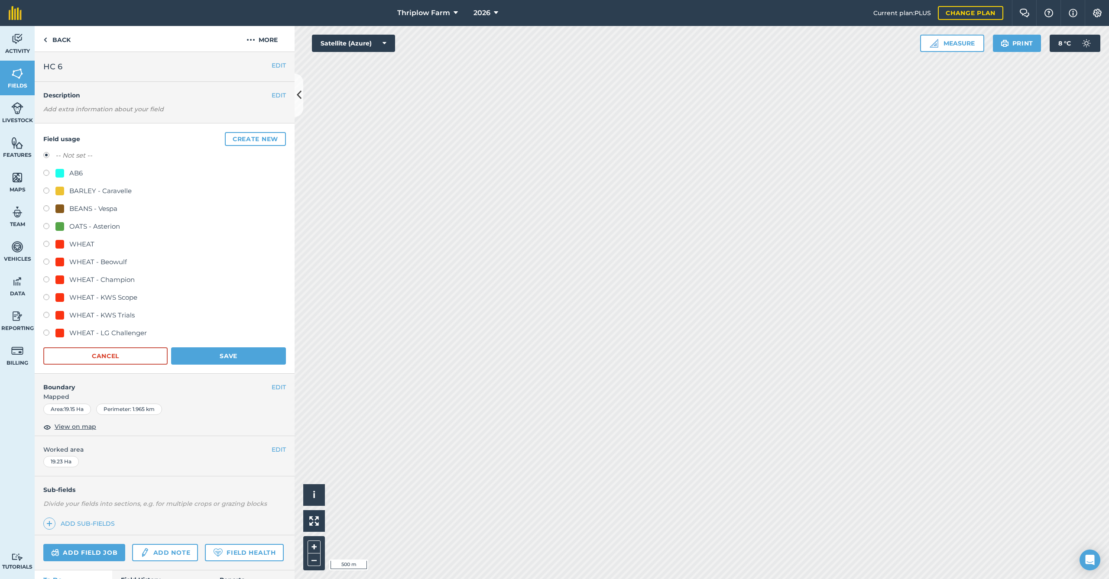
click at [98, 226] on div "OATS - Asterion" at bounding box center [94, 226] width 51 height 10
radio input "true"
radio input "false"
click at [227, 358] on button "Save" at bounding box center [228, 356] width 115 height 17
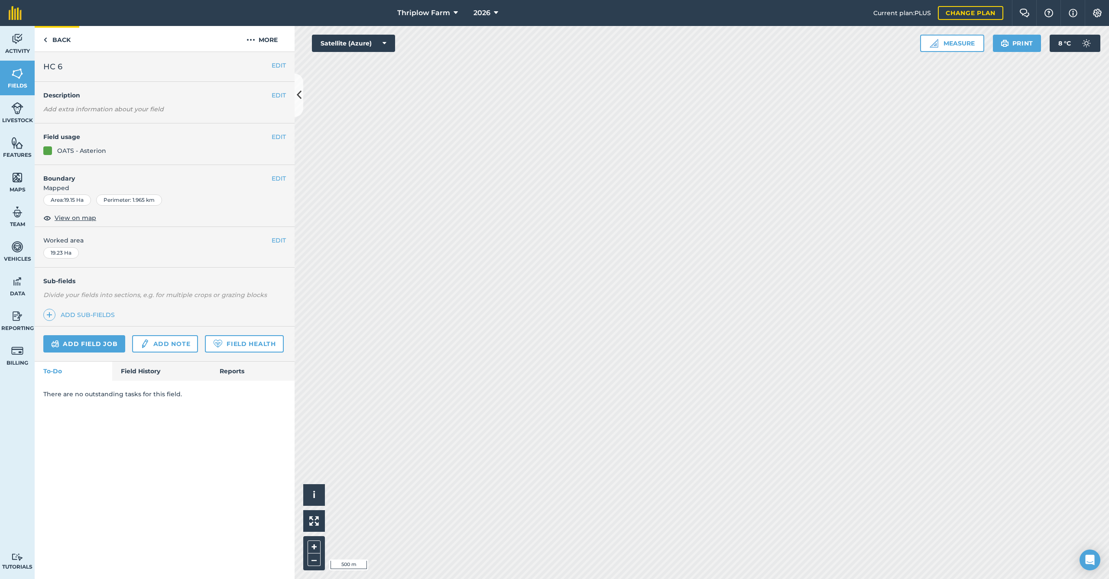
click at [62, 44] on link "Back" at bounding box center [57, 39] width 45 height 26
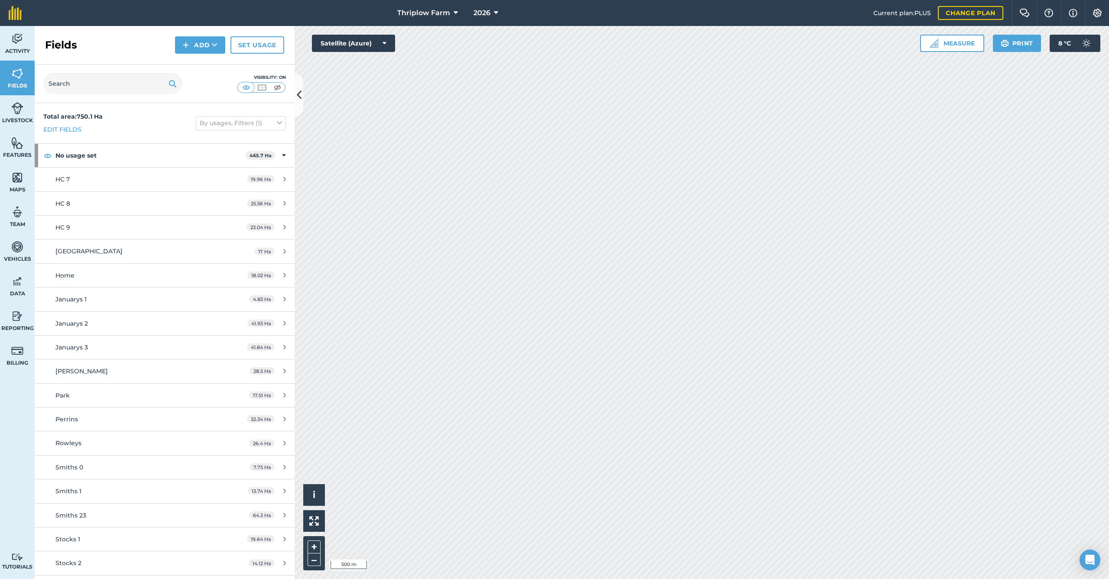
click at [264, 178] on span "19.96 Ha" at bounding box center [261, 178] width 28 height 7
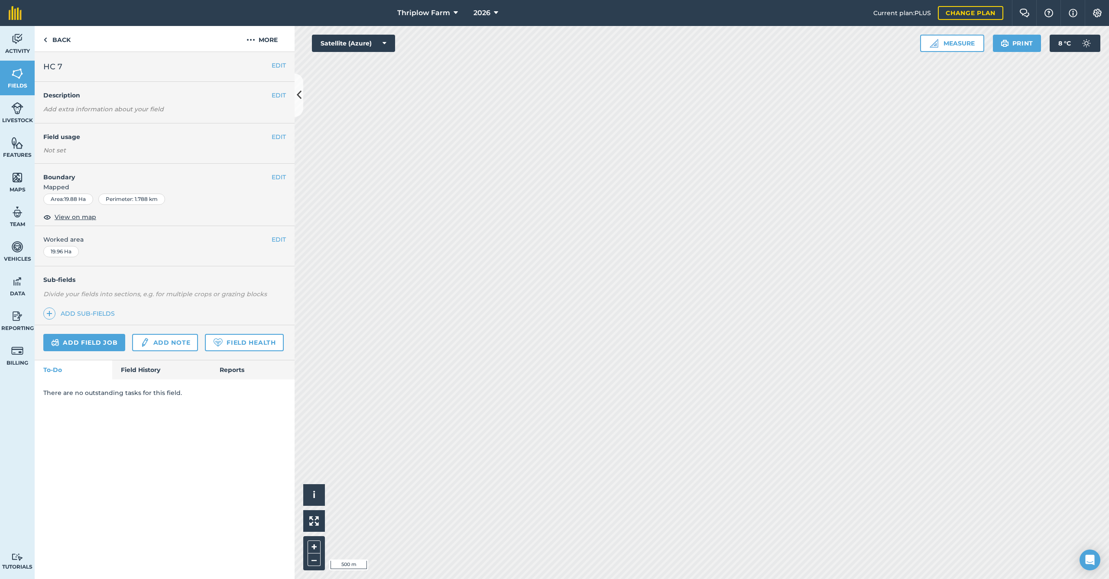
click at [280, 138] on button "EDIT" at bounding box center [279, 137] width 14 height 10
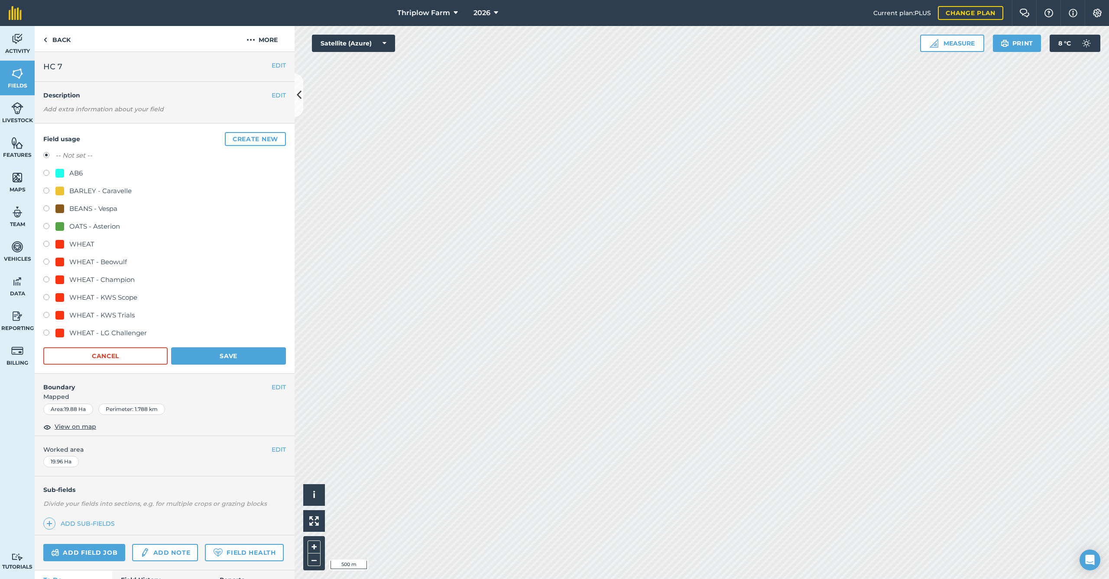
click at [78, 168] on div "AB6" at bounding box center [75, 173] width 13 height 10
radio input "true"
radio input "false"
click at [202, 352] on button "Save" at bounding box center [228, 356] width 115 height 17
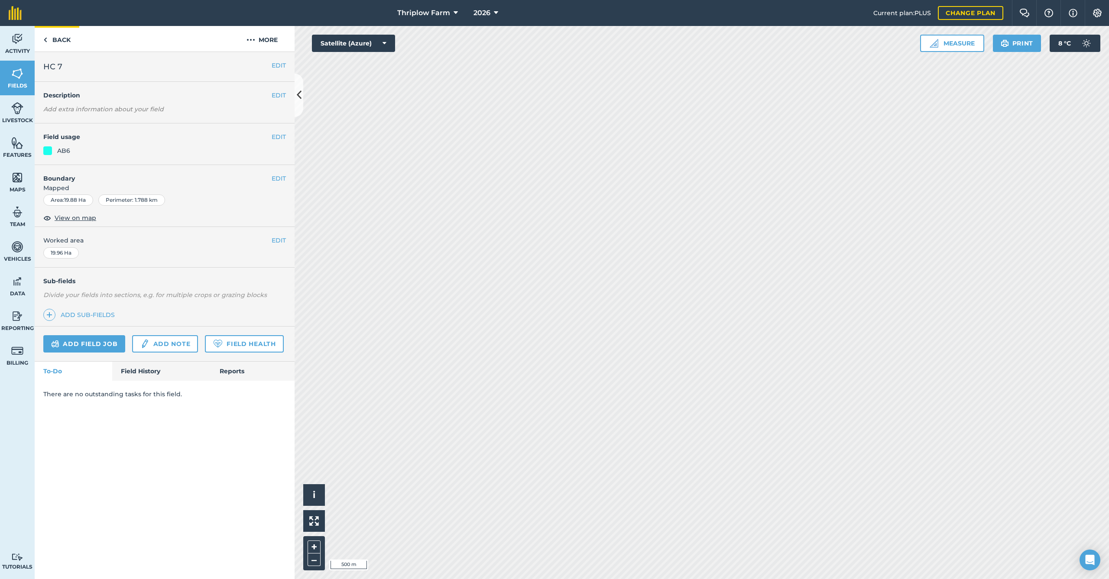
click at [58, 38] on link "Back" at bounding box center [57, 39] width 45 height 26
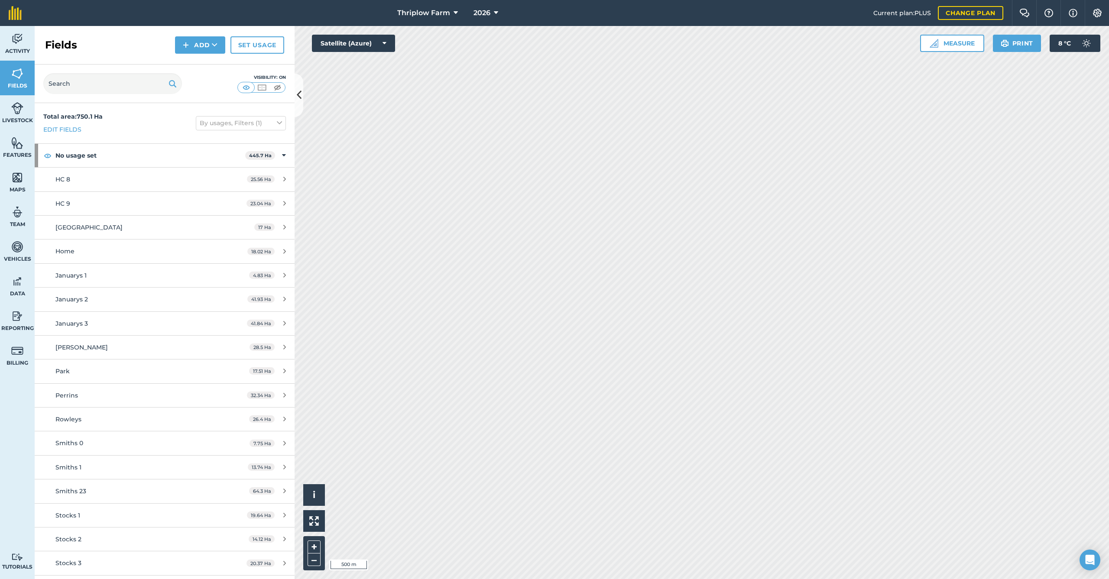
click at [73, 185] on link "HC 8 25.56 Ha" at bounding box center [165, 179] width 260 height 23
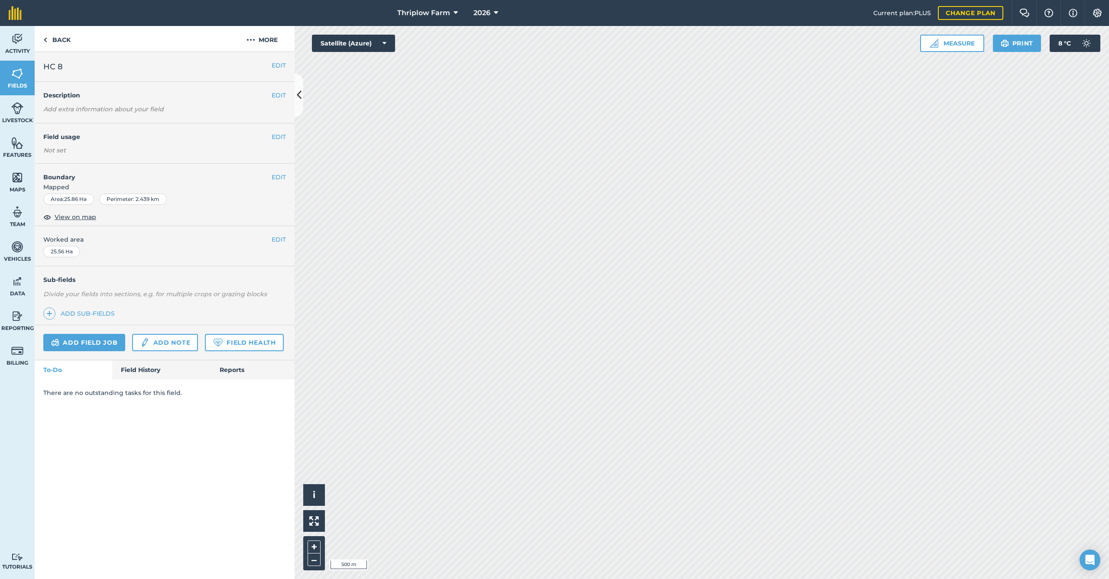
click at [275, 138] on button "EDIT" at bounding box center [279, 137] width 14 height 10
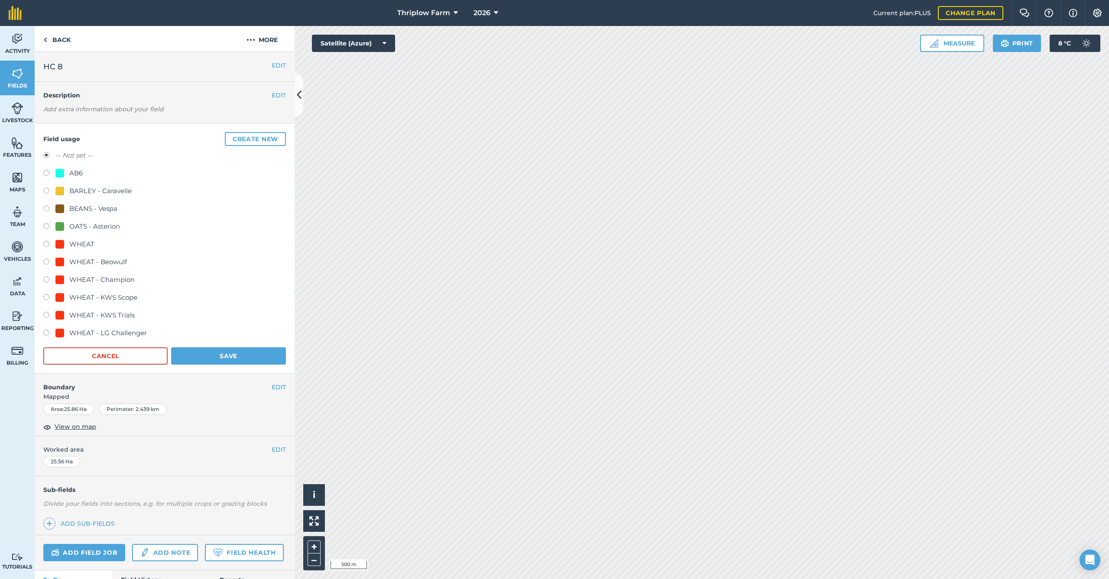
click at [113, 297] on div "WHEAT - KWS Scope" at bounding box center [103, 297] width 68 height 10
radio input "true"
radio input "false"
click at [215, 356] on button "Save" at bounding box center [228, 356] width 115 height 17
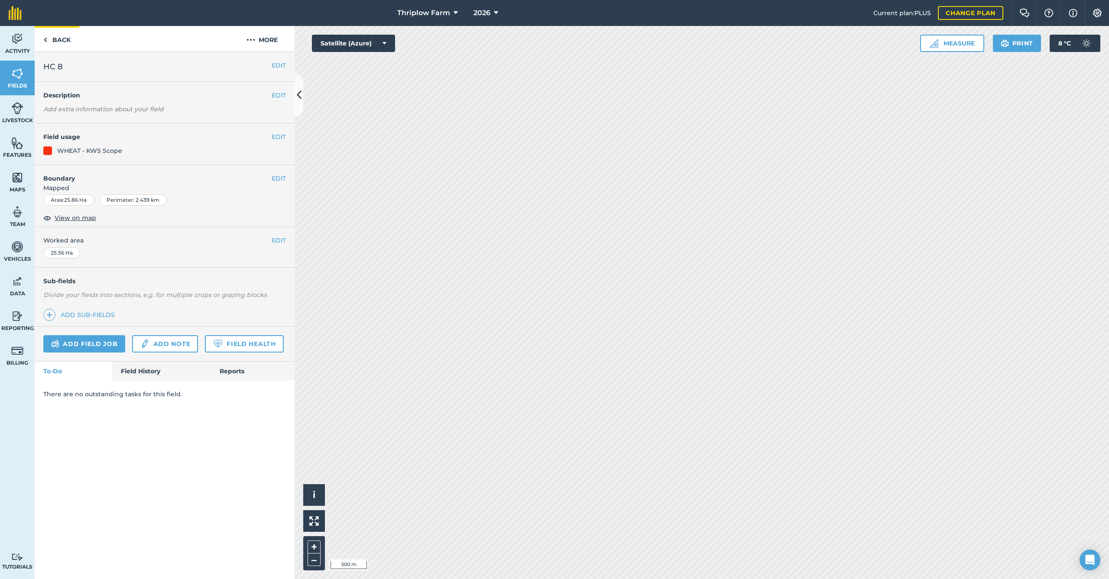
click at [54, 33] on link "Back" at bounding box center [57, 39] width 45 height 26
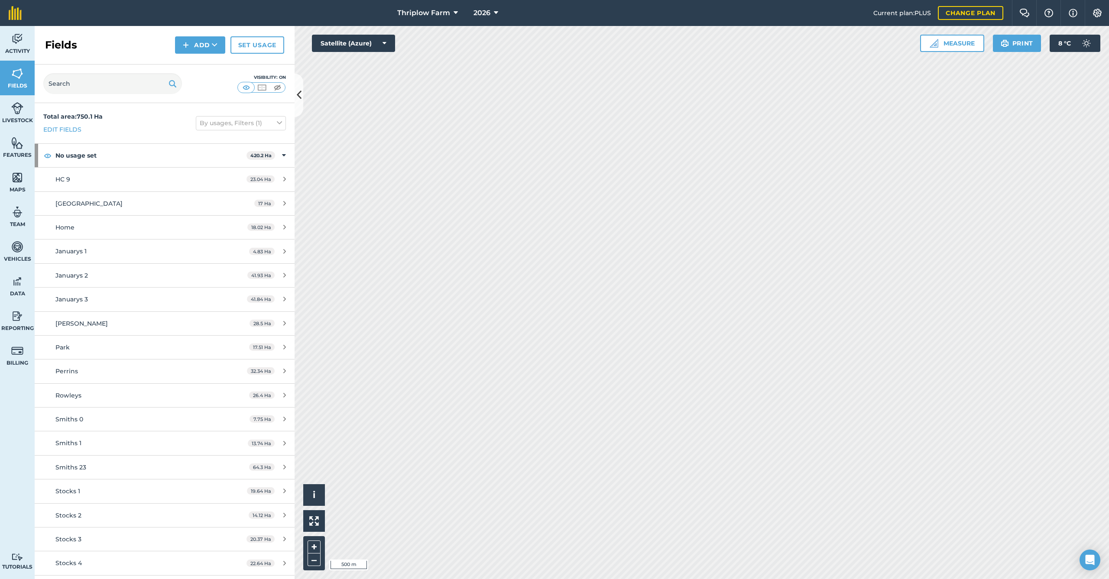
click at [122, 183] on div "HC 9" at bounding box center [136, 180] width 163 height 10
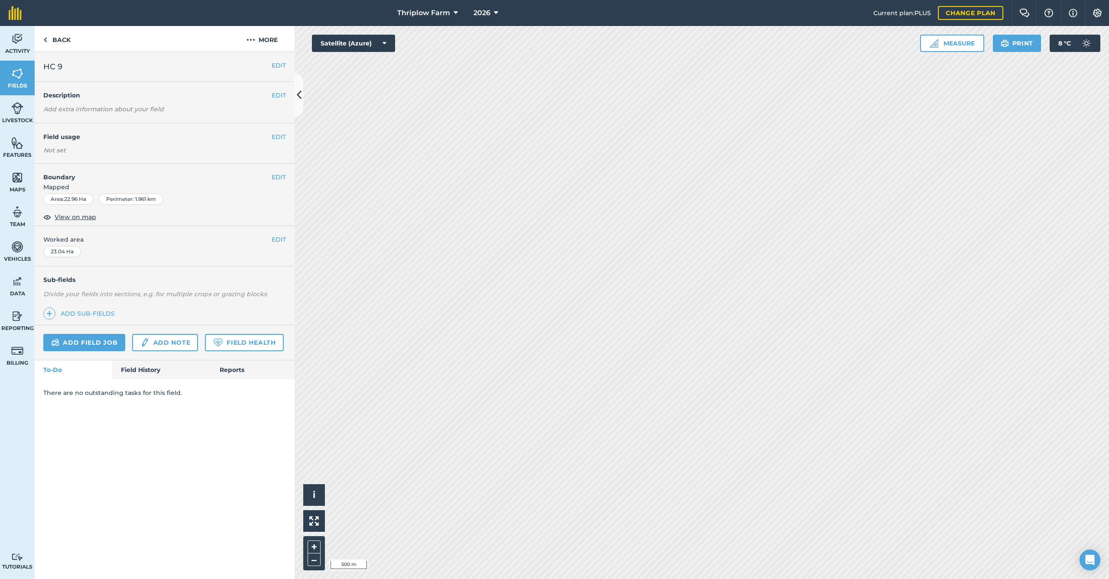
click at [275, 135] on button "EDIT" at bounding box center [279, 137] width 14 height 10
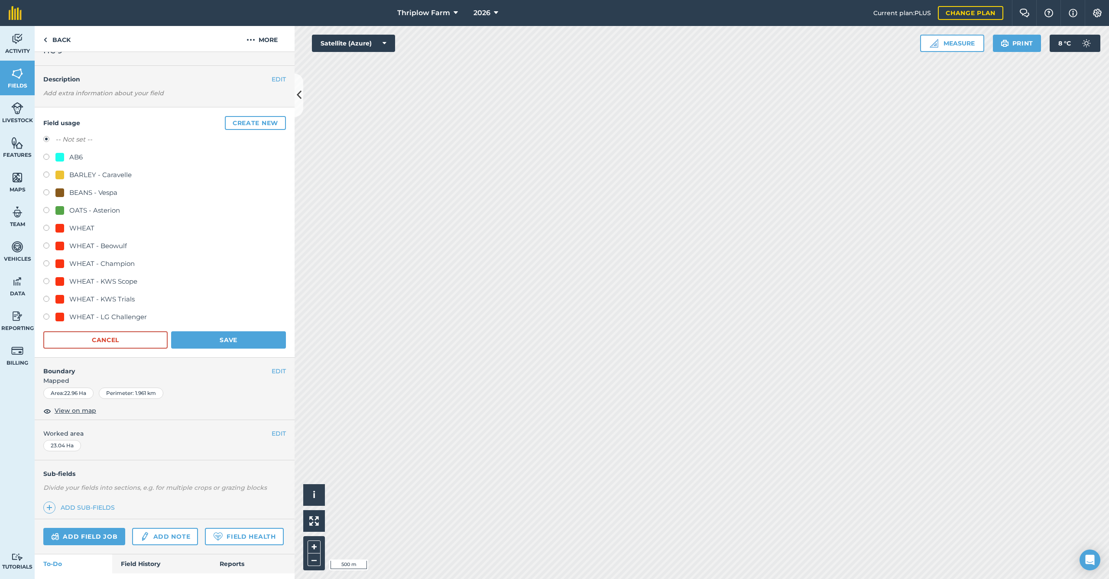
scroll to position [16, 0]
click at [112, 278] on div "WHEAT - KWS Scope" at bounding box center [103, 281] width 68 height 10
radio input "true"
radio input "false"
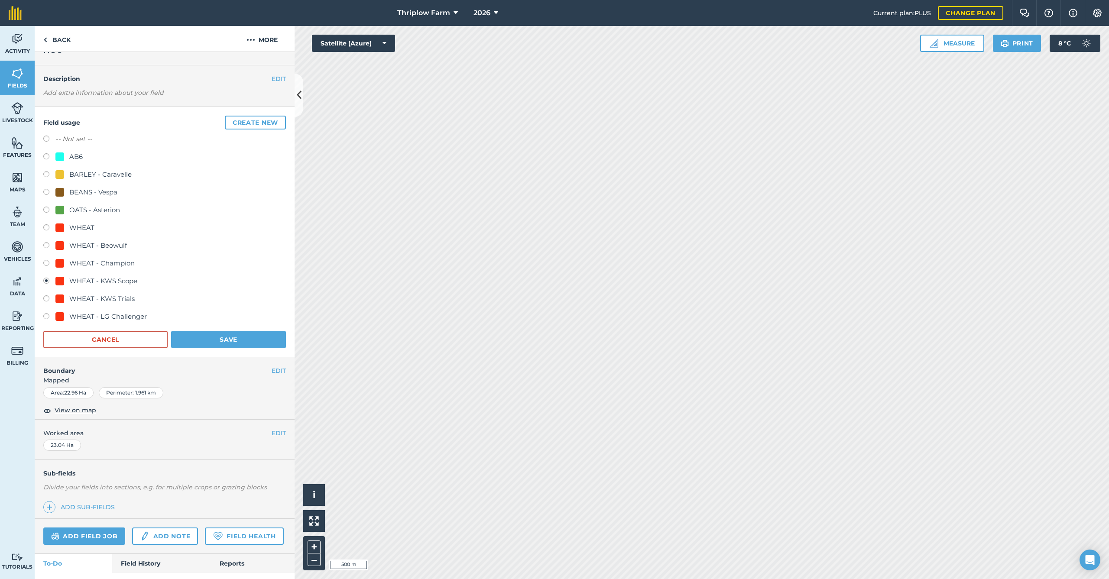
click at [207, 344] on button "Save" at bounding box center [228, 339] width 115 height 17
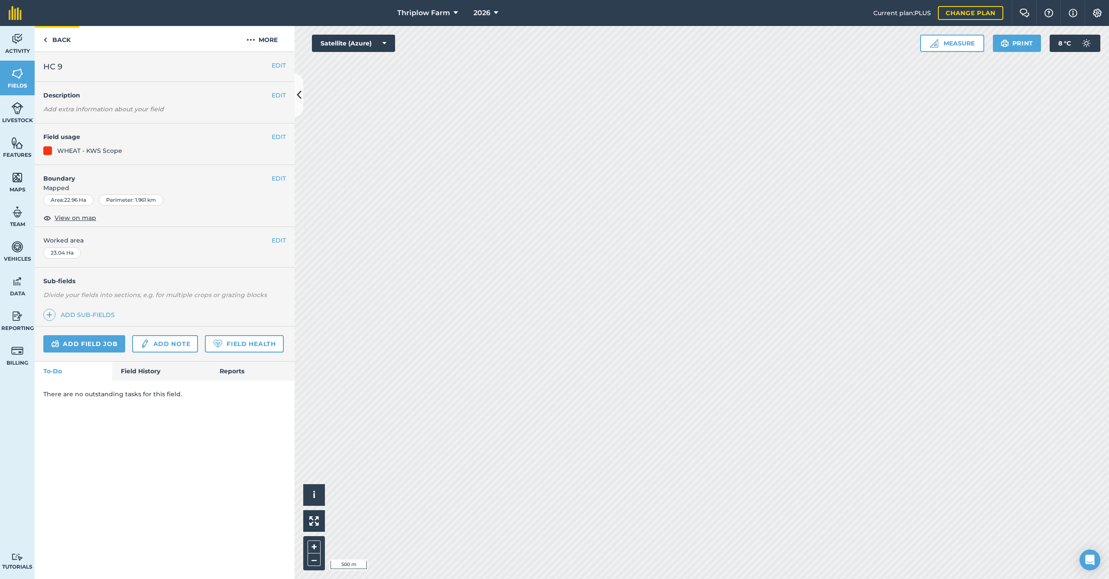
click at [49, 42] on link "Back" at bounding box center [57, 39] width 45 height 26
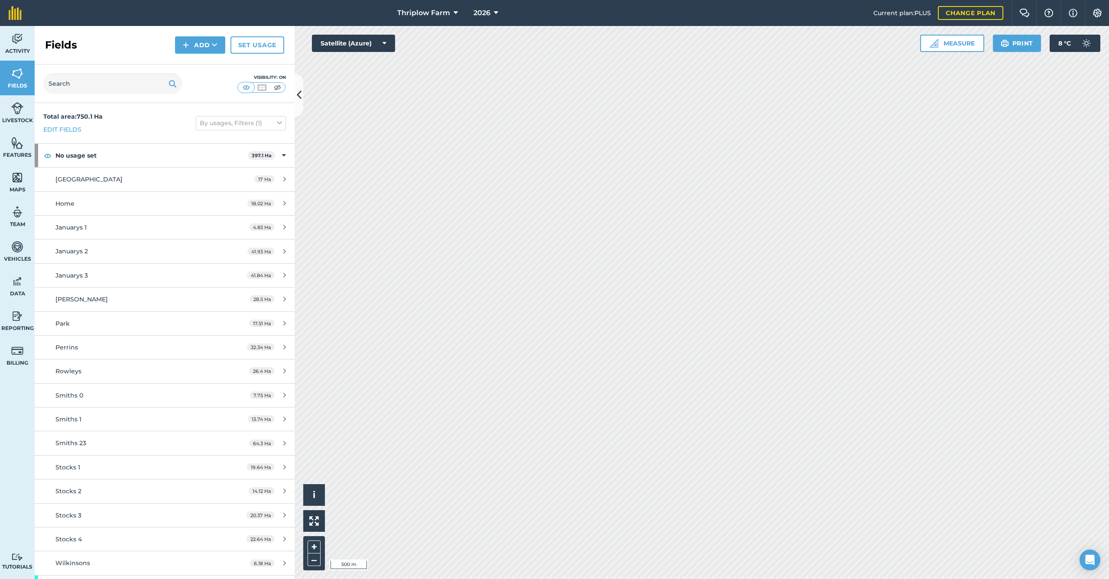
click at [94, 182] on div "[GEOGRAPHIC_DATA]" at bounding box center [136, 180] width 163 height 10
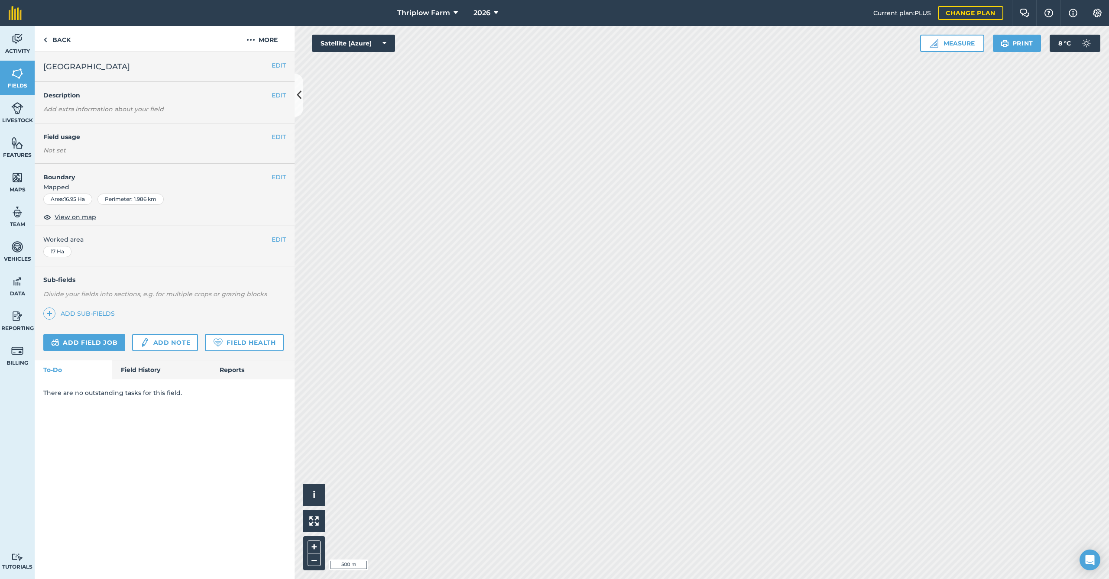
click at [278, 138] on button "EDIT" at bounding box center [279, 137] width 14 height 10
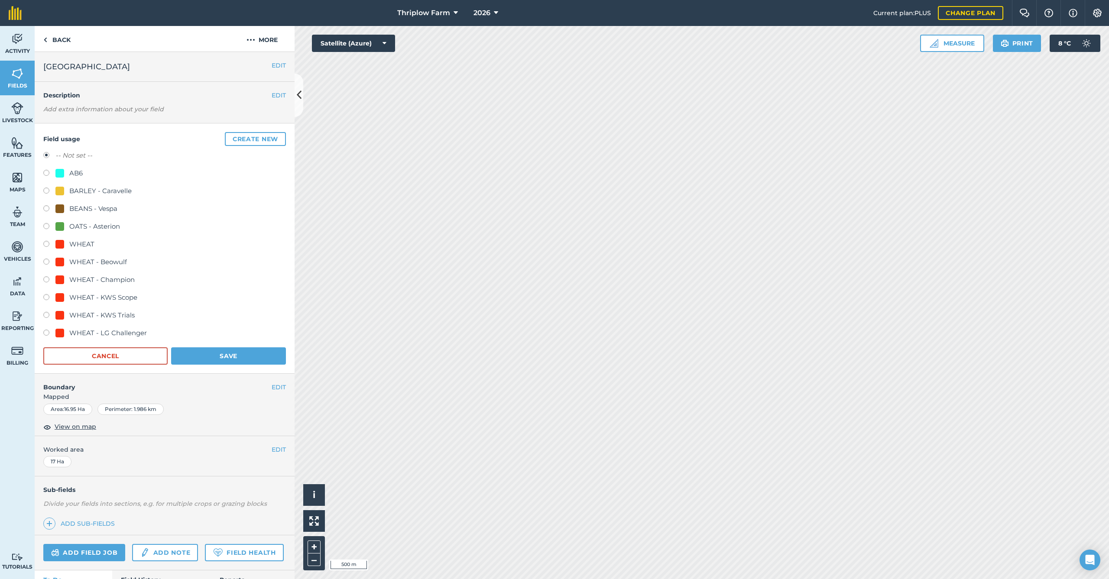
drag, startPoint x: 111, startPoint y: 277, endPoint x: 195, endPoint y: 337, distance: 102.6
click at [112, 278] on div "WHEAT - Champion" at bounding box center [101, 280] width 65 height 10
radio input "true"
radio input "false"
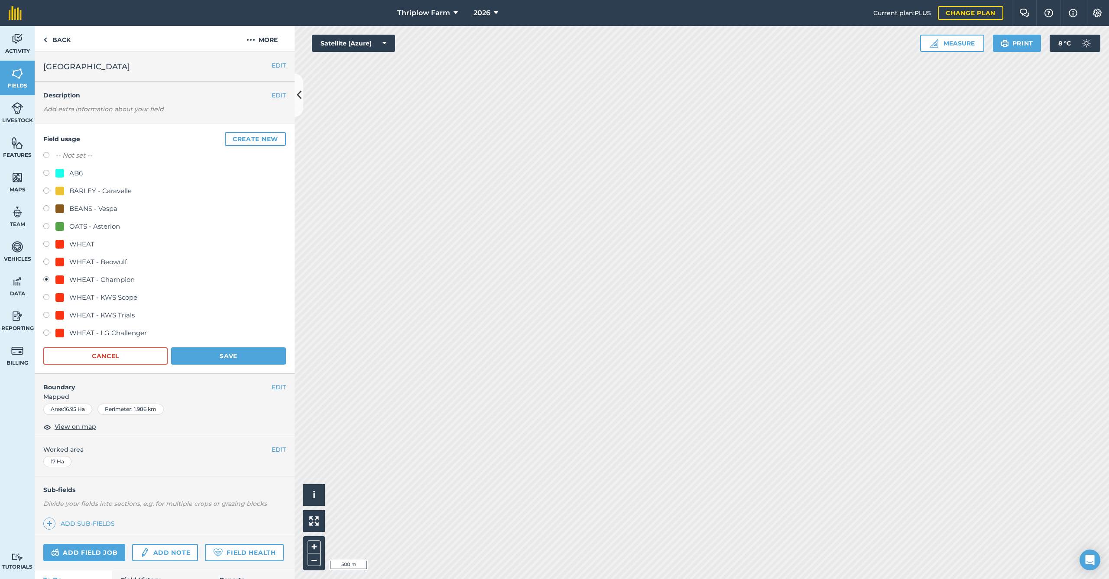
click at [235, 354] on button "Save" at bounding box center [228, 356] width 115 height 17
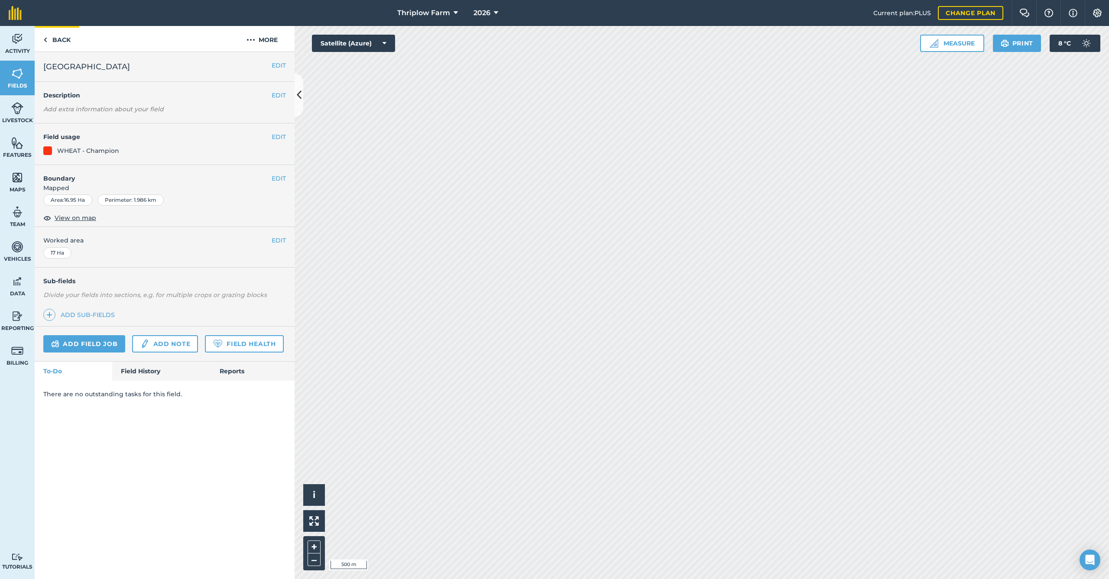
click at [52, 41] on link "Back" at bounding box center [57, 39] width 45 height 26
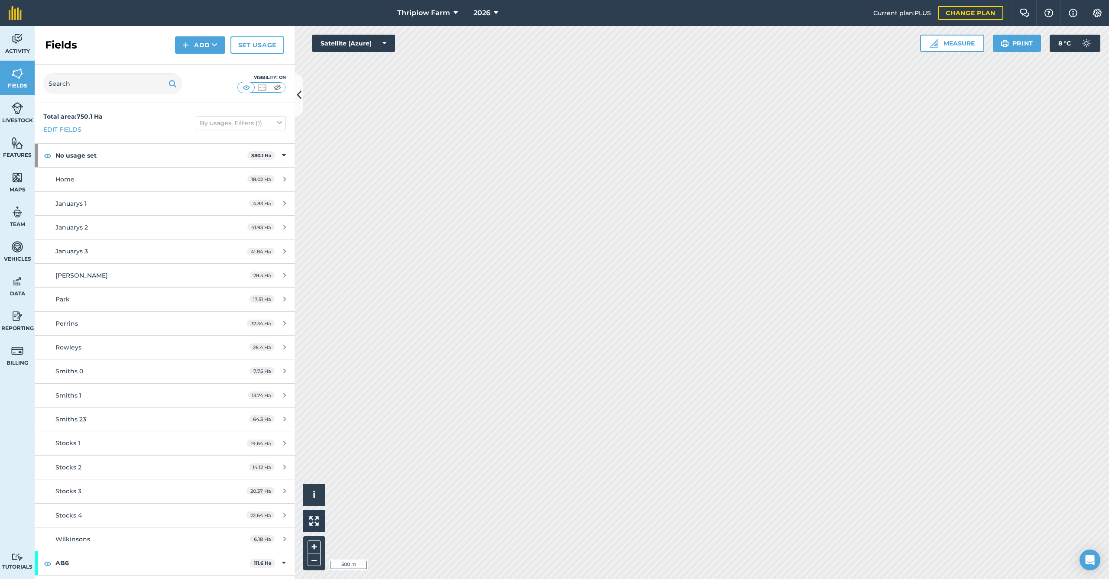
click at [89, 180] on div "Home" at bounding box center [136, 180] width 163 height 10
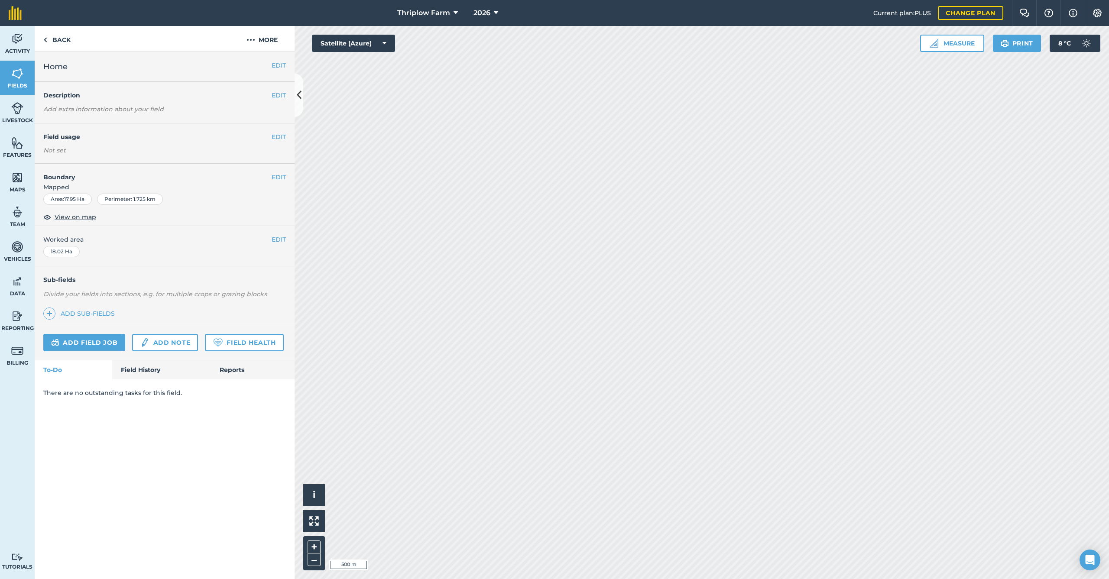
click at [278, 98] on button "EDIT" at bounding box center [279, 96] width 14 height 10
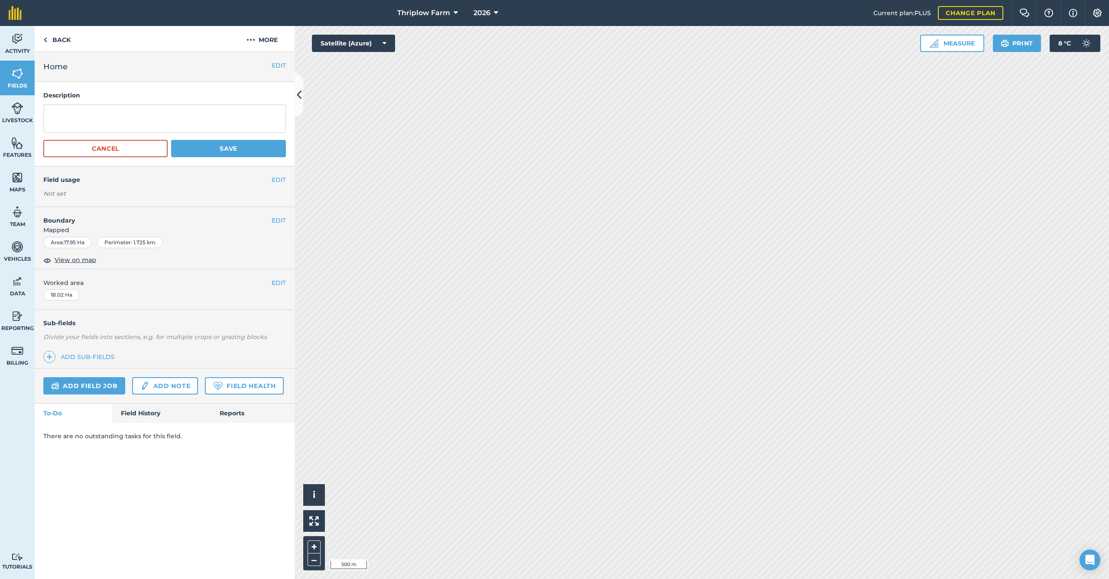
click at [275, 180] on button "EDIT" at bounding box center [279, 180] width 14 height 10
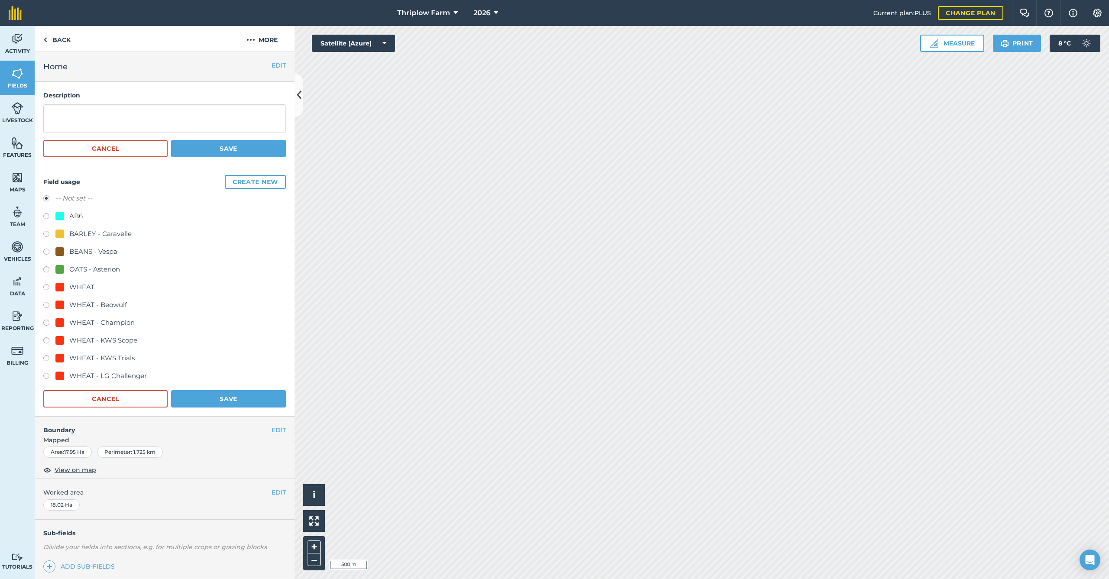
click at [105, 322] on div "WHEAT - Champion" at bounding box center [101, 323] width 65 height 10
radio input "true"
radio input "false"
click at [209, 400] on button "Save" at bounding box center [228, 398] width 115 height 17
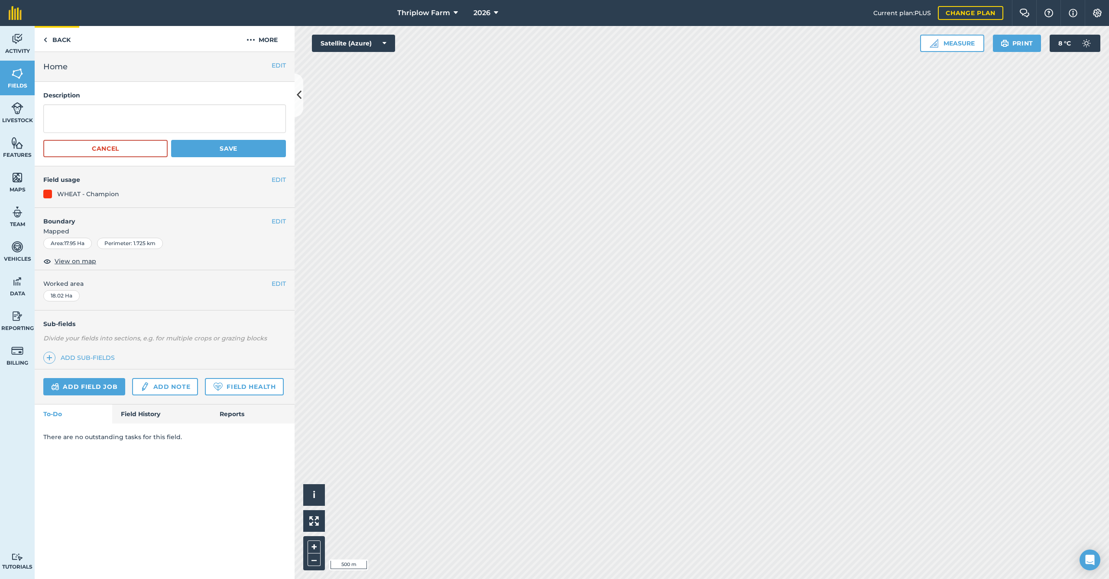
click at [66, 44] on link "Back" at bounding box center [57, 39] width 45 height 26
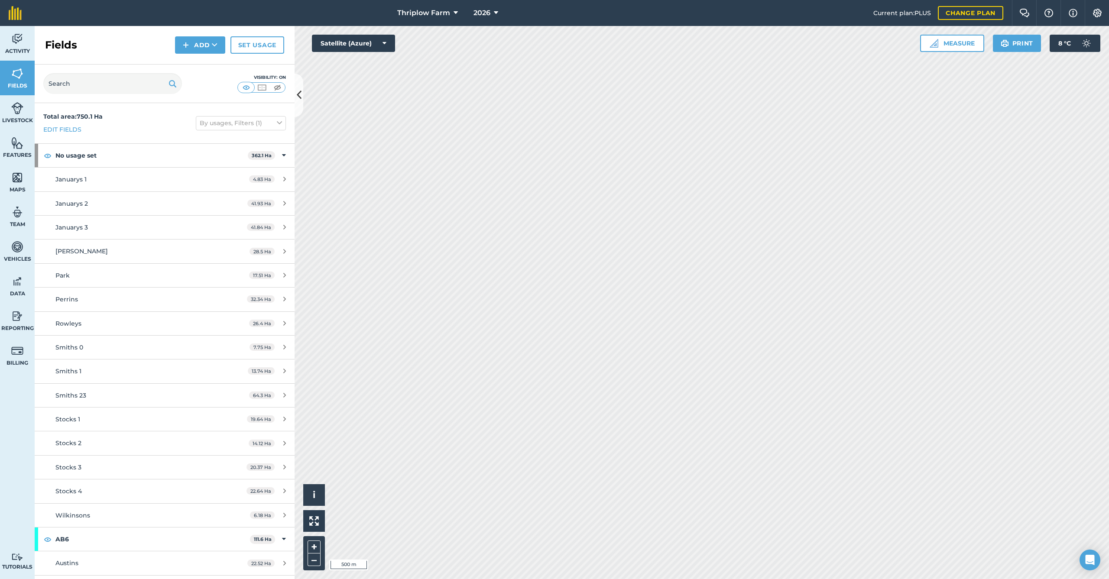
click at [93, 179] on div "Januarys 1" at bounding box center [136, 180] width 163 height 10
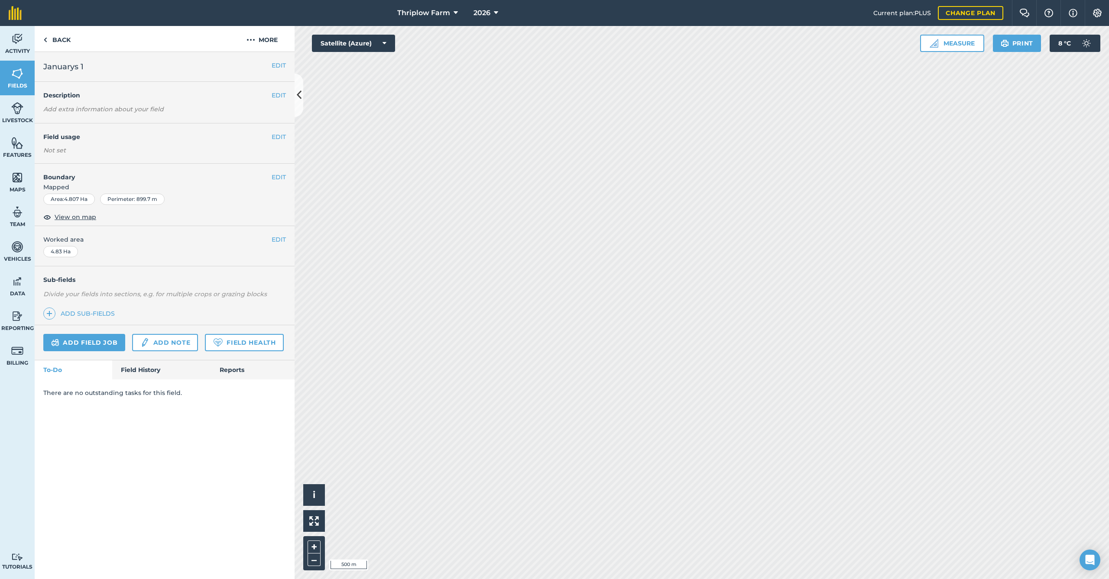
click at [273, 136] on button "EDIT" at bounding box center [279, 137] width 14 height 10
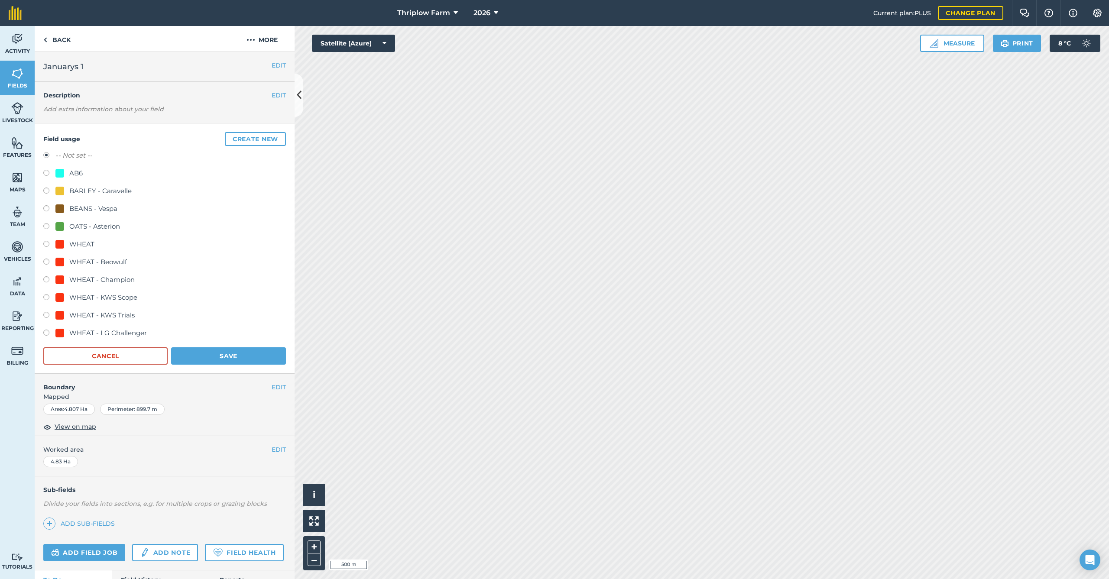
click at [114, 227] on div "OATS - Asterion" at bounding box center [94, 226] width 51 height 10
radio input "true"
radio input "false"
click at [205, 353] on button "Save" at bounding box center [228, 356] width 115 height 17
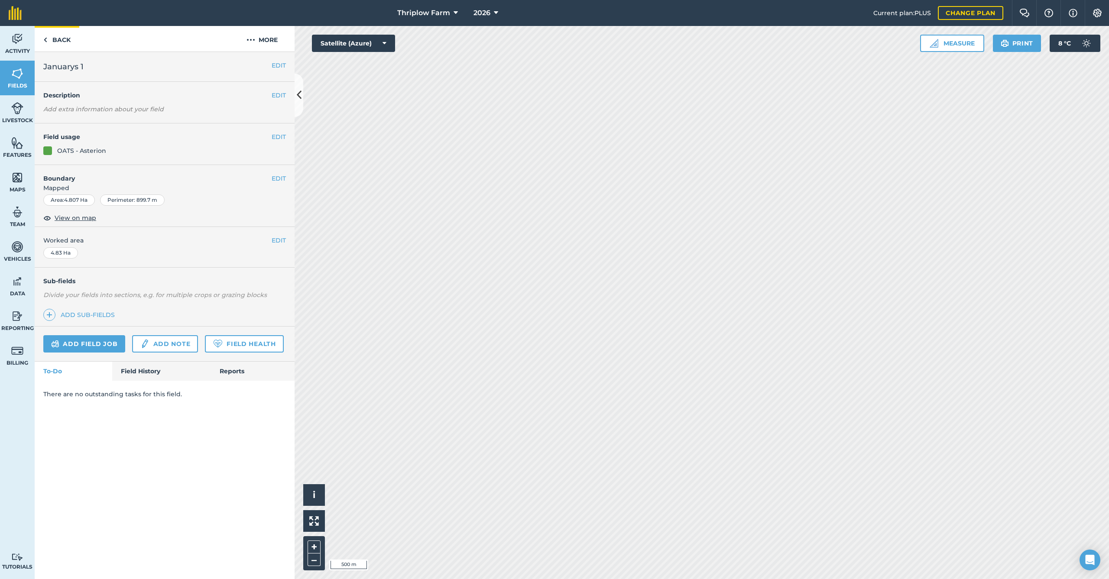
click at [68, 42] on link "Back" at bounding box center [57, 39] width 45 height 26
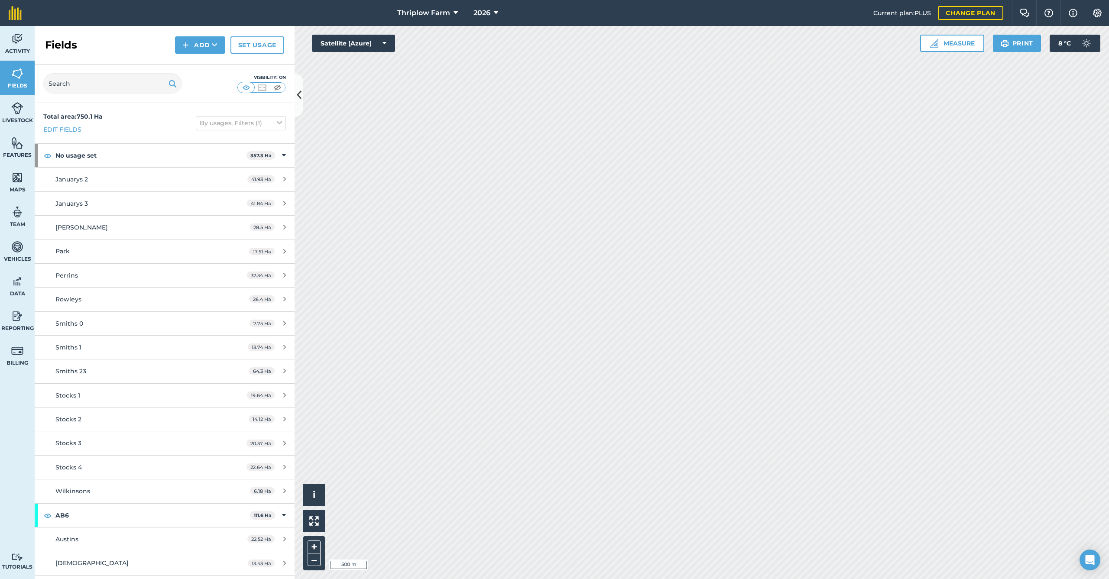
click at [98, 179] on div "Januarys 2" at bounding box center [136, 180] width 163 height 10
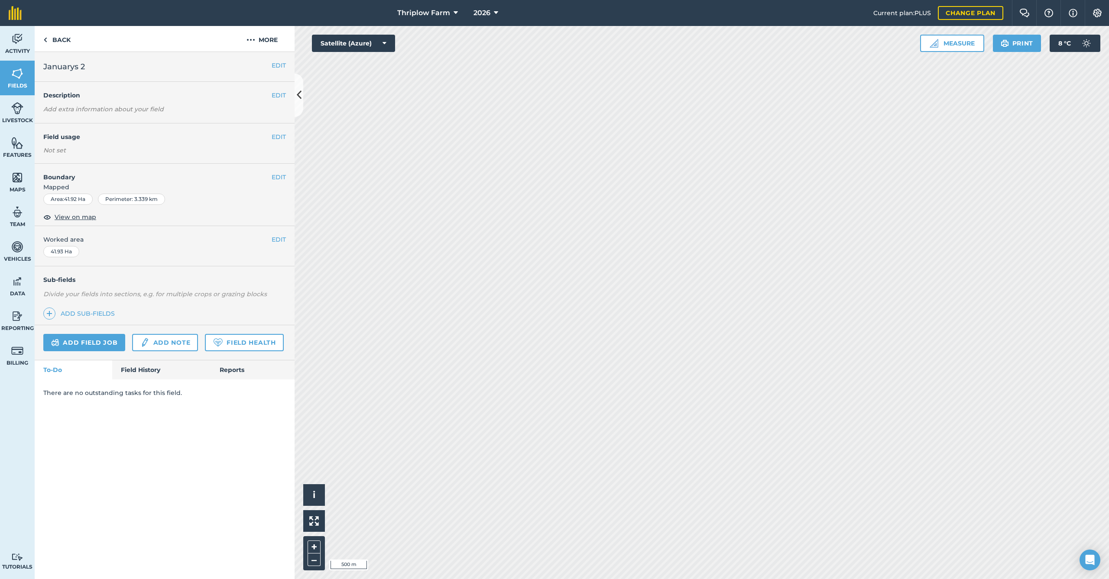
click at [276, 140] on button "EDIT" at bounding box center [279, 137] width 14 height 10
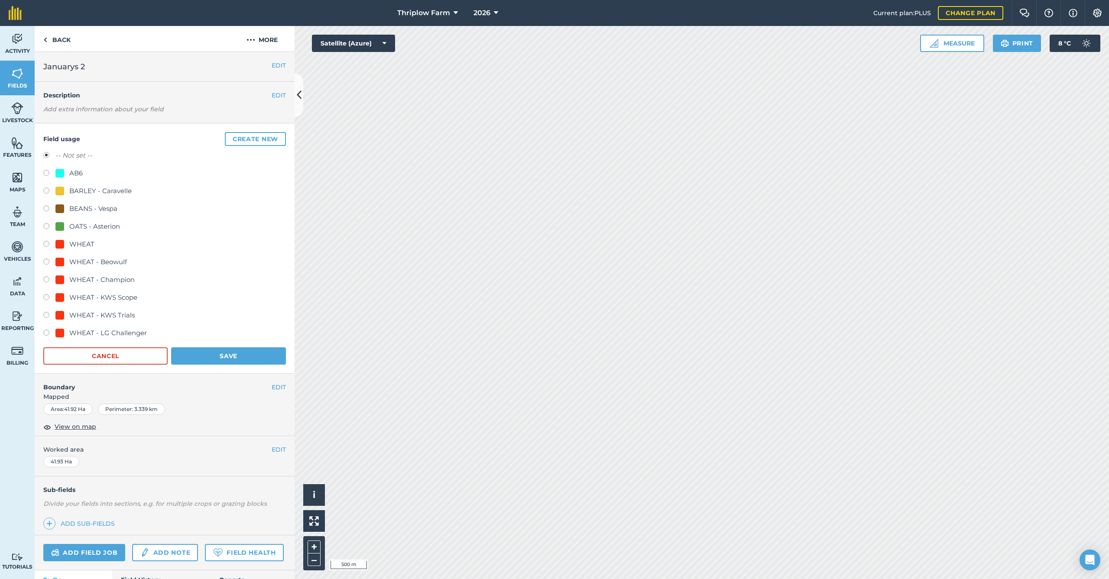
click at [84, 175] on div "AB6" at bounding box center [164, 174] width 243 height 13
click at [71, 171] on div "AB6" at bounding box center [75, 173] width 13 height 10
radio input "true"
radio input "false"
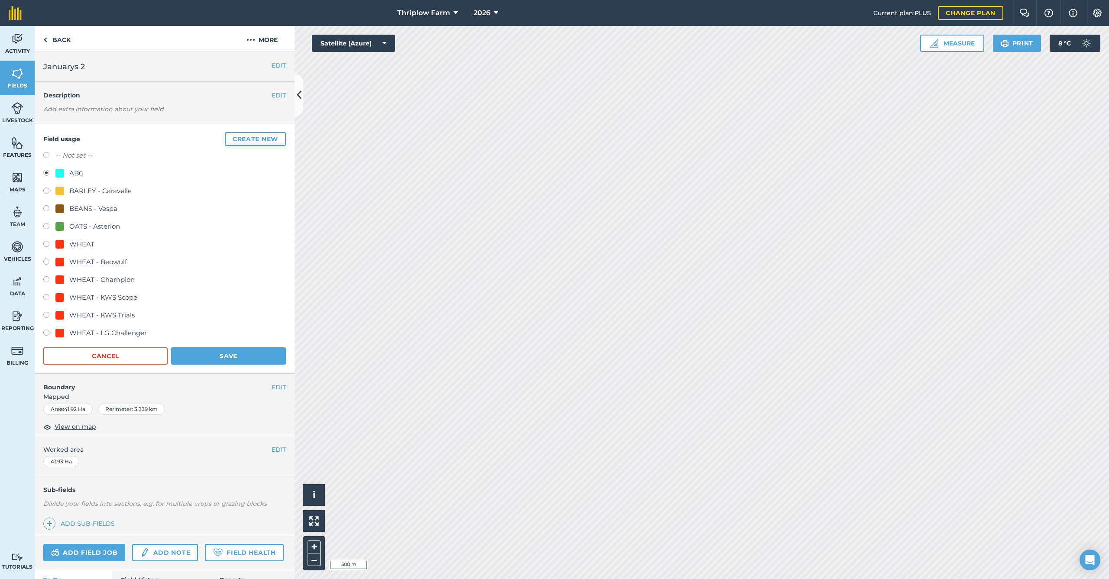
click at [207, 352] on button "Save" at bounding box center [228, 356] width 115 height 17
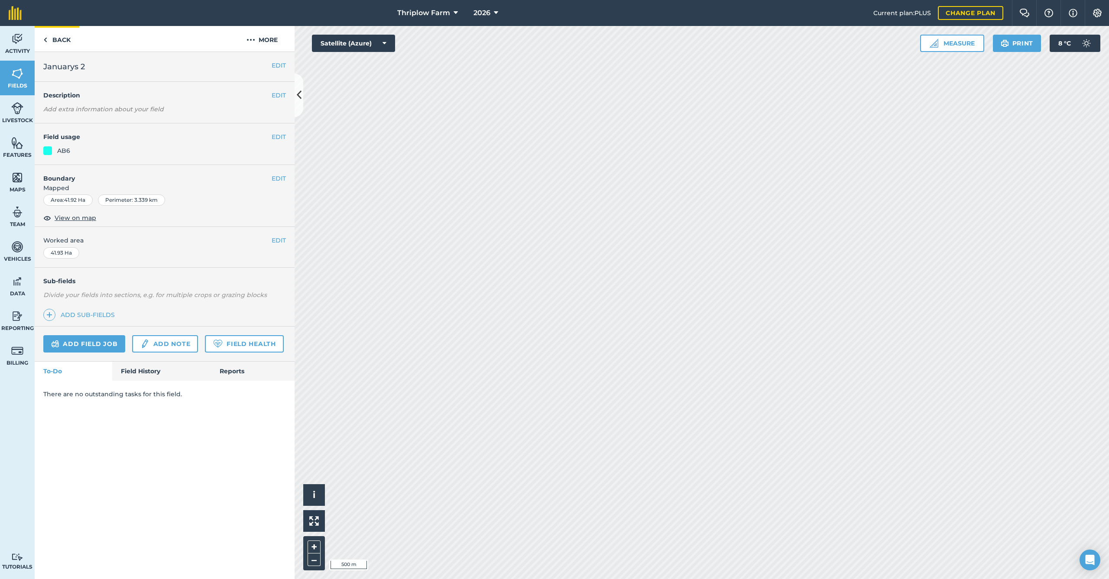
click at [58, 42] on link "Back" at bounding box center [57, 39] width 45 height 26
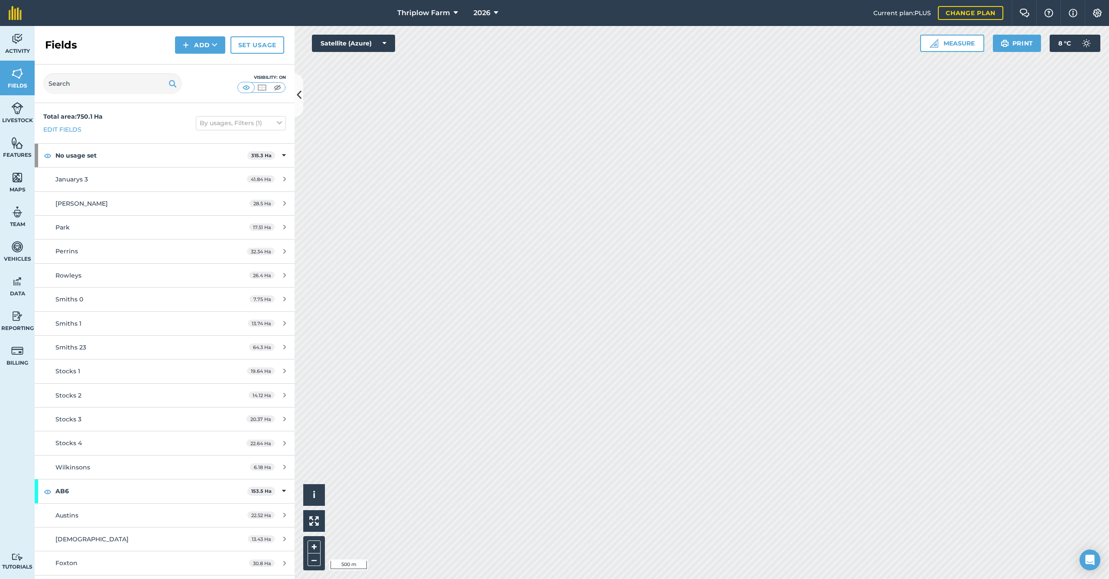
click at [148, 177] on div "Januarys 3" at bounding box center [136, 180] width 163 height 10
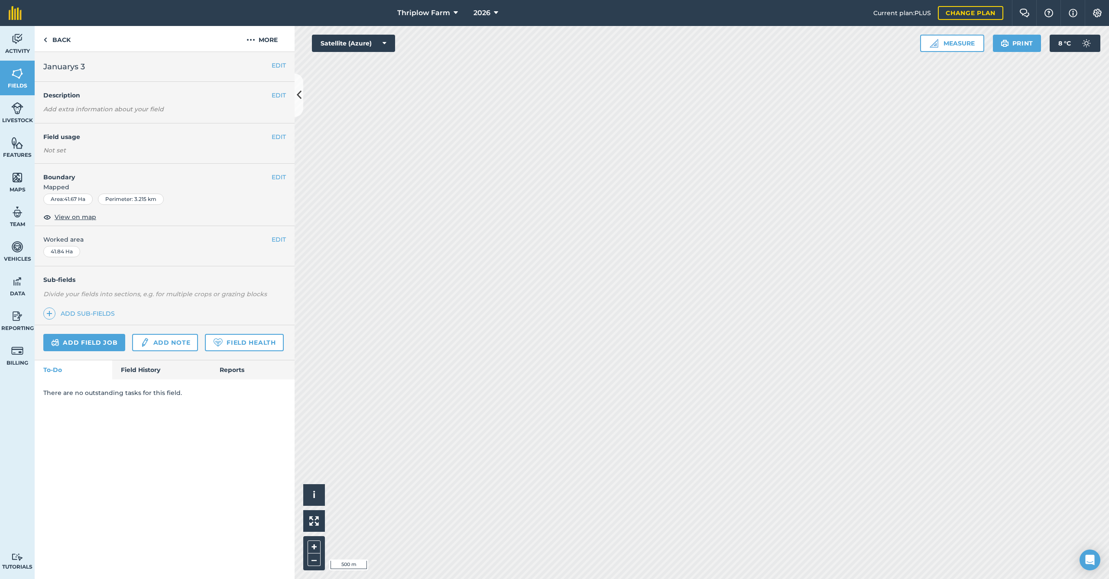
click at [273, 136] on button "EDIT" at bounding box center [279, 137] width 14 height 10
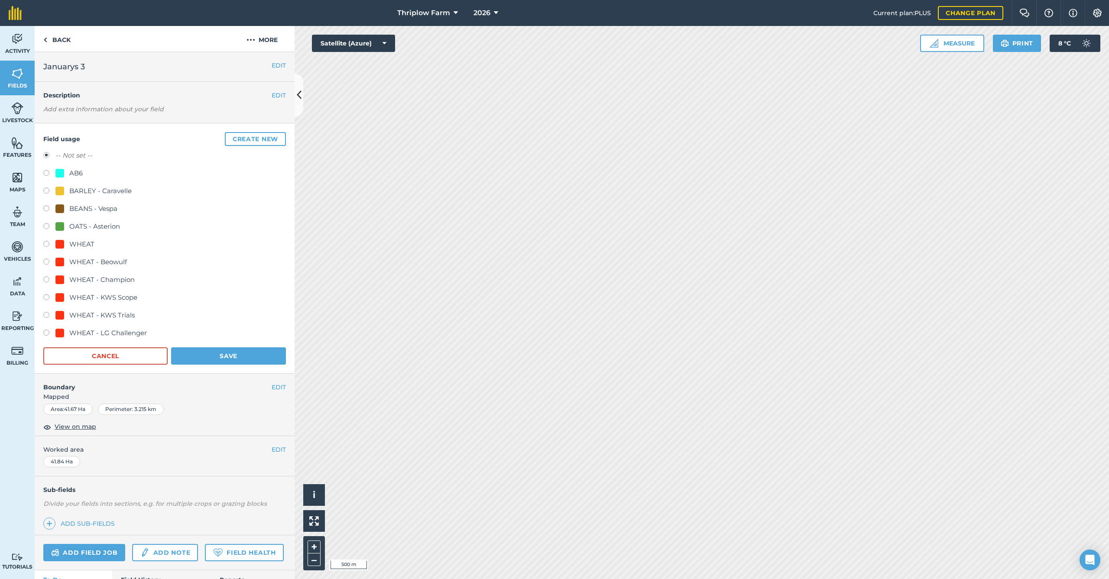
scroll to position [0, 0]
click at [121, 265] on div "WHEAT - Beowulf" at bounding box center [164, 263] width 243 height 13
click at [99, 256] on div "WHEAT - Beowulf" at bounding box center [98, 261] width 58 height 10
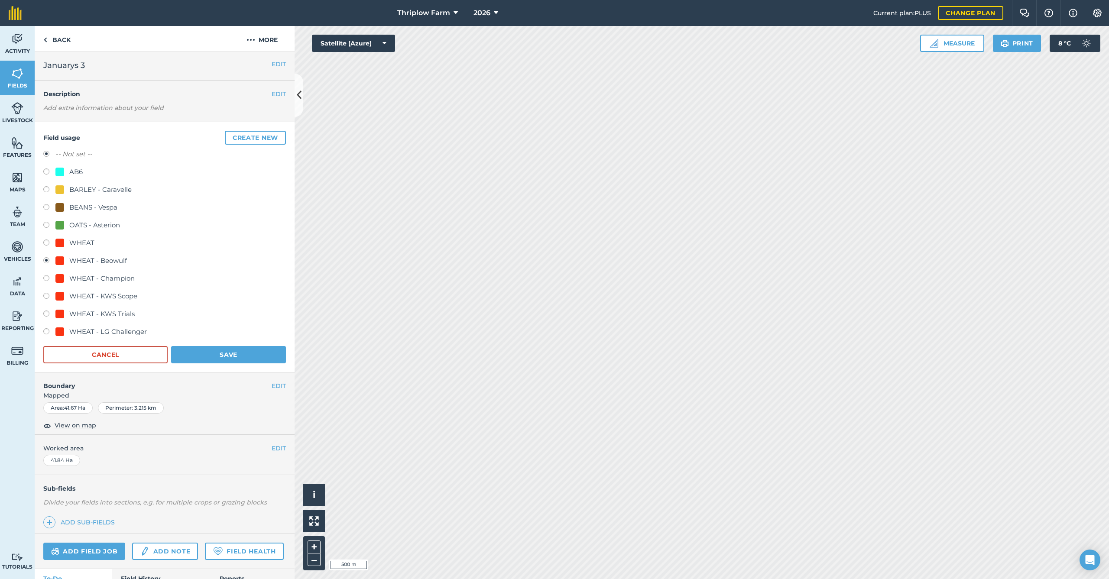
radio input "true"
radio input "false"
click at [208, 351] on button "Save" at bounding box center [228, 353] width 115 height 17
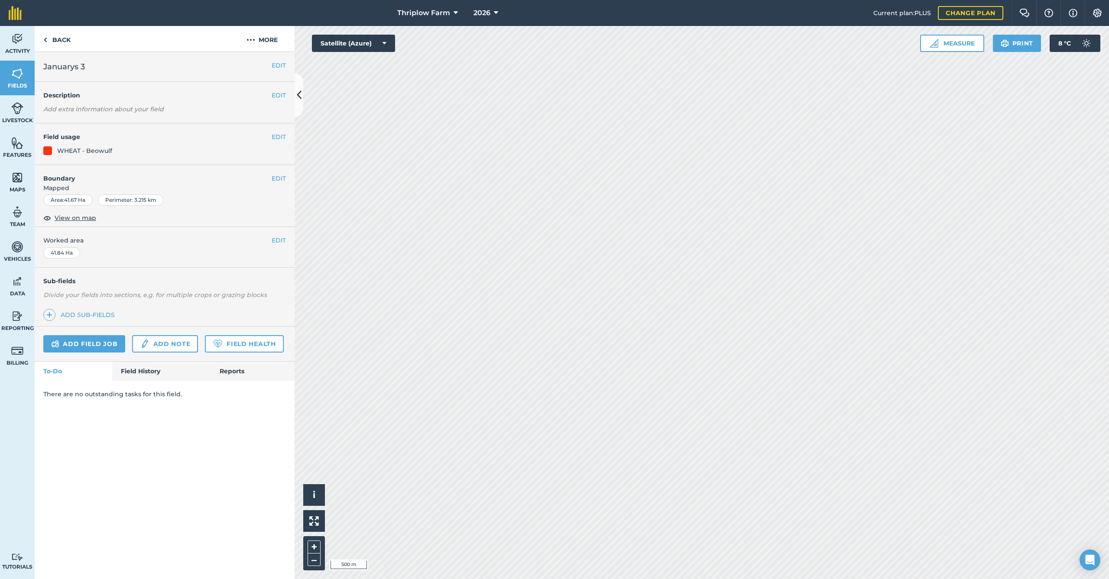
scroll to position [0, 0]
click at [58, 33] on link "Back" at bounding box center [57, 39] width 45 height 26
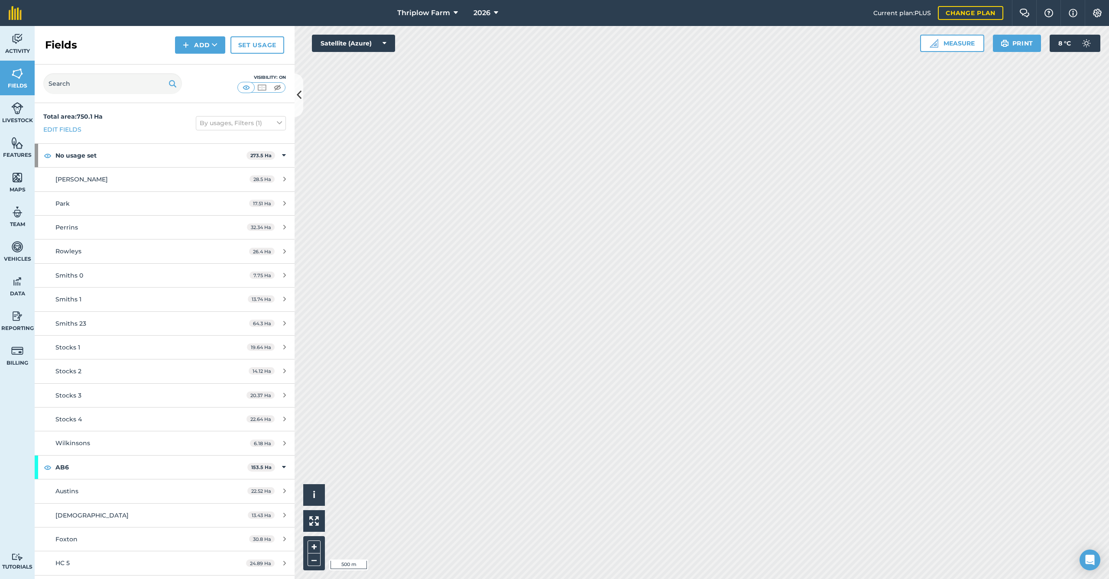
click at [98, 182] on div "[PERSON_NAME]" at bounding box center [136, 180] width 163 height 10
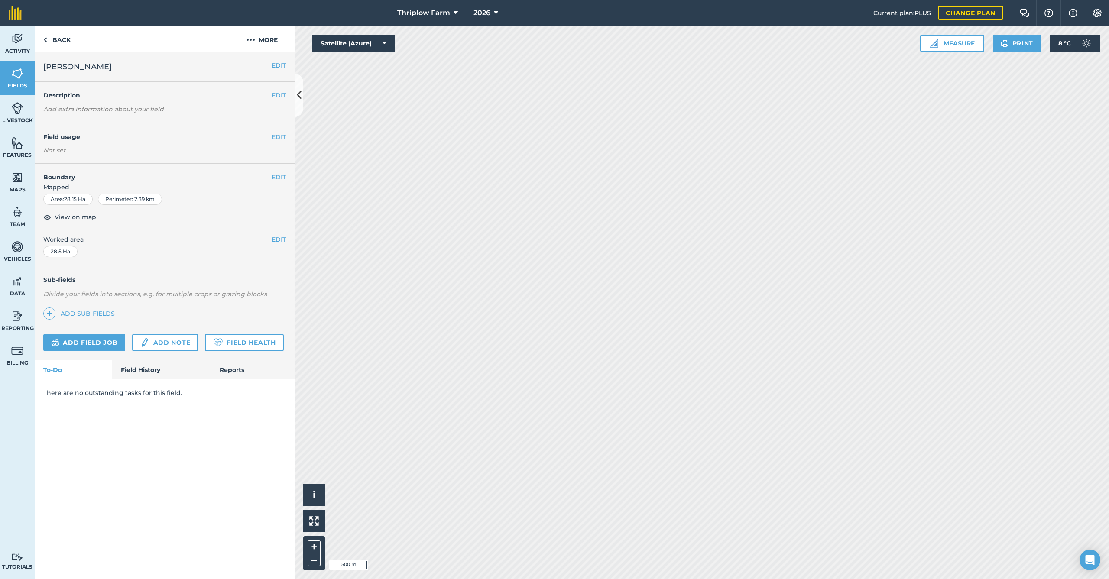
click at [276, 140] on button "EDIT" at bounding box center [279, 137] width 14 height 10
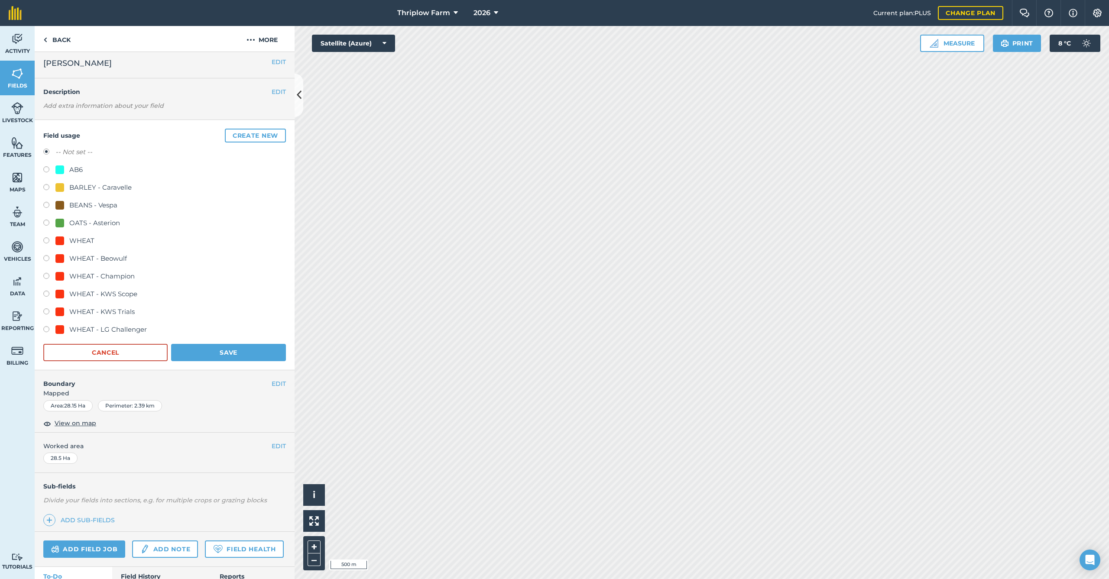
scroll to position [3, 0]
click at [82, 223] on div "OATS - Asterion" at bounding box center [94, 223] width 51 height 10
radio input "true"
radio input "false"
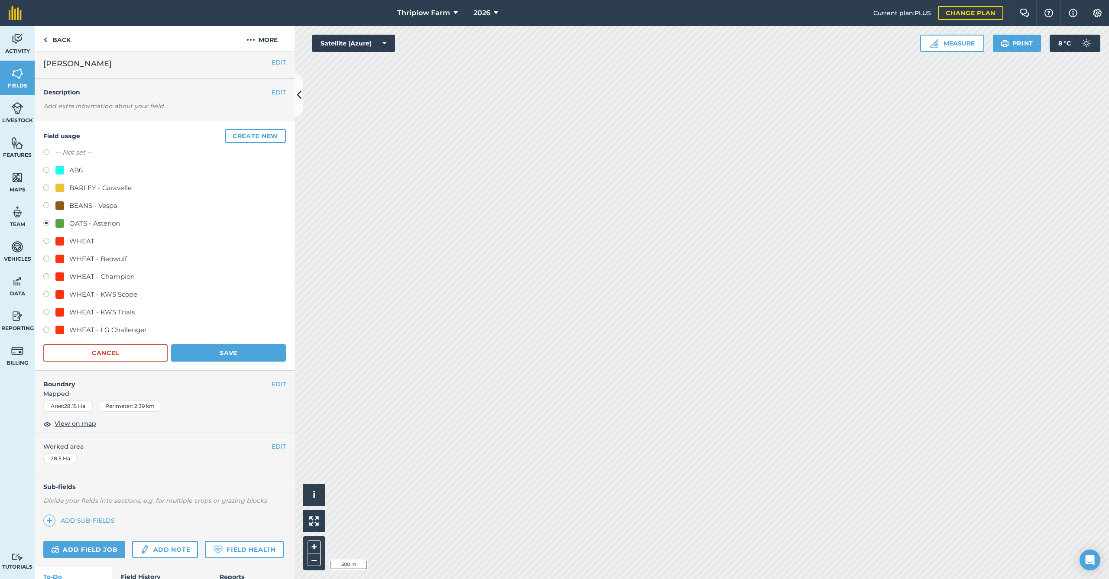
scroll to position [0, 0]
click at [195, 355] on button "Save" at bounding box center [228, 356] width 115 height 17
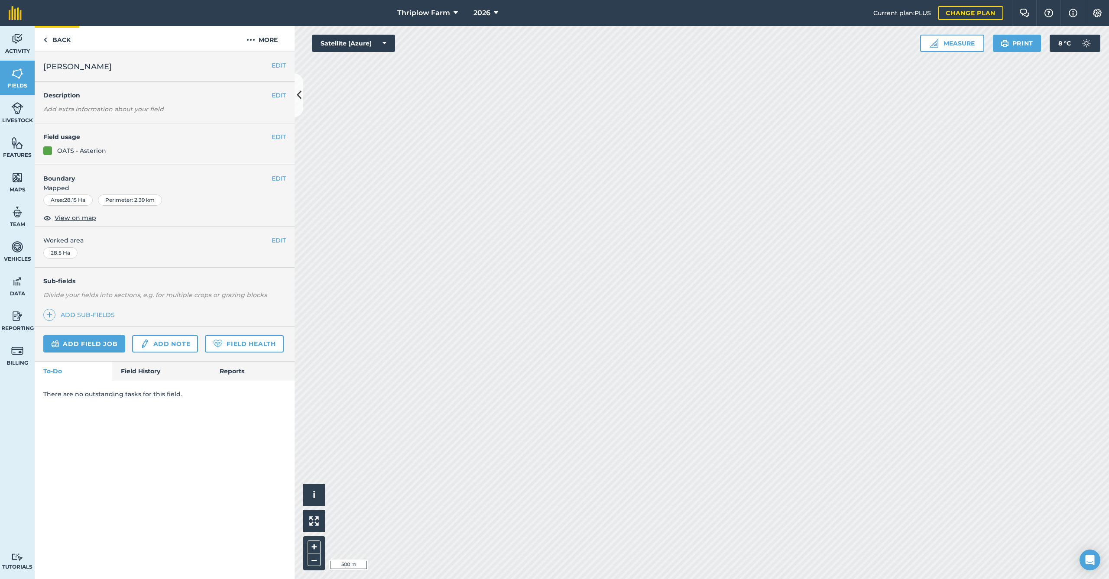
click at [58, 42] on link "Back" at bounding box center [57, 39] width 45 height 26
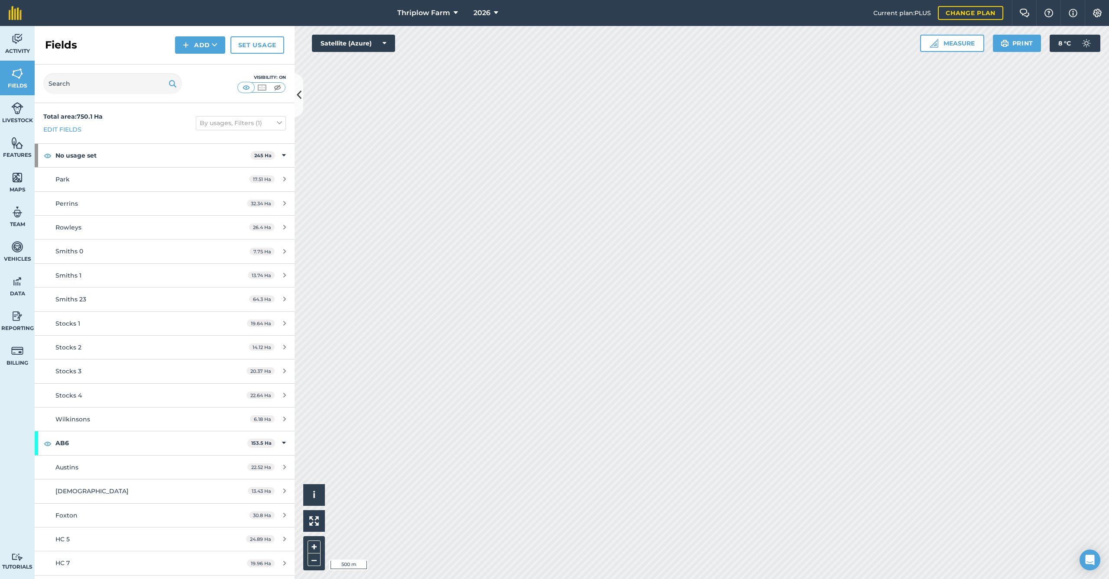
click at [65, 178] on span "Park" at bounding box center [62, 179] width 14 height 8
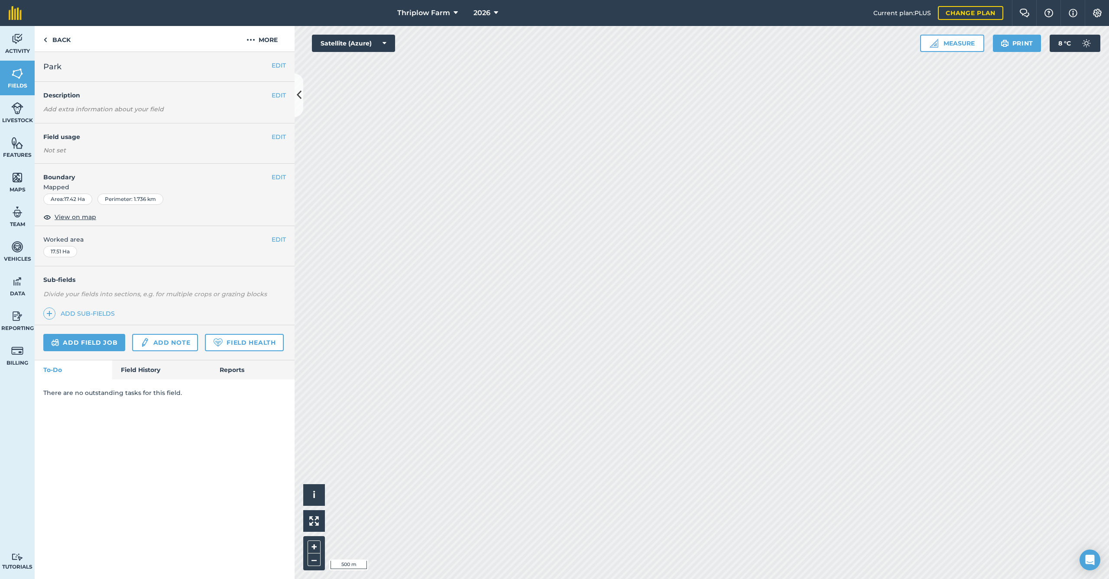
click at [277, 135] on button "EDIT" at bounding box center [279, 137] width 14 height 10
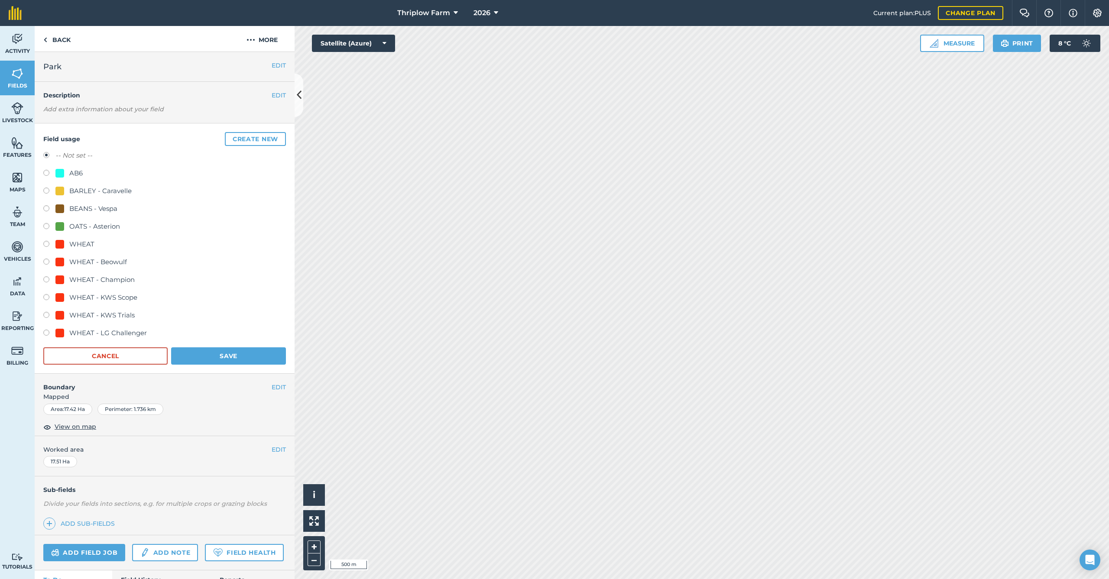
click at [107, 279] on div "WHEAT - Champion" at bounding box center [101, 280] width 65 height 10
radio input "true"
radio input "false"
click at [195, 356] on button "Save" at bounding box center [228, 356] width 115 height 17
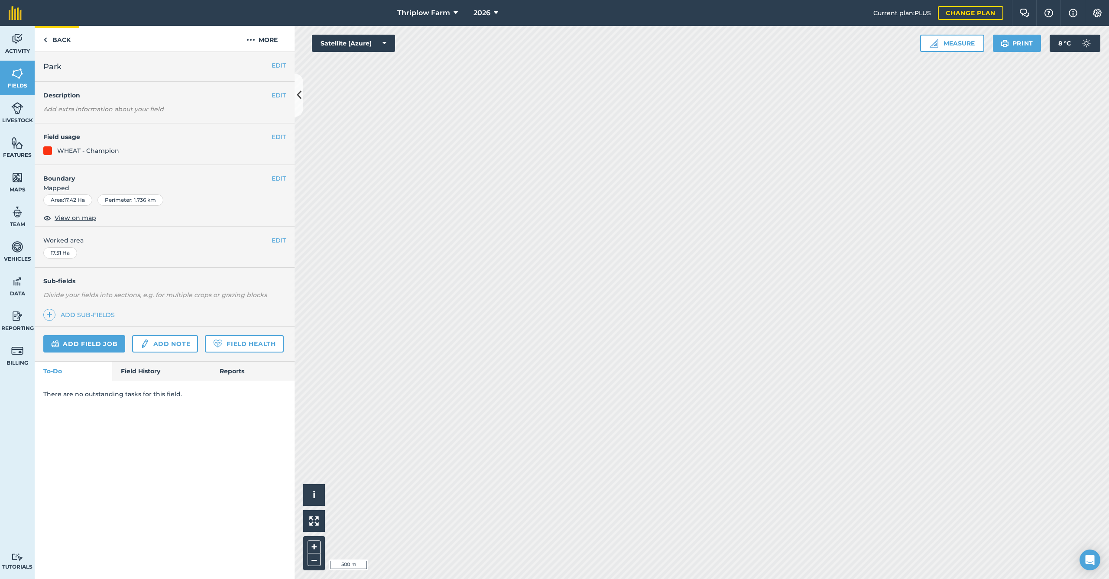
click at [60, 40] on link "Back" at bounding box center [57, 39] width 45 height 26
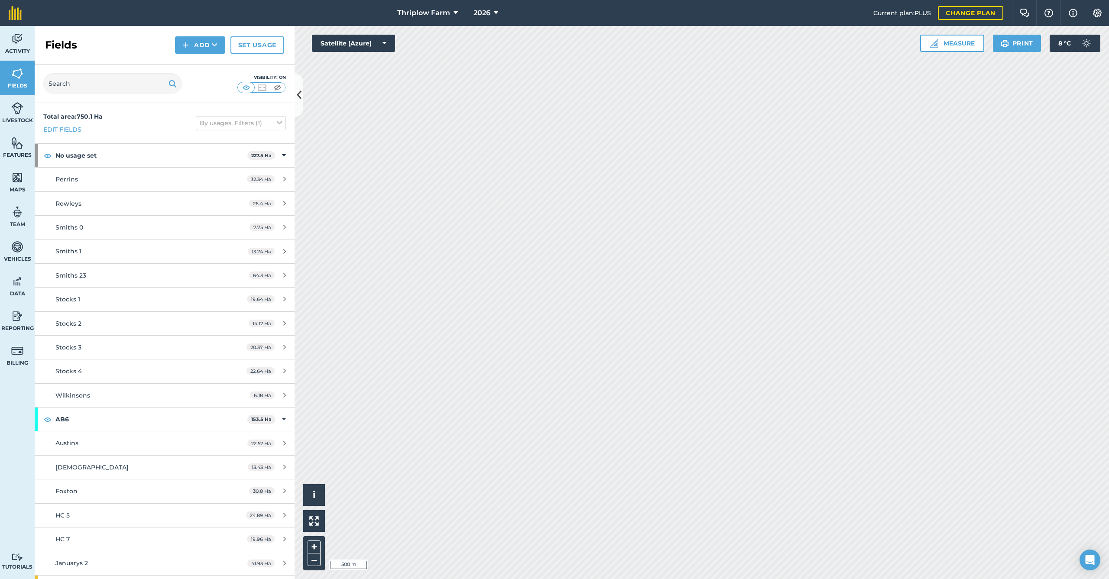
click at [81, 182] on div "Perrins" at bounding box center [136, 180] width 163 height 10
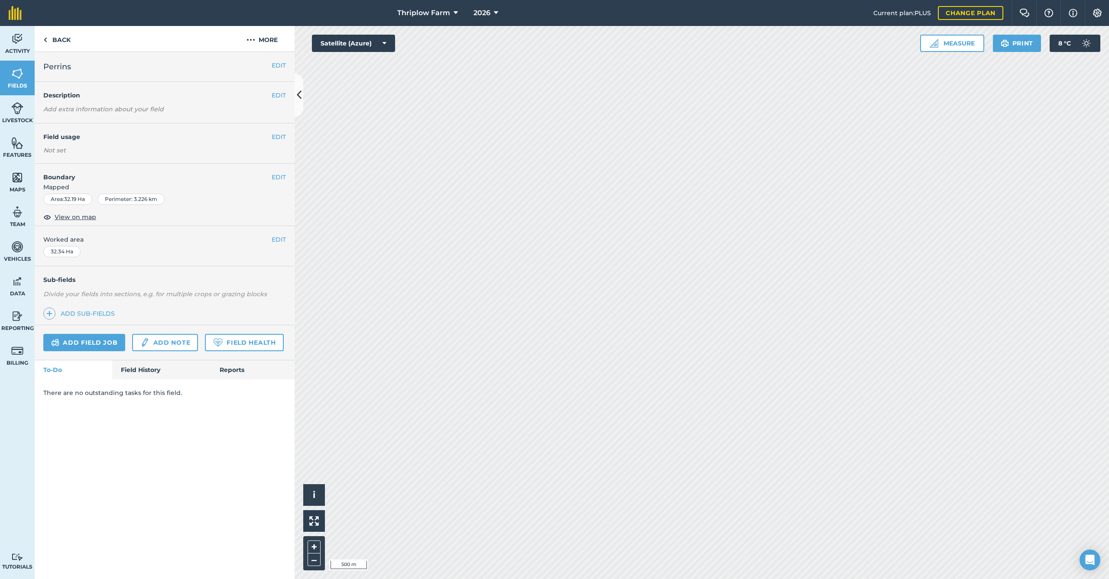
click at [276, 137] on button "EDIT" at bounding box center [279, 137] width 14 height 10
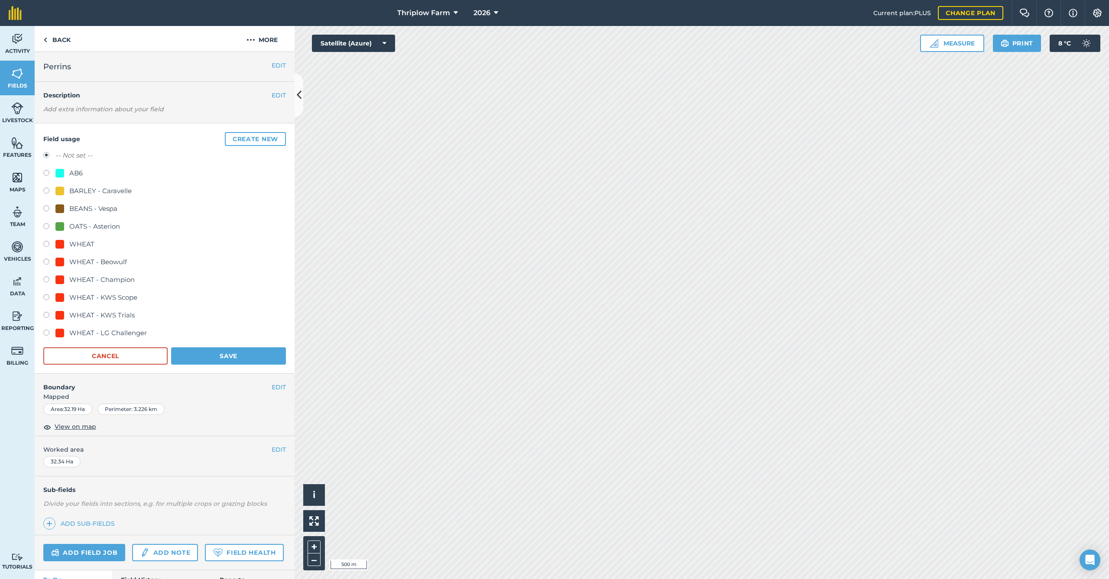
click at [114, 264] on div "WHEAT - Beowulf" at bounding box center [98, 262] width 58 height 10
radio input "true"
radio input "false"
click at [198, 353] on button "Save" at bounding box center [228, 356] width 115 height 17
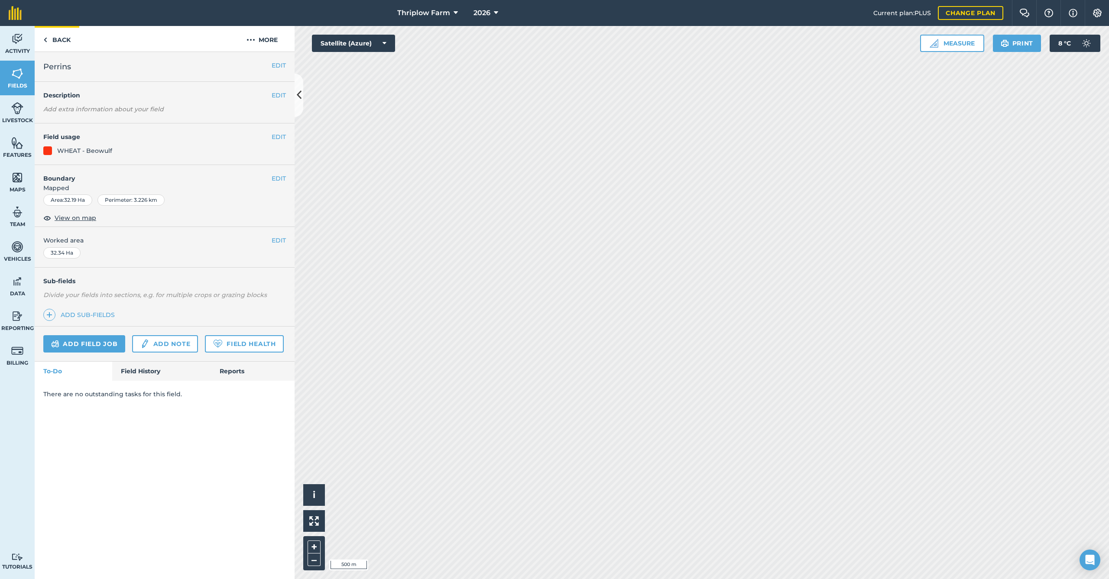
click at [61, 49] on link "Back" at bounding box center [57, 39] width 45 height 26
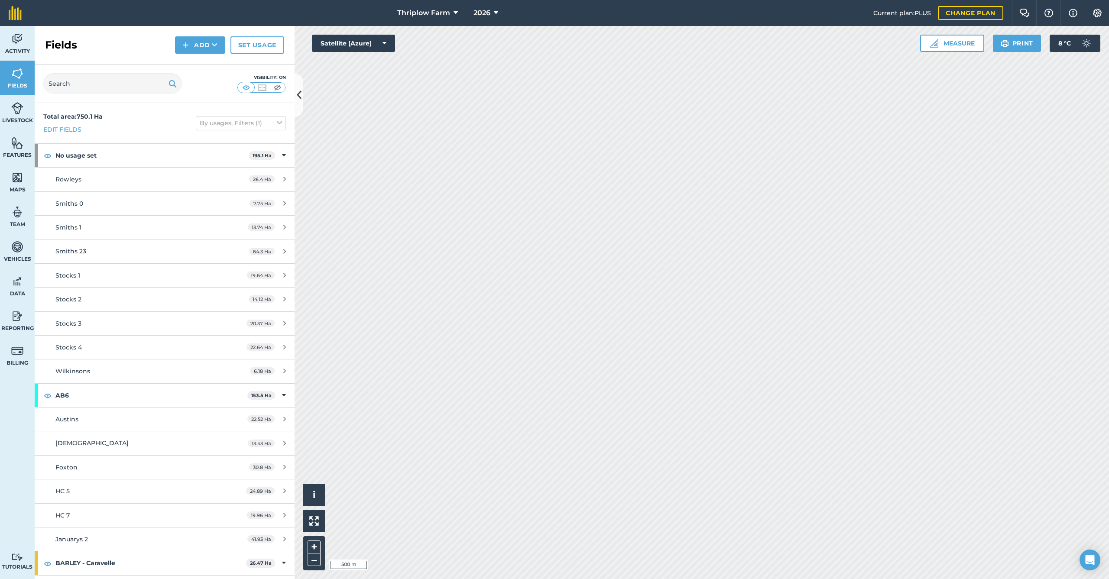
click at [91, 179] on div "Rowleys" at bounding box center [136, 180] width 163 height 10
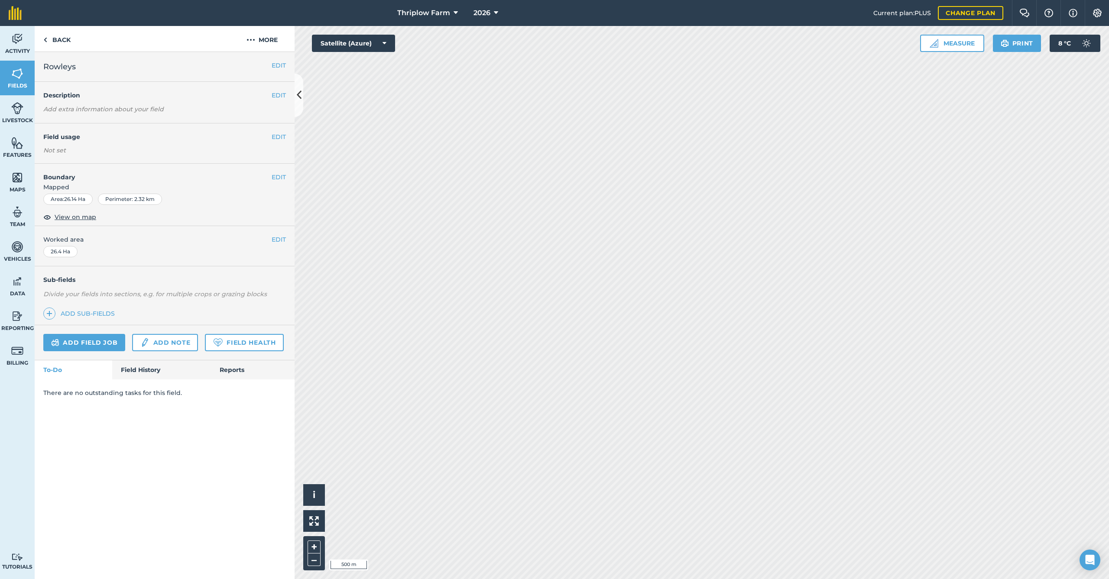
click at [283, 134] on button "EDIT" at bounding box center [279, 137] width 14 height 10
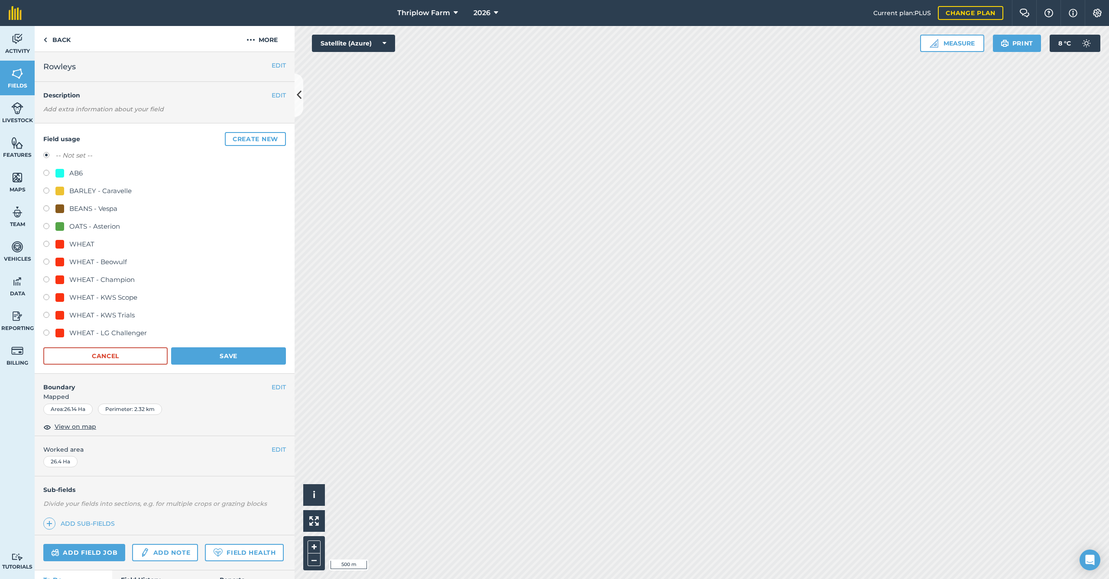
click at [124, 328] on div "WHEAT - LG Challenger" at bounding box center [108, 333] width 78 height 10
radio input "true"
radio input "false"
click at [206, 349] on button "Save" at bounding box center [228, 356] width 115 height 17
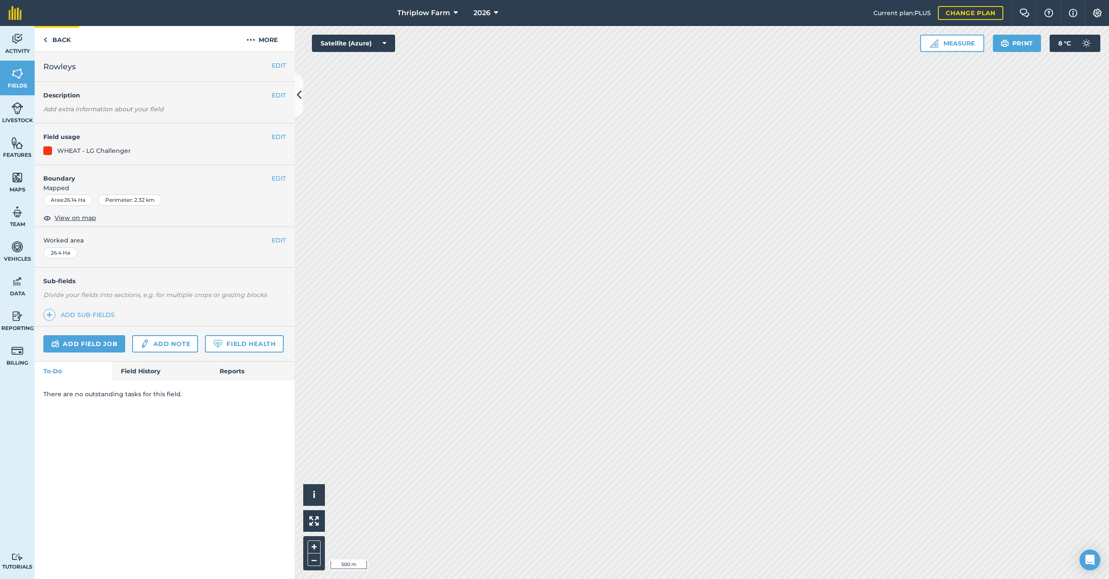
click at [66, 39] on link "Back" at bounding box center [57, 39] width 45 height 26
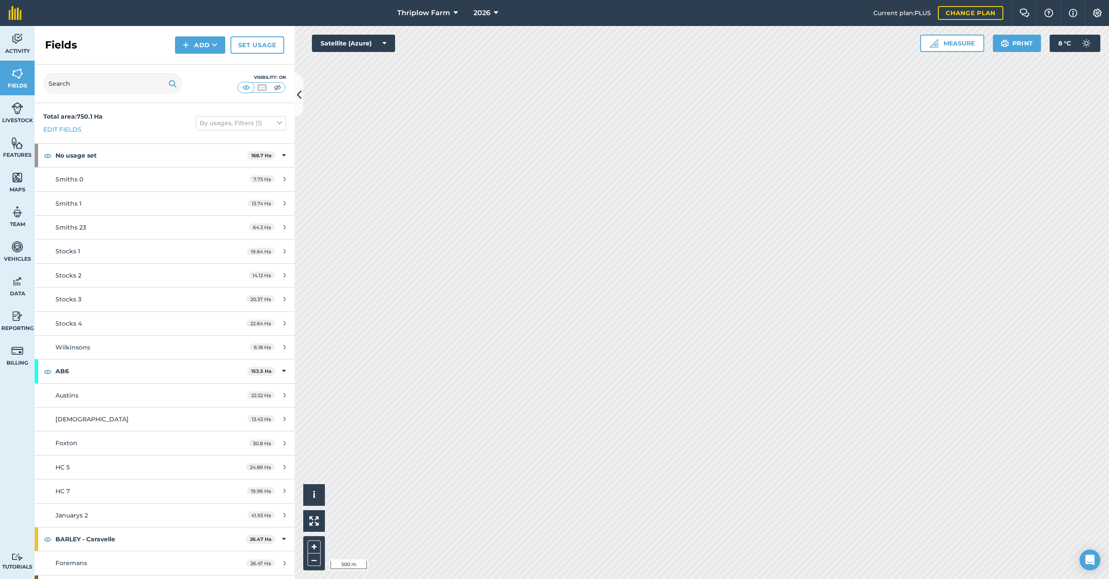
click at [76, 180] on span "Smiths 0" at bounding box center [69, 179] width 28 height 8
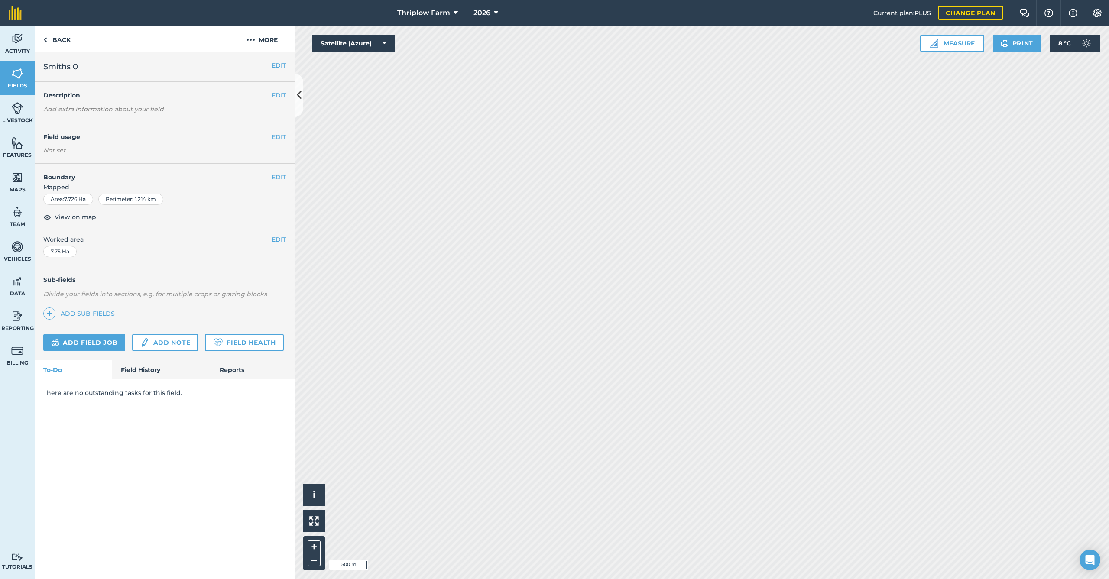
click at [273, 137] on button "EDIT" at bounding box center [279, 137] width 14 height 10
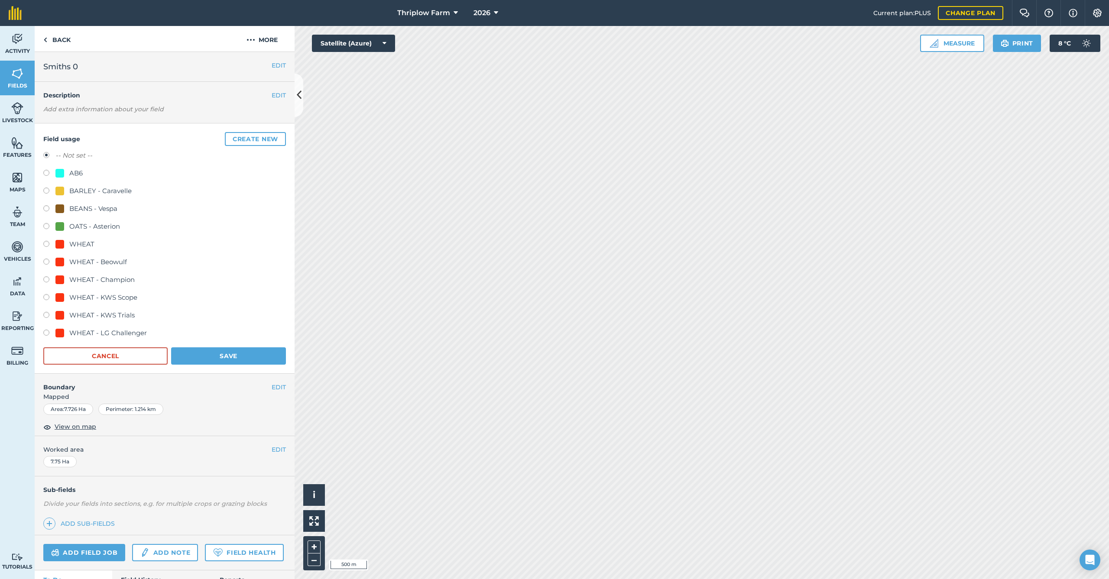
drag, startPoint x: 79, startPoint y: 173, endPoint x: 141, endPoint y: 240, distance: 91.4
click at [80, 173] on div "AB6" at bounding box center [75, 173] width 13 height 10
radio input "true"
radio input "false"
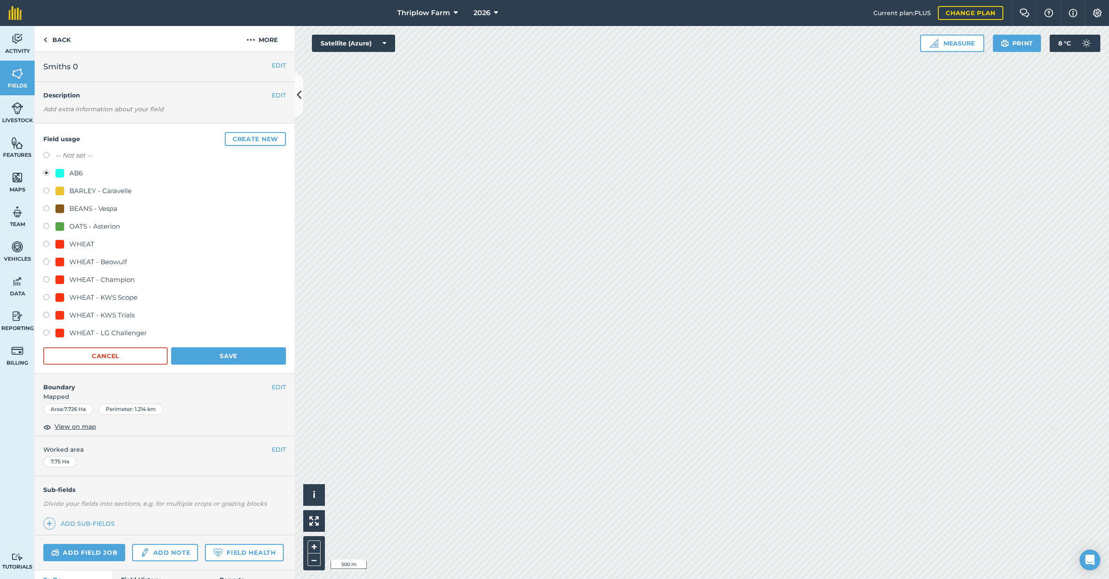
click at [206, 354] on button "Save" at bounding box center [228, 356] width 115 height 17
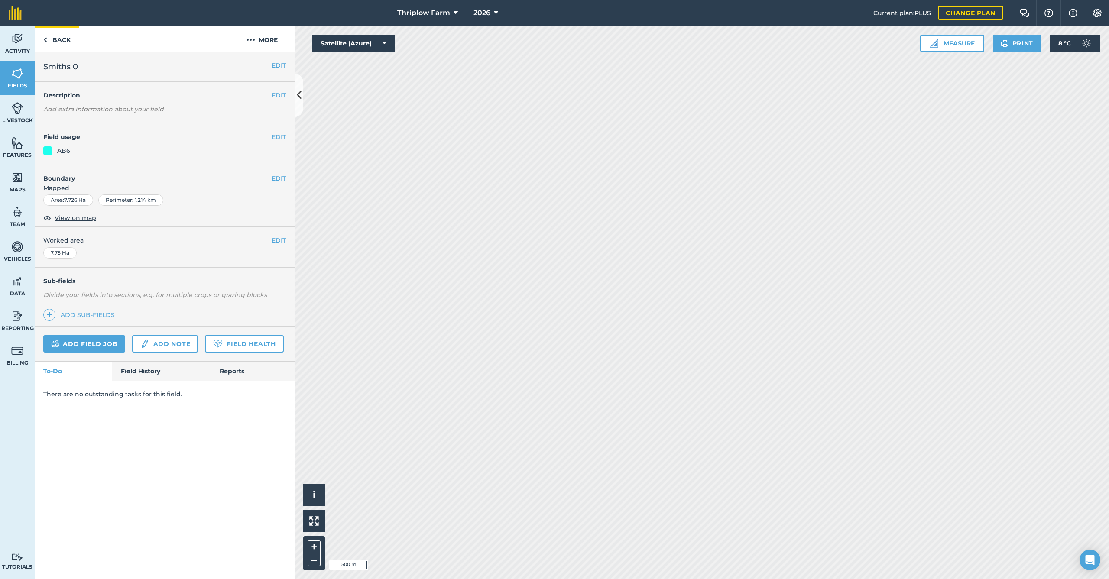
click at [65, 37] on link "Back" at bounding box center [57, 39] width 45 height 26
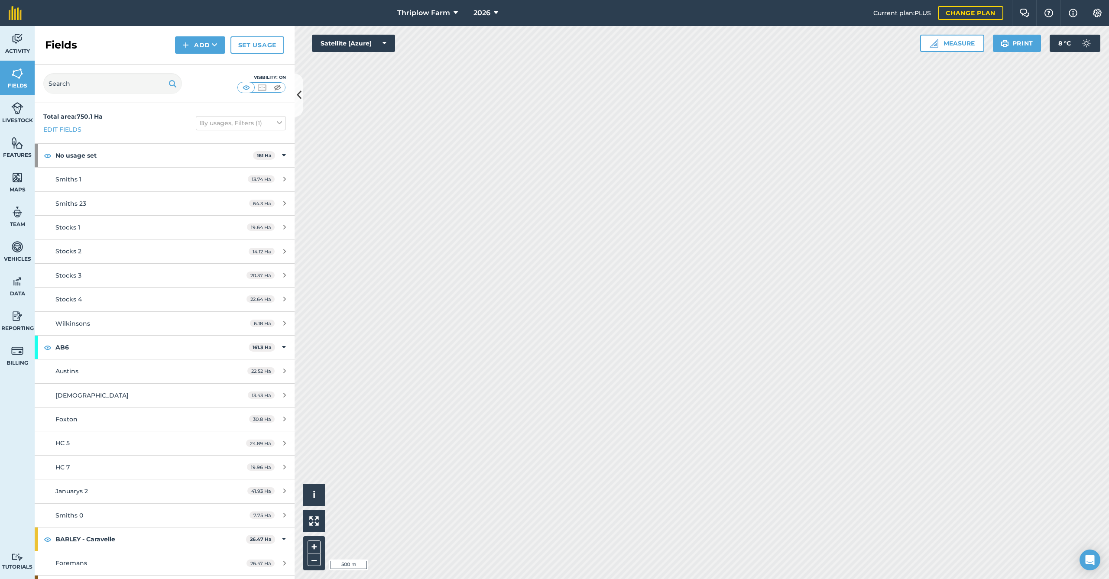
click at [81, 175] on div "Smiths 1" at bounding box center [136, 180] width 163 height 10
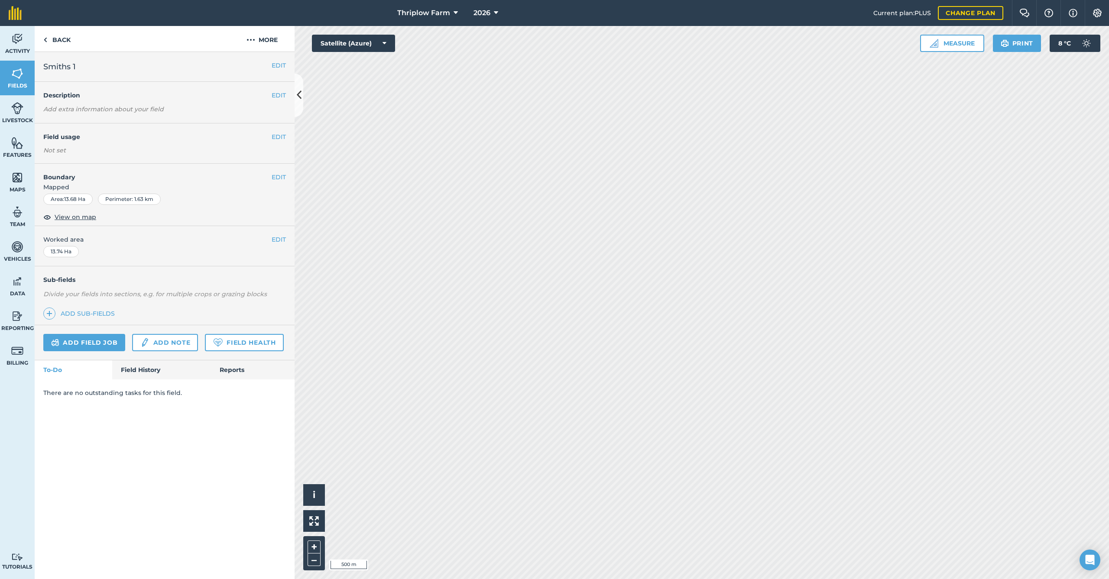
click at [279, 138] on button "EDIT" at bounding box center [279, 137] width 14 height 10
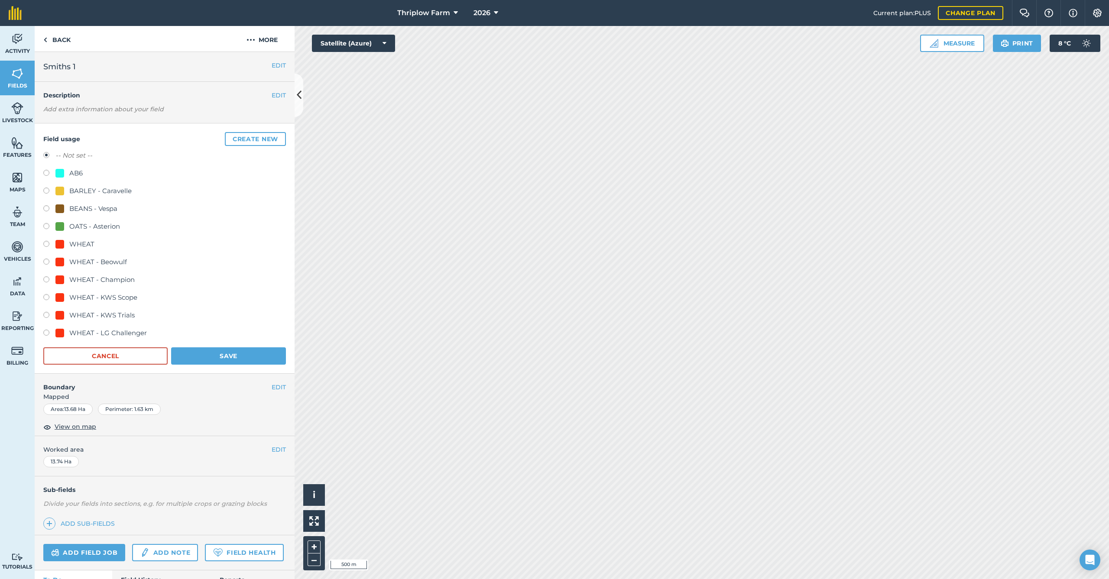
drag, startPoint x: 76, startPoint y: 176, endPoint x: 106, endPoint y: 216, distance: 49.5
click at [77, 176] on div "AB6" at bounding box center [75, 173] width 13 height 10
radio input "true"
radio input "false"
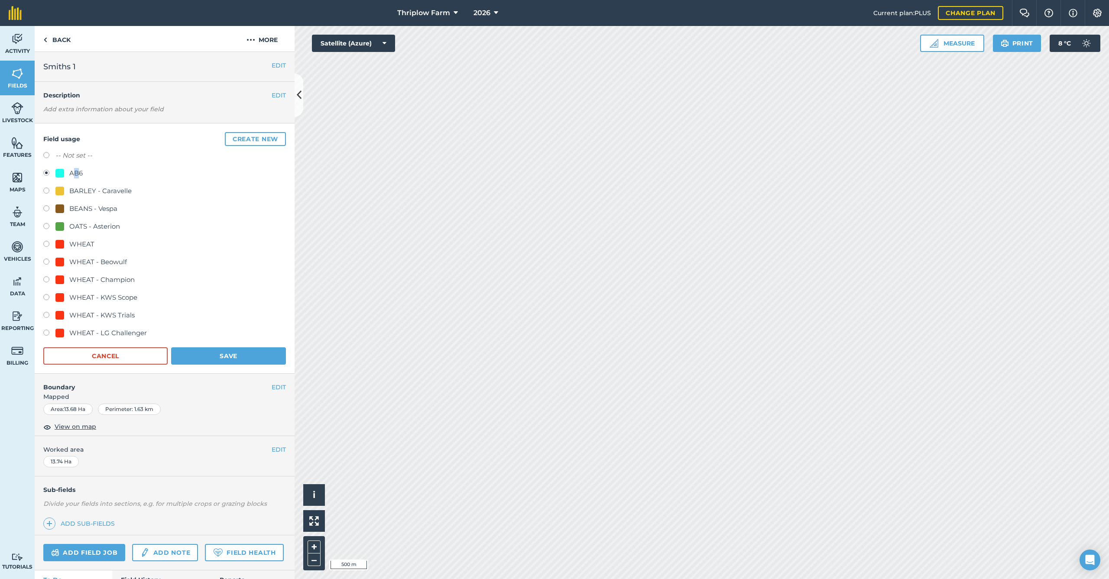
click at [205, 353] on button "Save" at bounding box center [228, 356] width 115 height 17
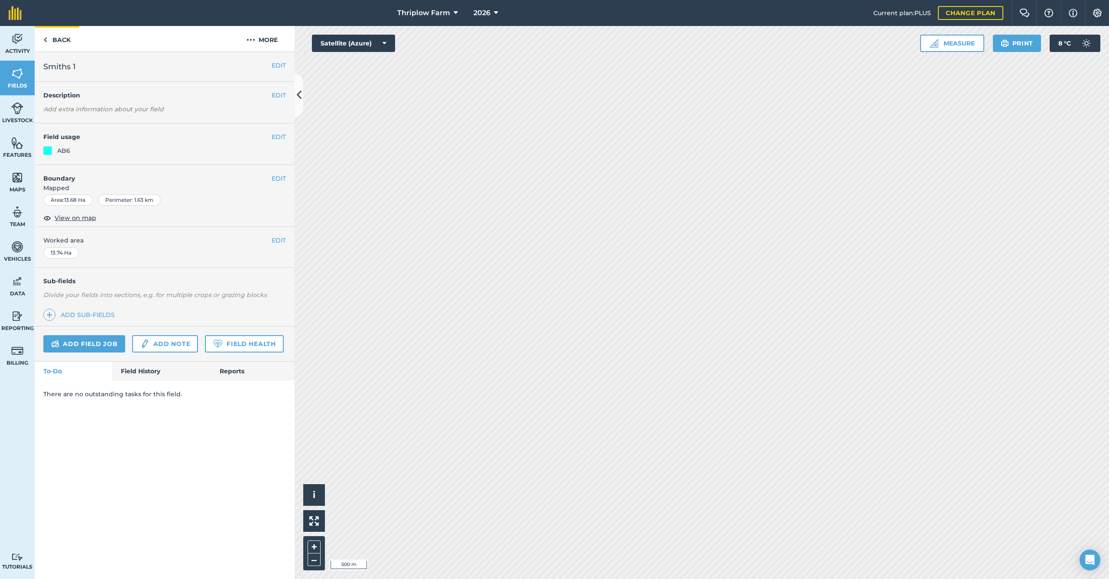
click at [55, 44] on link "Back" at bounding box center [57, 39] width 45 height 26
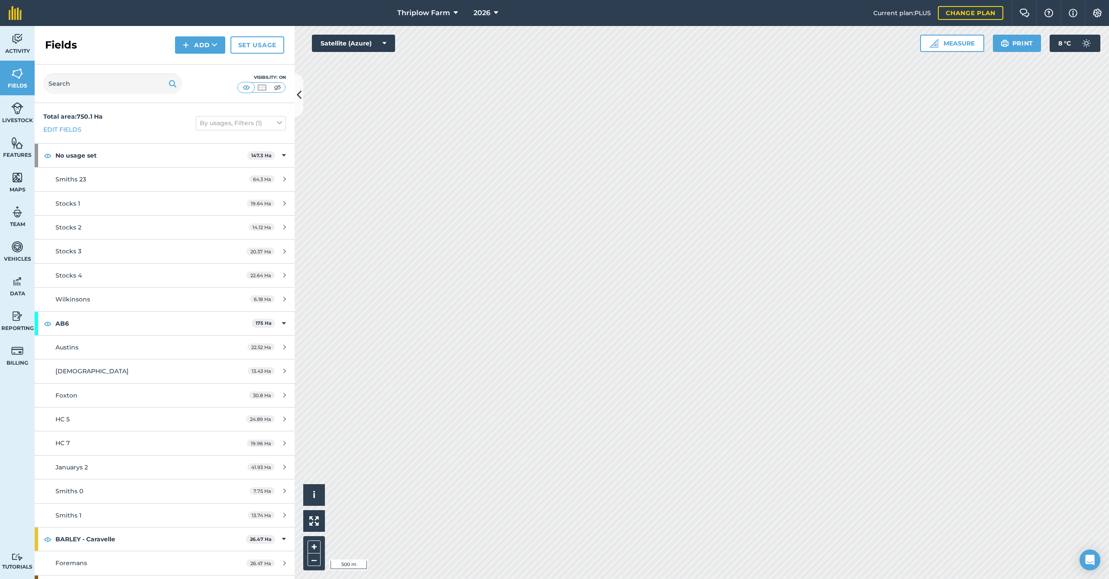
scroll to position [1, 0]
click at [74, 180] on span "Smiths 23" at bounding box center [70, 178] width 31 height 8
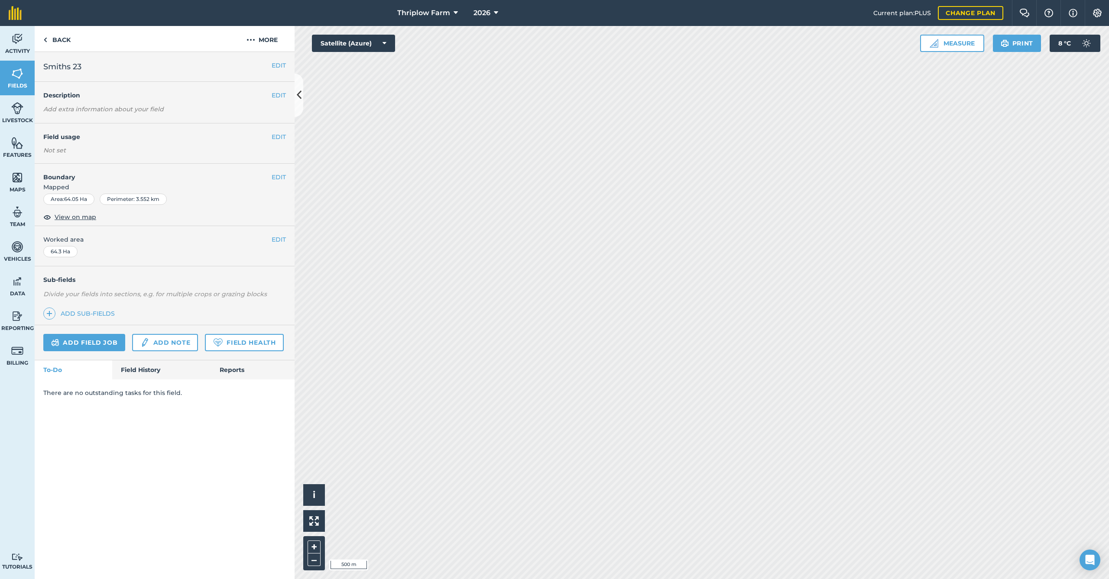
click at [277, 135] on button "EDIT" at bounding box center [279, 137] width 14 height 10
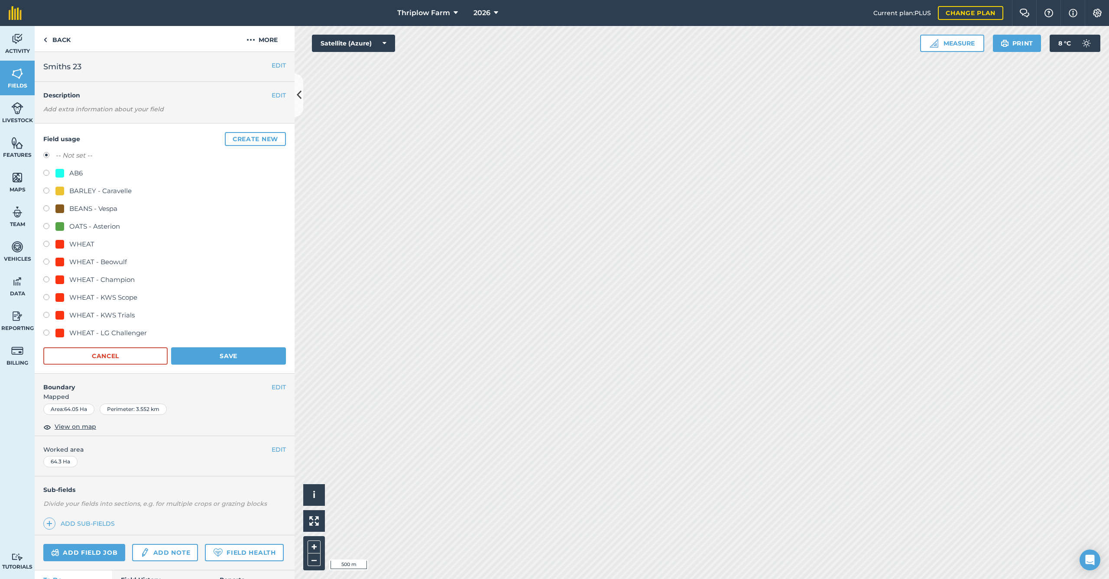
scroll to position [1, 0]
click at [70, 226] on div "OATS - Asterion" at bounding box center [94, 226] width 51 height 10
radio input "true"
radio input "false"
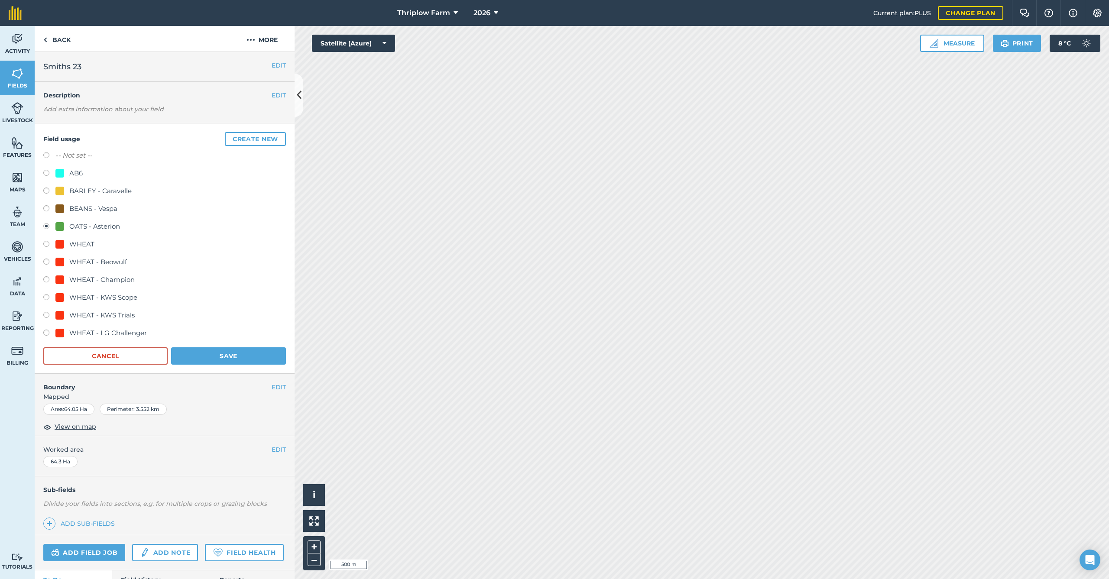
scroll to position [1, 0]
click at [201, 354] on button "Save" at bounding box center [228, 354] width 115 height 17
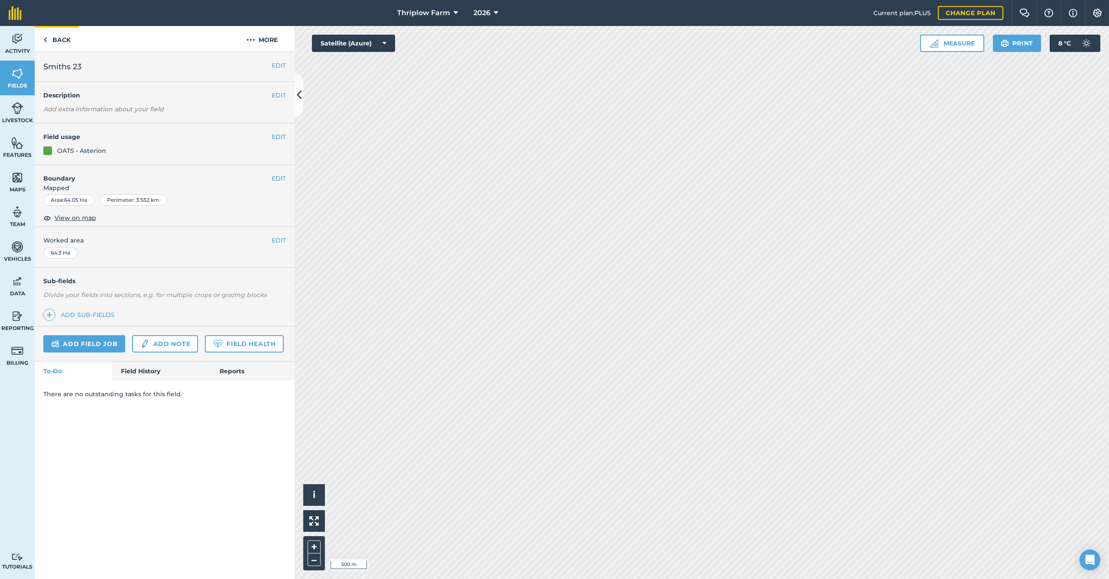
click at [55, 41] on link "Back" at bounding box center [57, 39] width 45 height 26
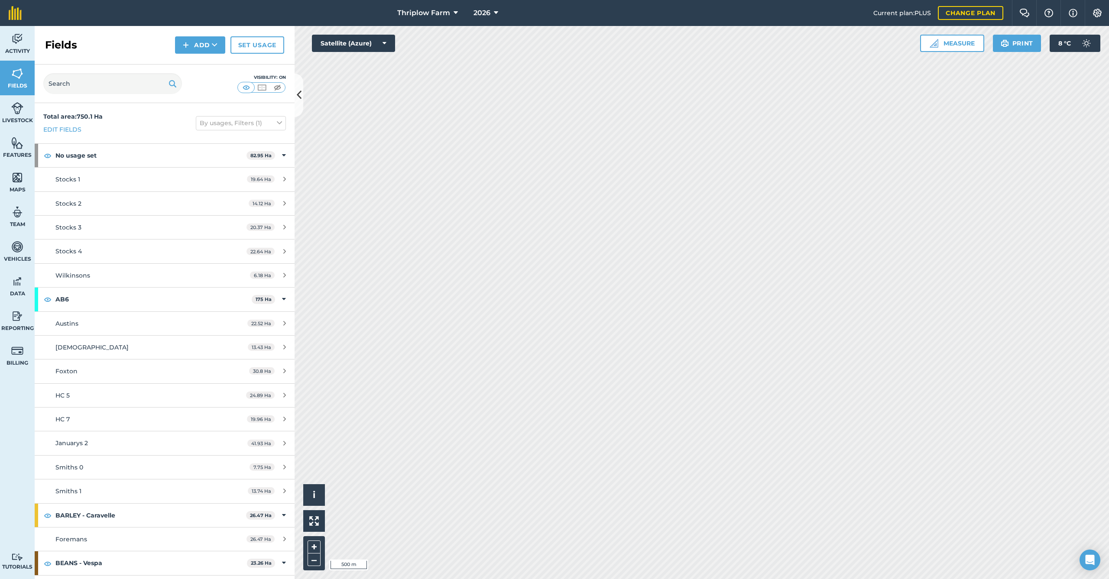
scroll to position [1, 0]
click at [71, 176] on span "Stocks 1" at bounding box center [67, 178] width 25 height 8
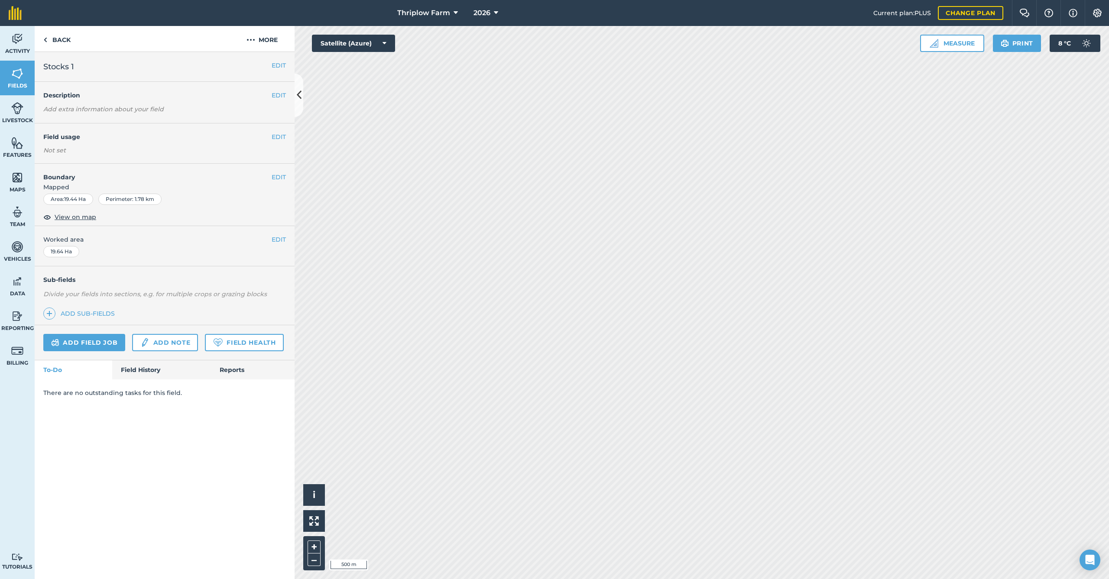
click at [276, 135] on button "EDIT" at bounding box center [279, 137] width 14 height 10
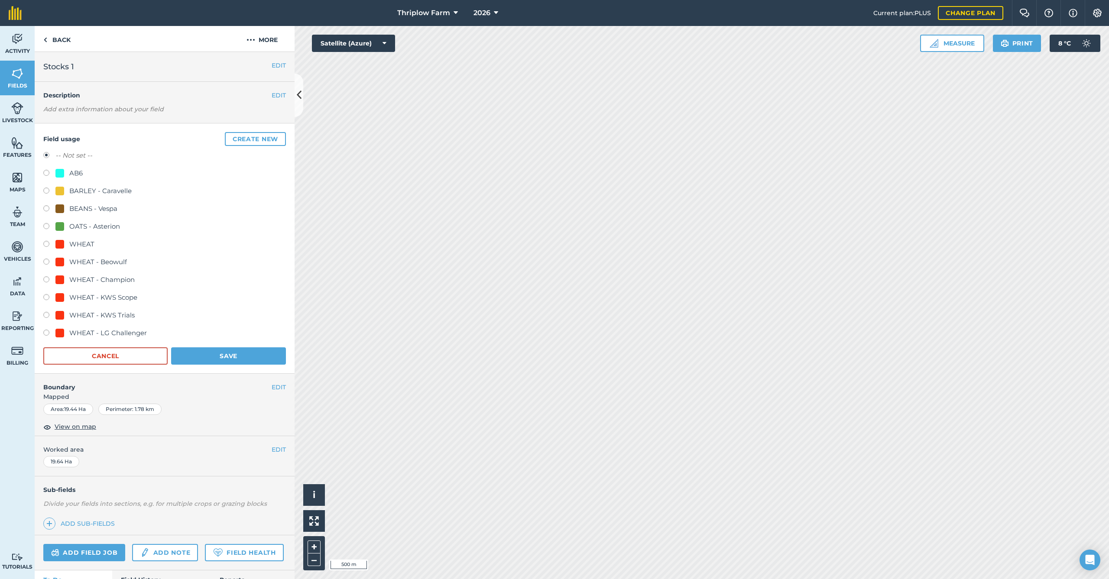
scroll to position [1, 0]
drag, startPoint x: 119, startPoint y: 313, endPoint x: 167, endPoint y: 327, distance: 49.8
click at [120, 313] on div "WHEAT - KWS Trials" at bounding box center [101, 314] width 65 height 10
radio input "true"
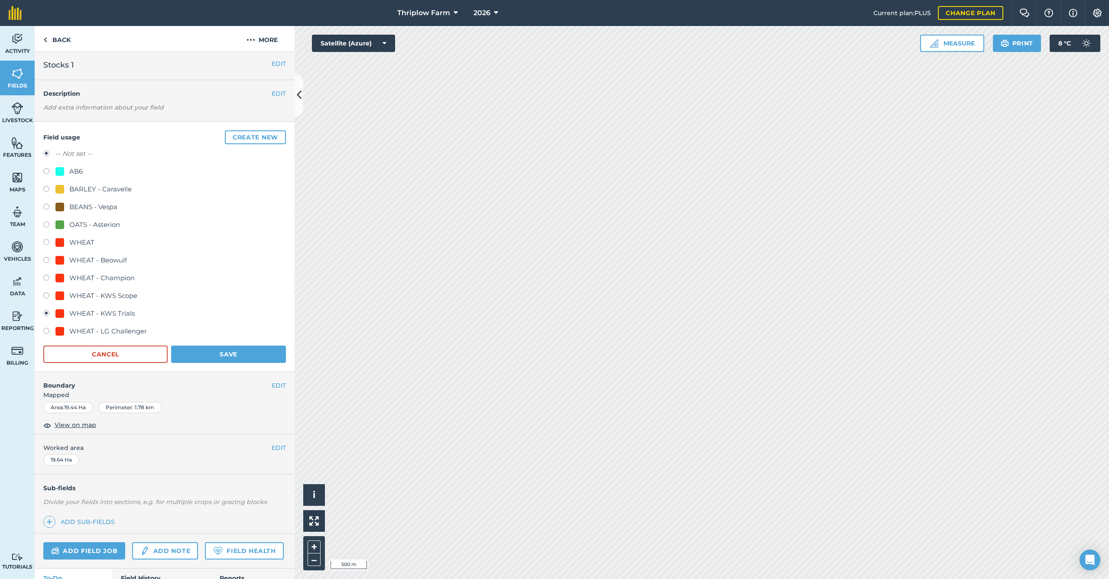
radio input "false"
click at [224, 356] on button "Save" at bounding box center [228, 351] width 115 height 17
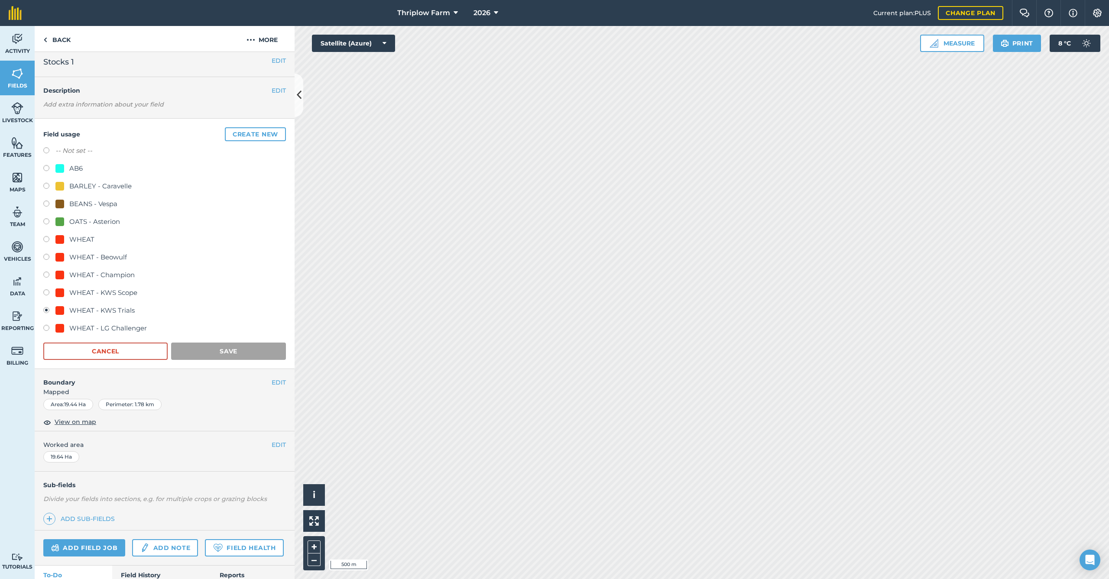
scroll to position [0, 0]
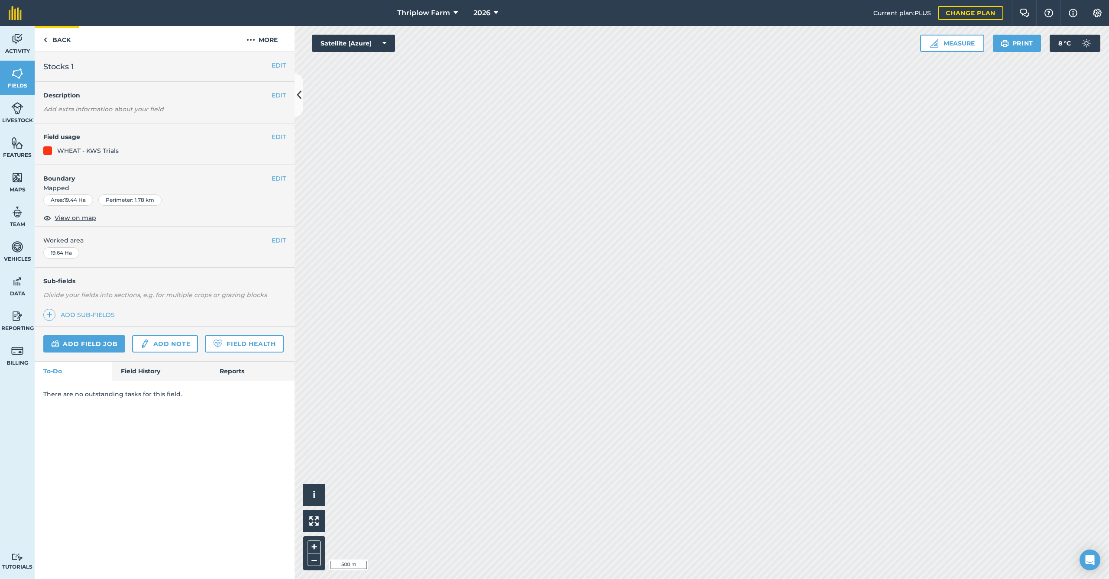
click at [64, 44] on link "Back" at bounding box center [57, 39] width 45 height 26
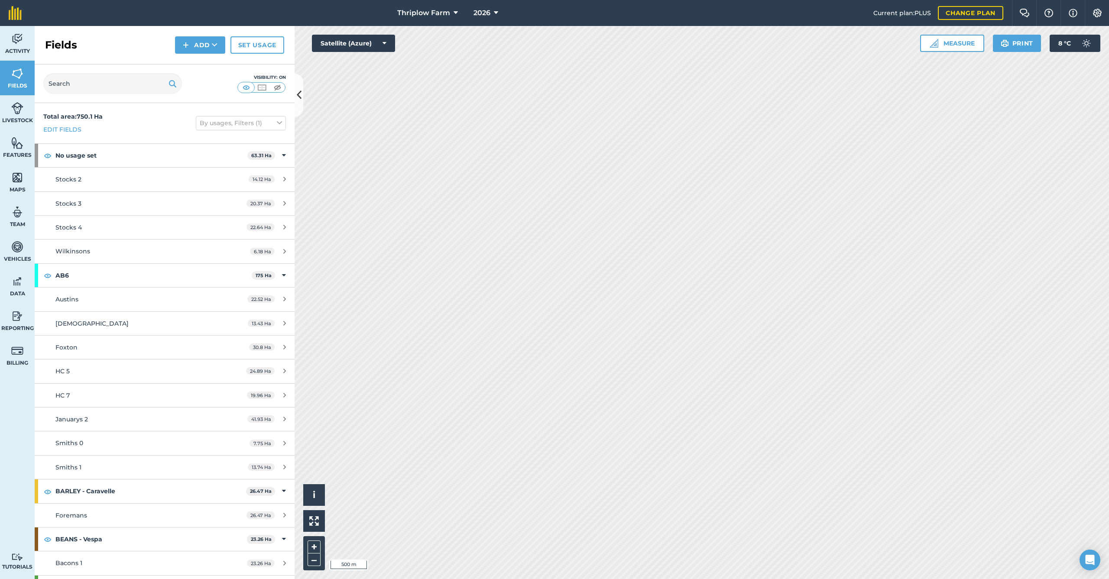
click at [81, 180] on div "Stocks 2" at bounding box center [136, 180] width 163 height 10
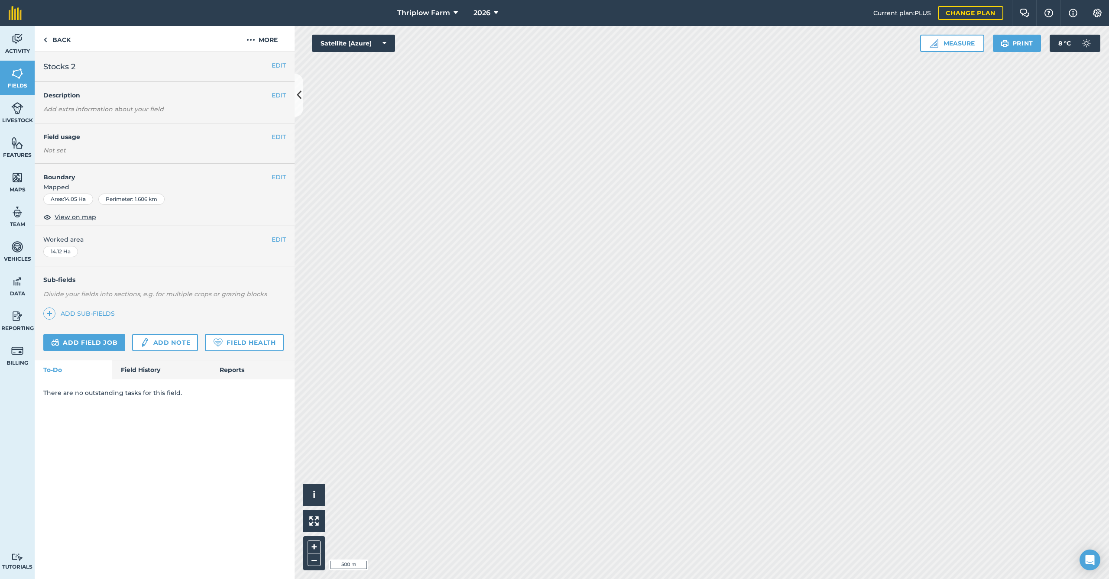
click at [277, 136] on button "EDIT" at bounding box center [279, 137] width 14 height 10
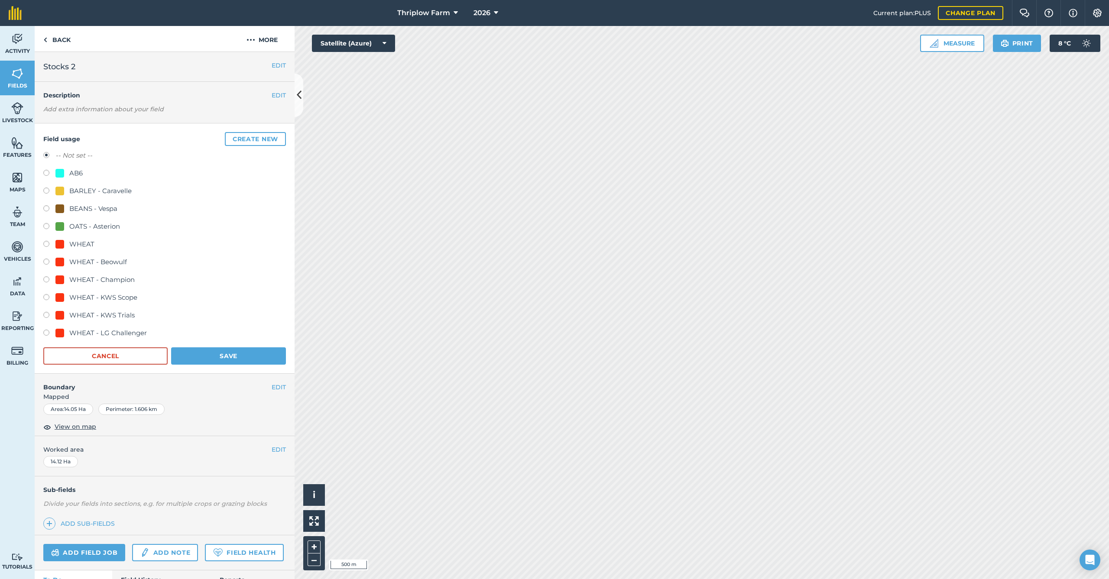
click at [110, 228] on div "OATS - Asterion" at bounding box center [94, 226] width 51 height 10
radio input "true"
radio input "false"
click at [216, 358] on button "Save" at bounding box center [228, 356] width 115 height 17
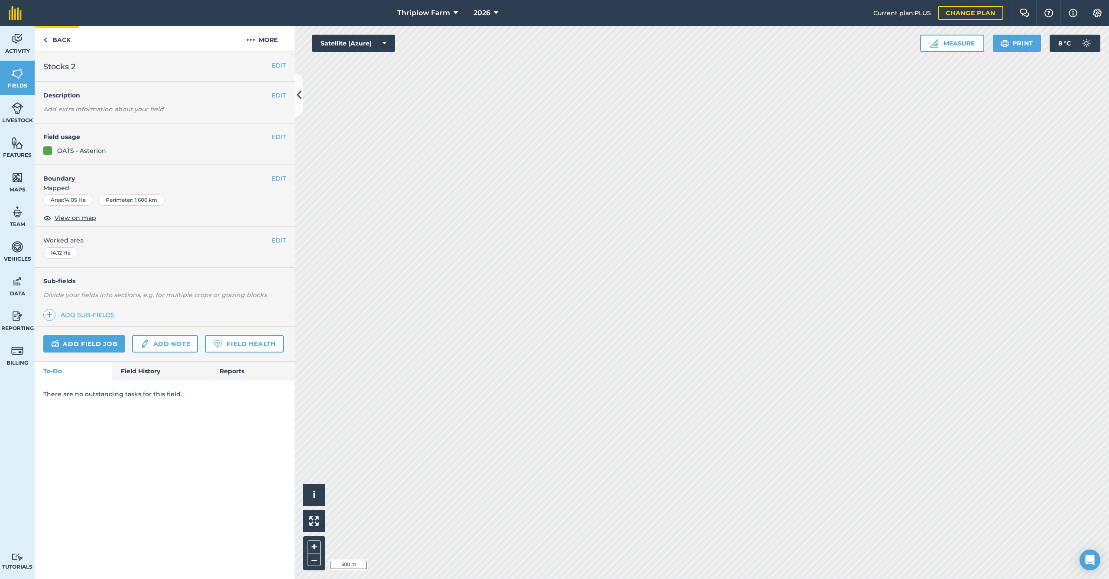
click at [55, 38] on link "Back" at bounding box center [57, 39] width 45 height 26
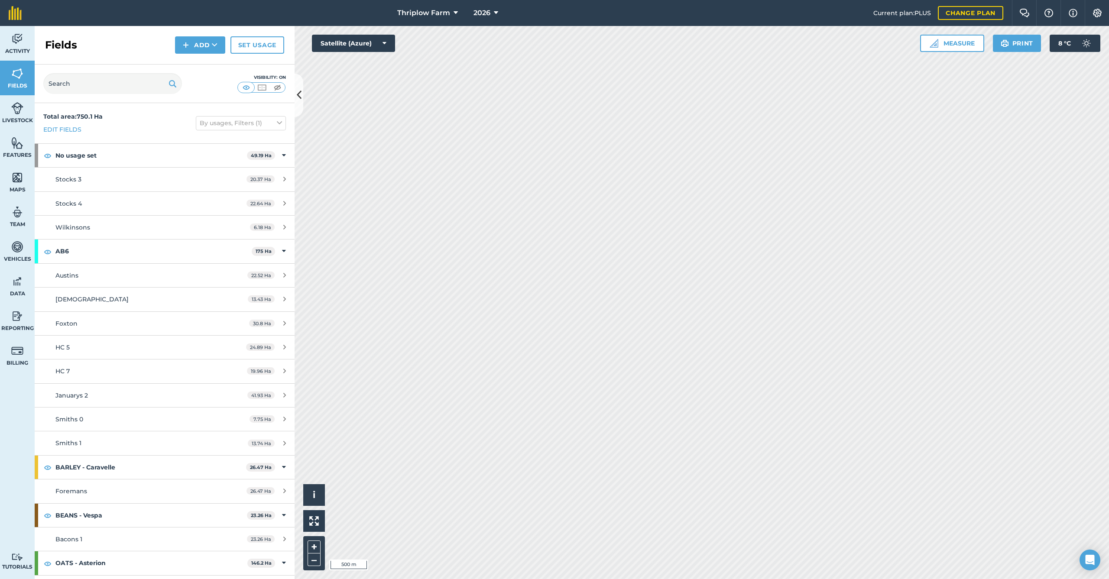
click at [79, 181] on span "Stocks 3" at bounding box center [68, 179] width 26 height 8
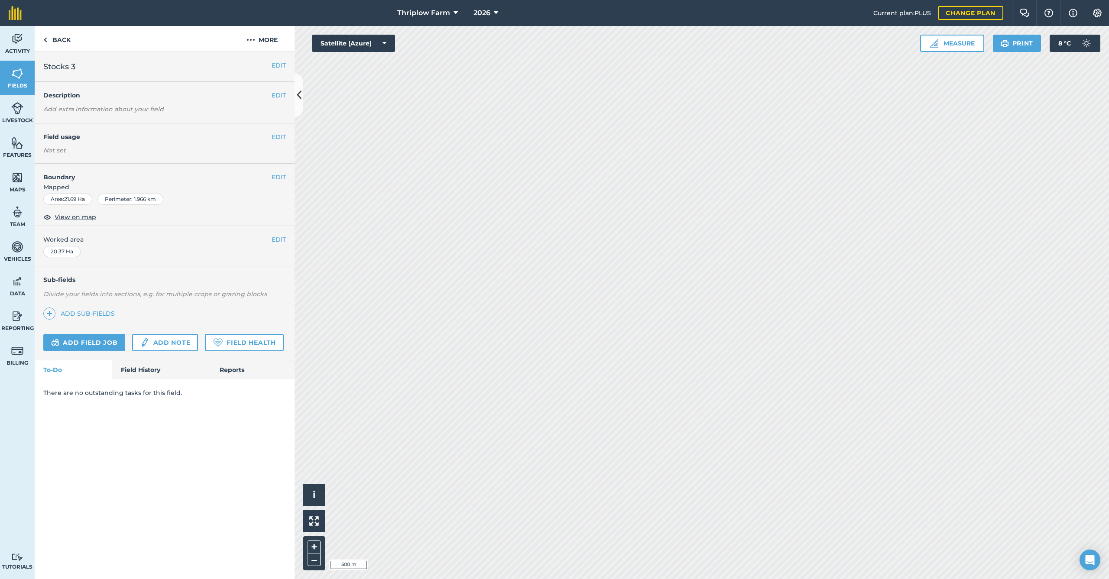
click at [277, 137] on button "EDIT" at bounding box center [279, 137] width 14 height 10
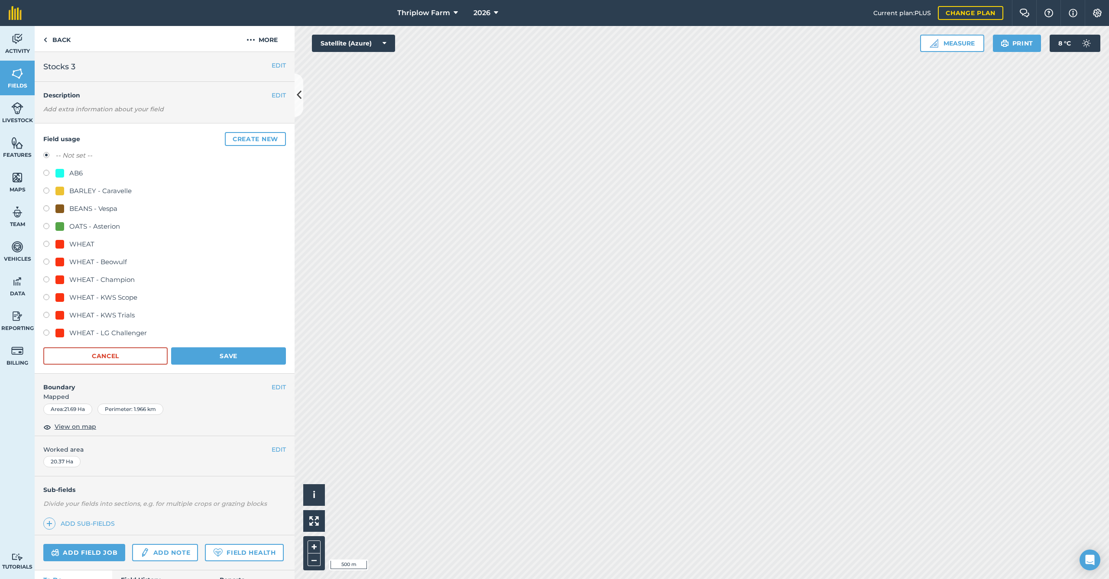
click at [79, 173] on div "AB6" at bounding box center [75, 173] width 13 height 10
radio input "true"
radio input "false"
click at [223, 360] on button "Save" at bounding box center [228, 356] width 115 height 17
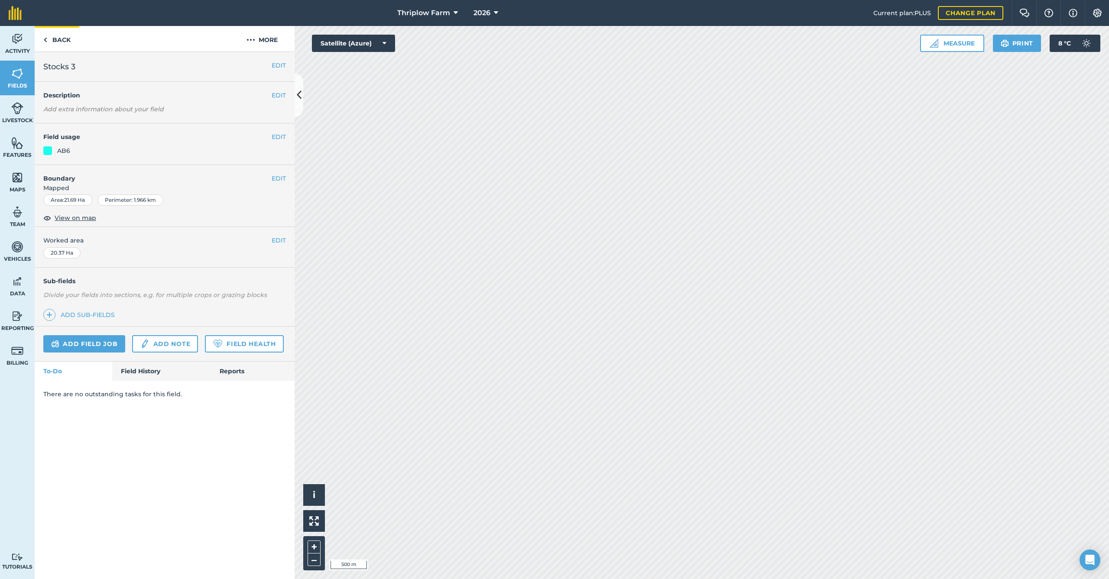
click at [55, 40] on link "Back" at bounding box center [57, 39] width 45 height 26
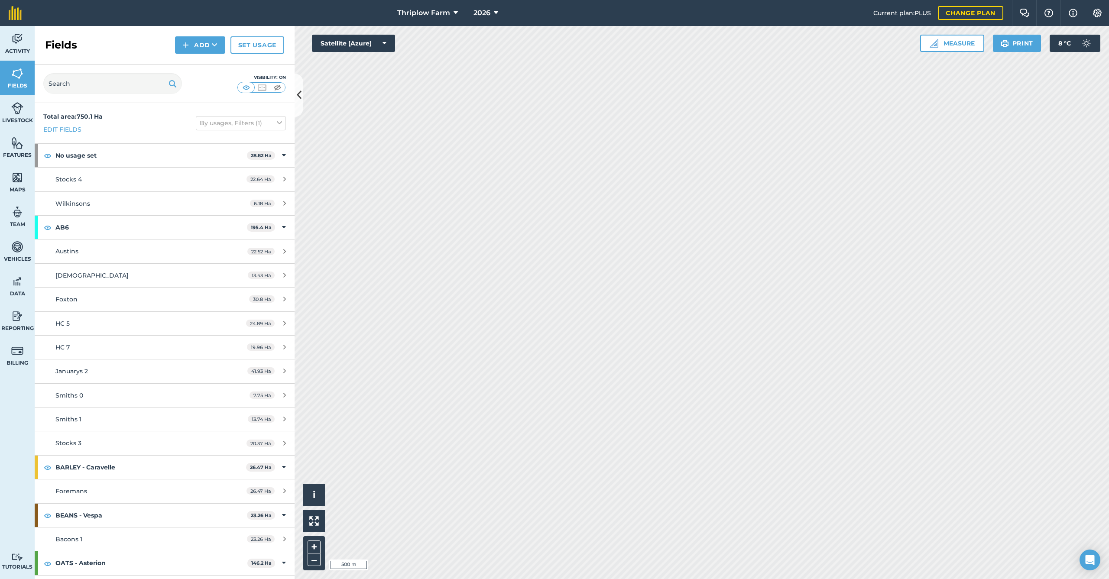
click at [75, 179] on span "Stocks 4" at bounding box center [68, 179] width 26 height 8
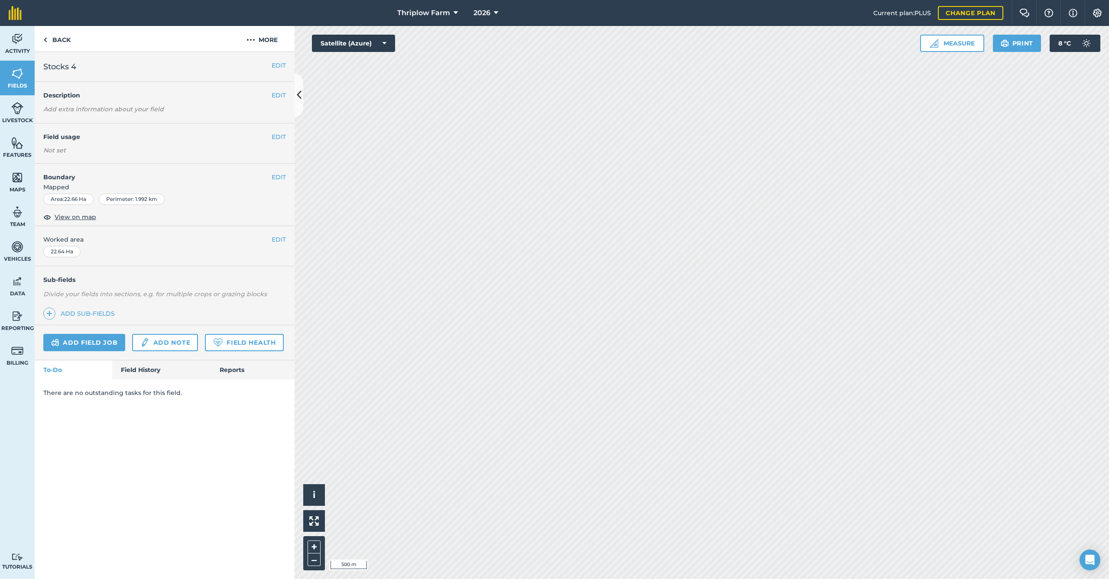
click at [277, 133] on button "EDIT" at bounding box center [279, 137] width 14 height 10
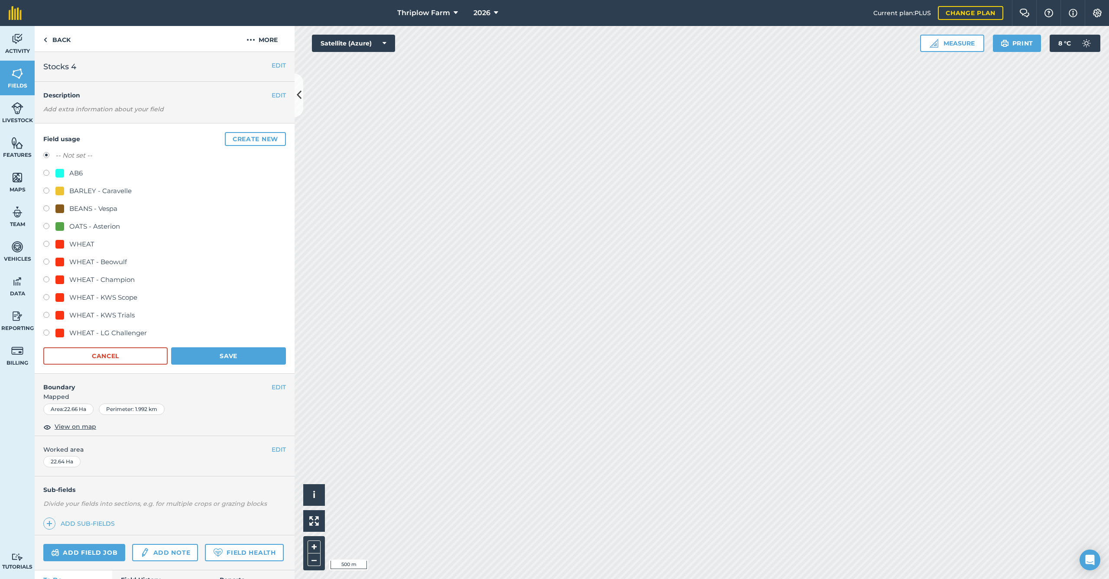
click at [88, 224] on div "OATS - Asterion" at bounding box center [94, 226] width 51 height 10
radio input "true"
radio input "false"
click at [220, 353] on button "Save" at bounding box center [228, 356] width 115 height 17
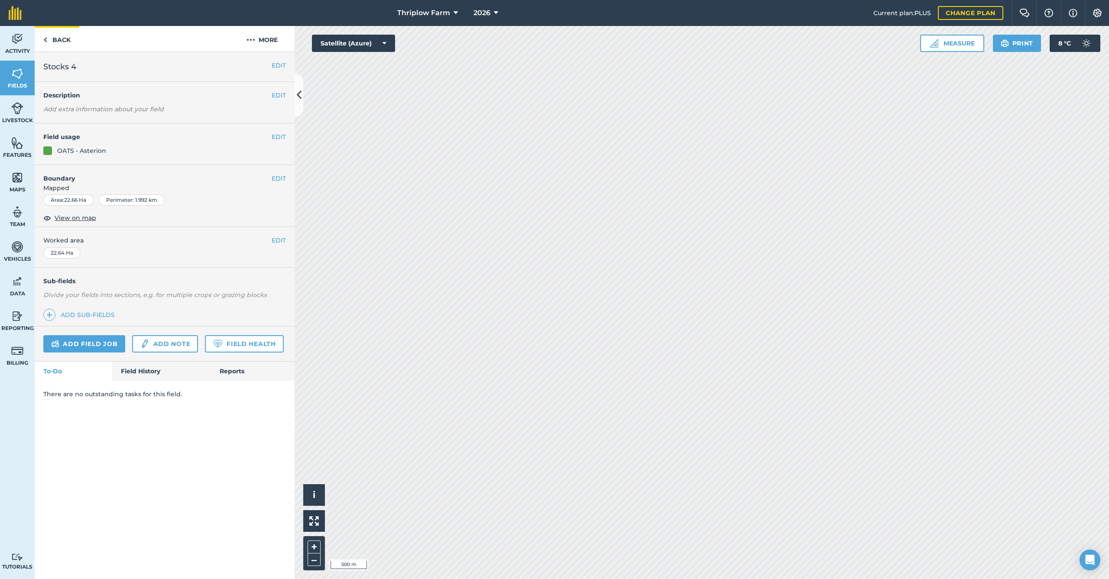
click at [54, 40] on link "Back" at bounding box center [57, 39] width 45 height 26
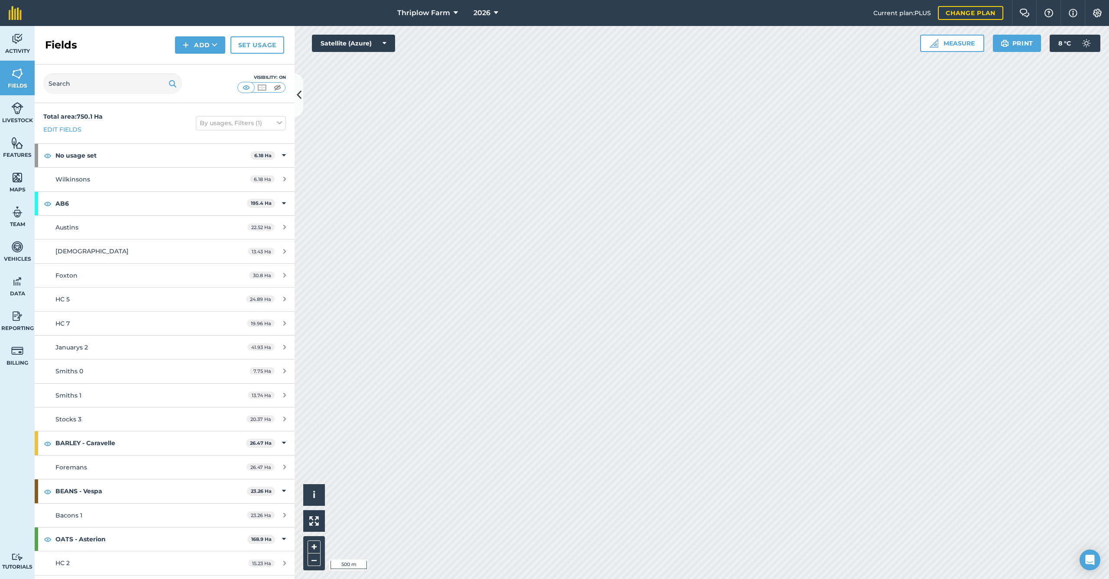
scroll to position [5, 0]
click at [91, 178] on div "Wilkinsons" at bounding box center [136, 175] width 163 height 10
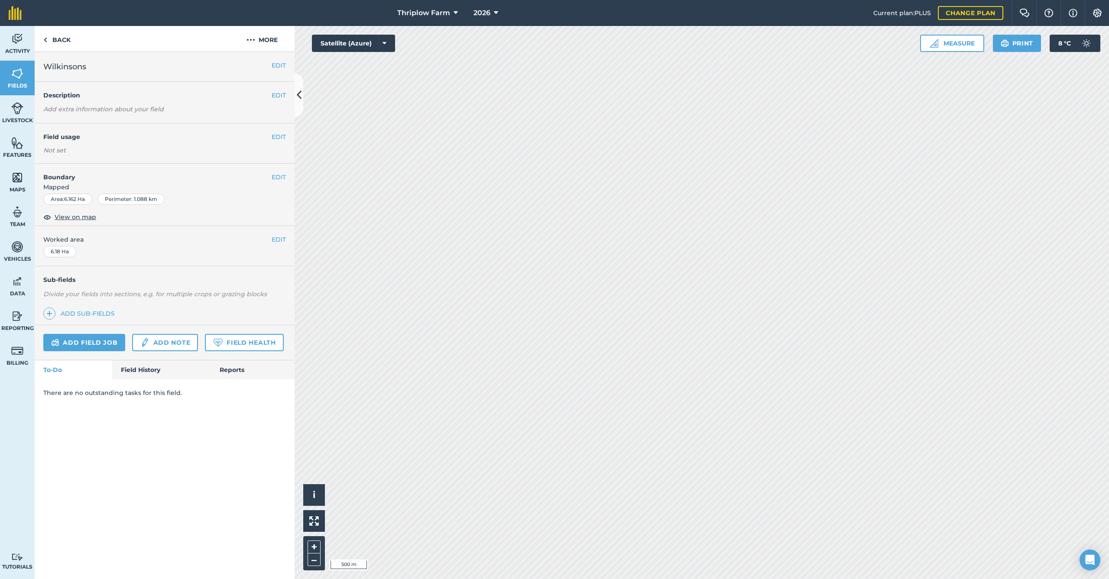
click at [276, 137] on button "EDIT" at bounding box center [279, 137] width 14 height 10
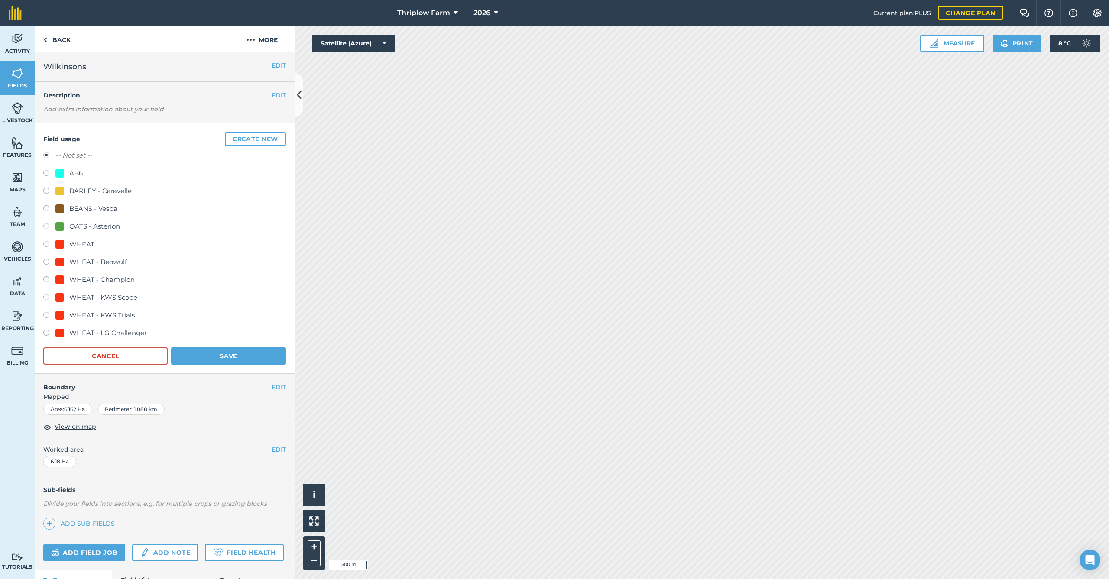
click at [105, 227] on div "OATS - Asterion" at bounding box center [94, 226] width 51 height 10
radio input "true"
radio input "false"
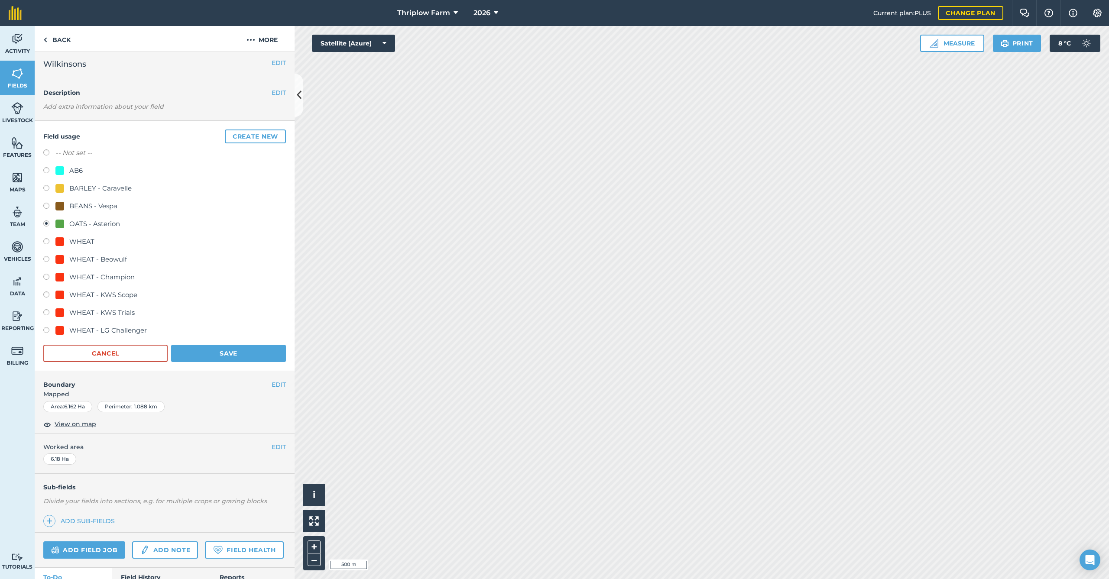
click at [222, 351] on button "Save" at bounding box center [228, 353] width 115 height 17
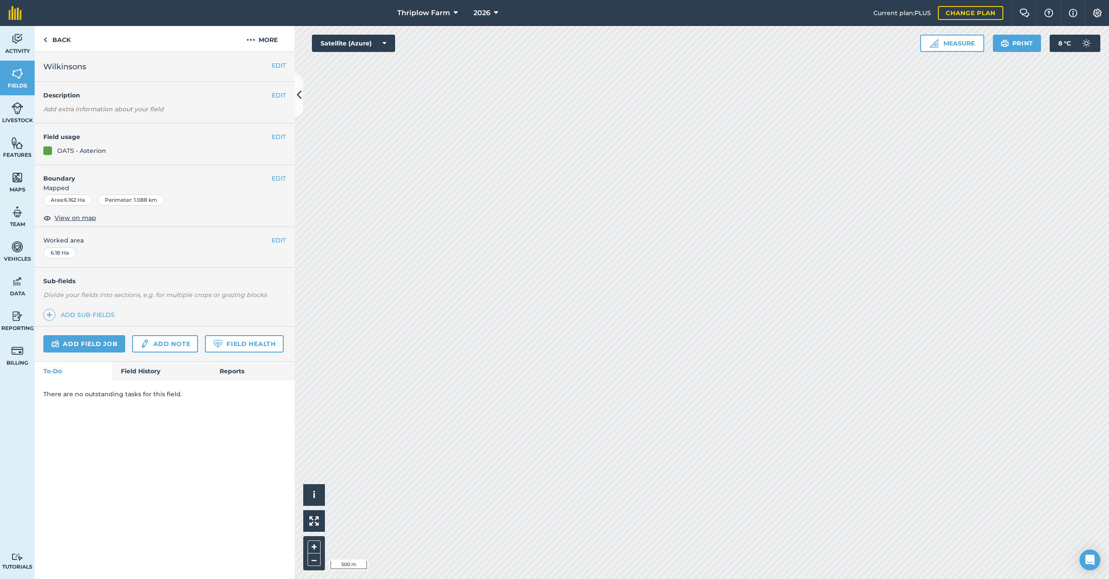
scroll to position [0, 0]
click at [48, 37] on link "Back" at bounding box center [57, 39] width 45 height 26
